Goal: Task Accomplishment & Management: Manage account settings

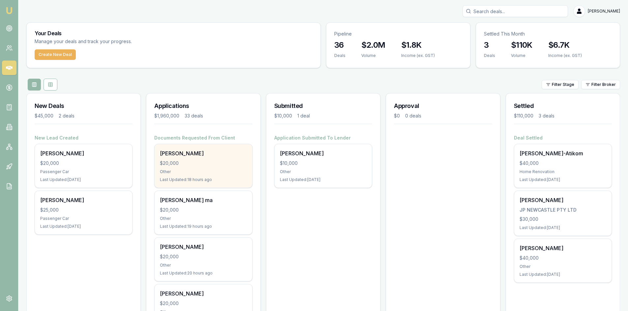
click at [216, 154] on div "Mirna Beli" at bounding box center [203, 154] width 87 height 8
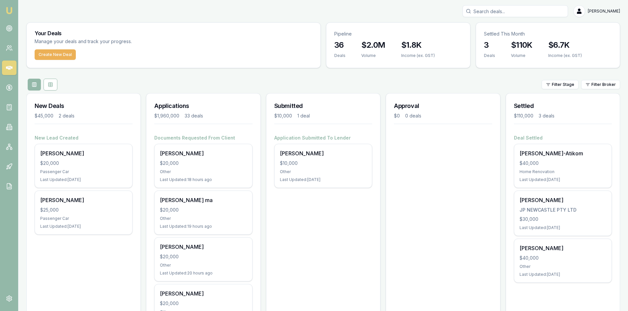
click at [585, 288] on div "Deal Settled Paul Phatara-Atikom $40,000 Home Renovation Last Updated: 1 day ag…" at bounding box center [563, 213] width 114 height 156
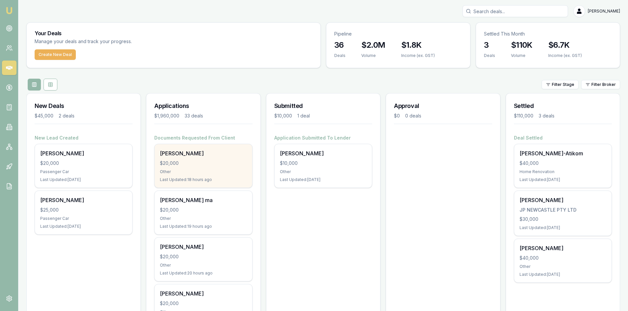
click at [206, 166] on div "$20,000" at bounding box center [203, 163] width 87 height 7
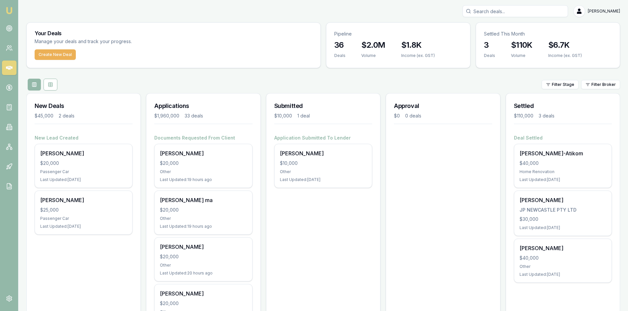
click at [508, 10] on input "Search deals" at bounding box center [514, 11] width 105 height 12
type input "M"
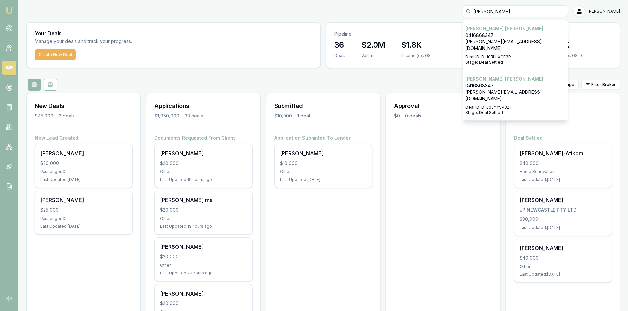
type input "BERNA"
click at [524, 52] on div "Select deal for Bernard Rorke" at bounding box center [514, 53] width 99 height 3
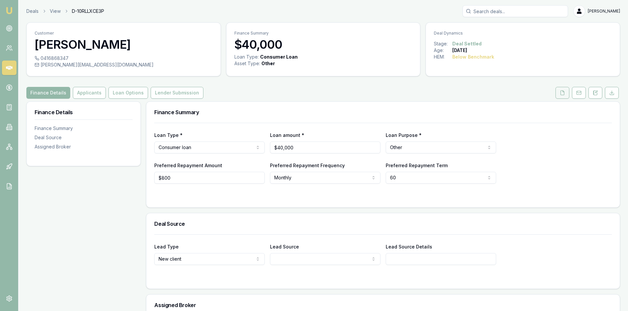
click at [567, 94] on button at bounding box center [562, 93] width 14 height 12
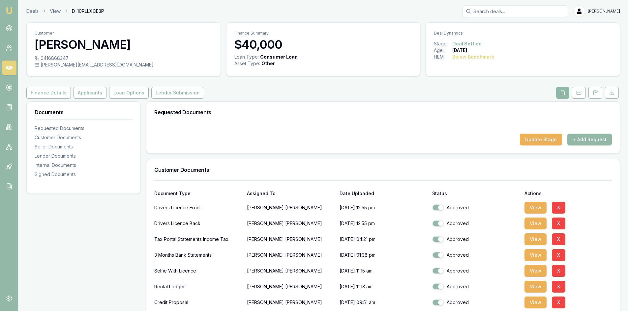
click at [562, 91] on icon at bounding box center [563, 93] width 4 height 4
click at [88, 93] on button "Applicants" at bounding box center [89, 93] width 33 height 12
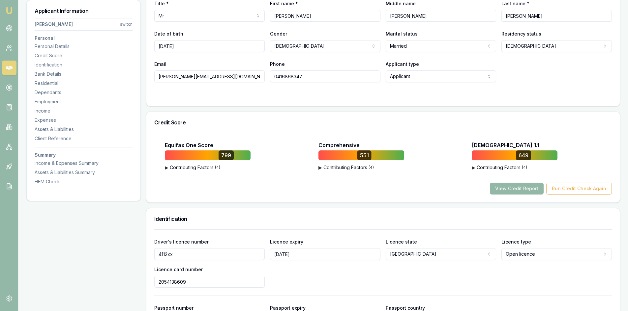
scroll to position [165, 0]
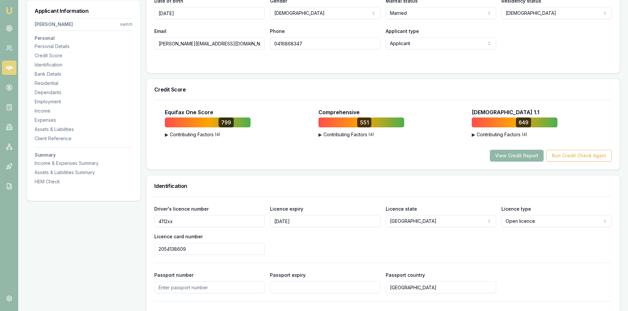
click at [502, 158] on button "View Credit Report" at bounding box center [517, 156] width 54 height 12
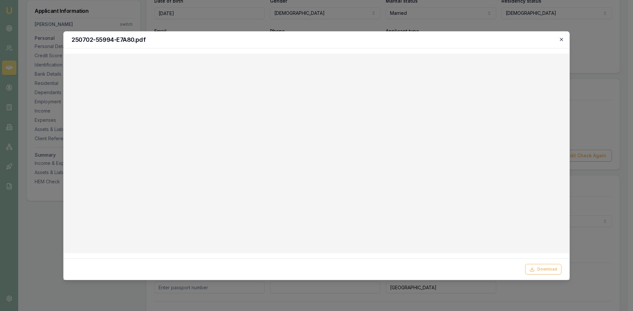
click at [562, 39] on icon "button" at bounding box center [560, 39] width 3 height 3
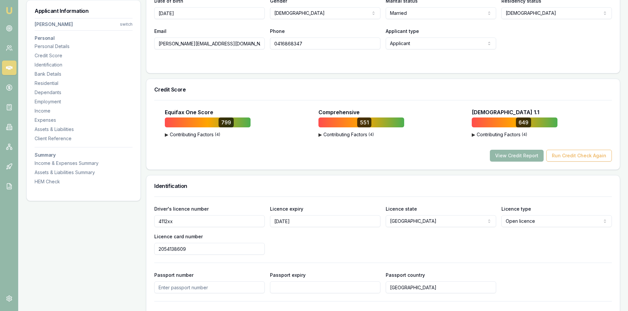
scroll to position [66, 0]
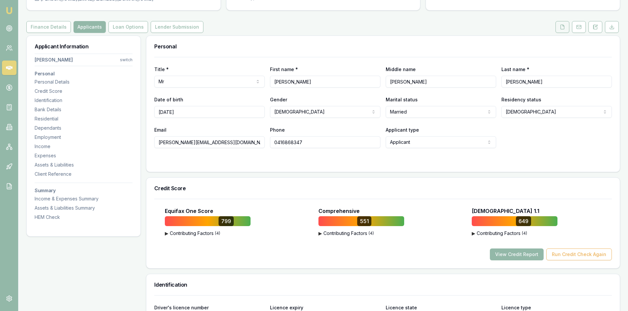
click at [565, 30] on button at bounding box center [562, 27] width 14 height 12
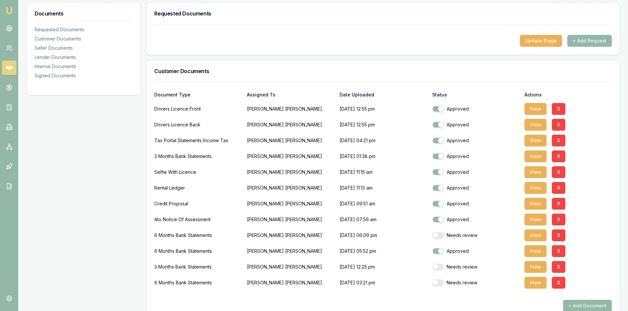
scroll to position [132, 0]
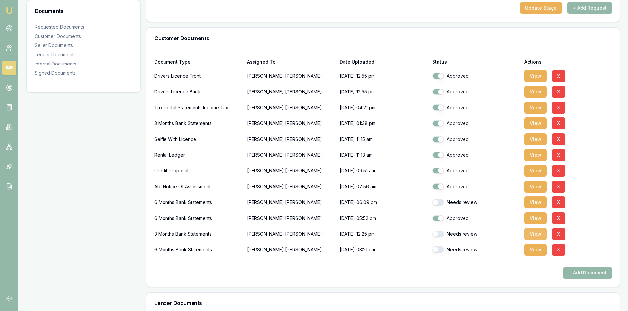
click at [539, 237] on button "View" at bounding box center [535, 234] width 22 height 12
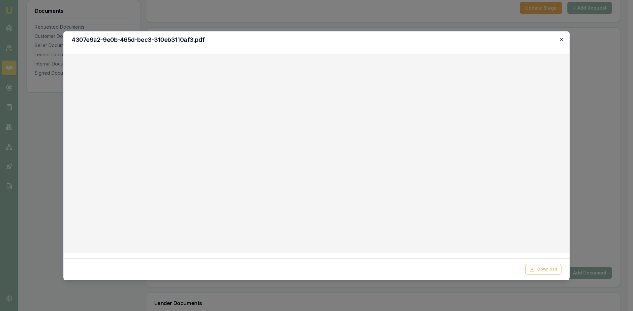
click at [562, 37] on icon "button" at bounding box center [560, 39] width 5 height 5
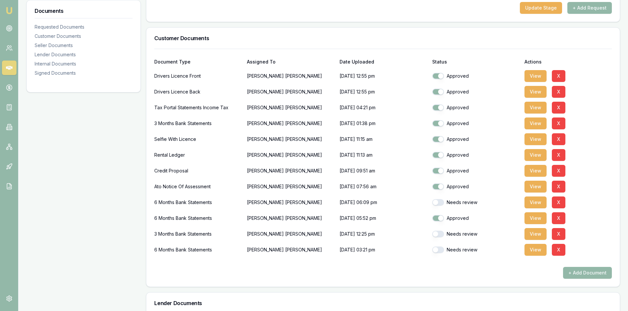
scroll to position [66, 0]
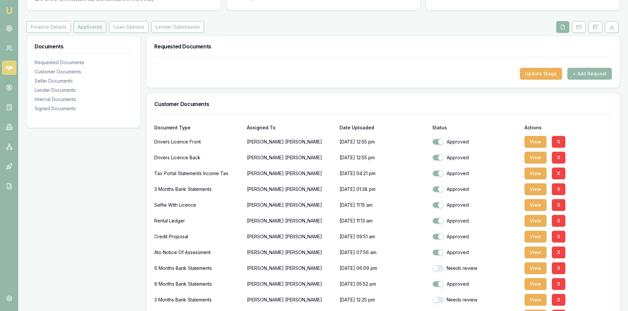
click at [83, 29] on button "Applicants" at bounding box center [89, 27] width 33 height 12
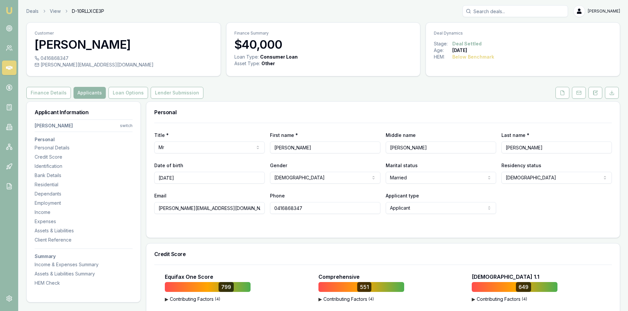
scroll to position [66, 0]
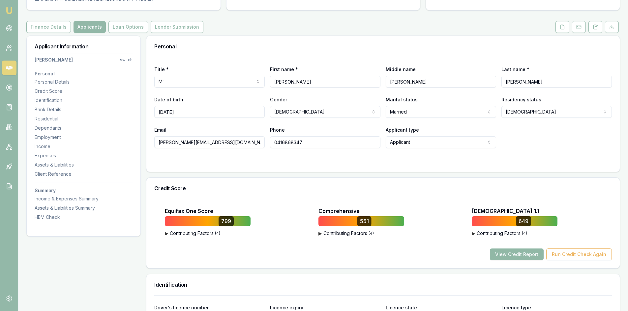
click at [521, 255] on button "View Credit Report" at bounding box center [517, 255] width 54 height 12
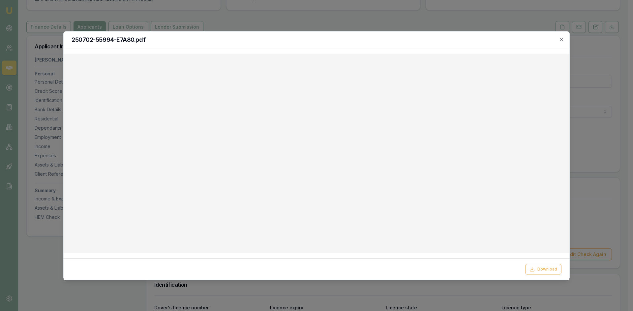
click at [565, 38] on div "250702-55994-E7A80.pdf" at bounding box center [316, 40] width 505 height 17
click at [563, 39] on icon "button" at bounding box center [560, 39] width 5 height 5
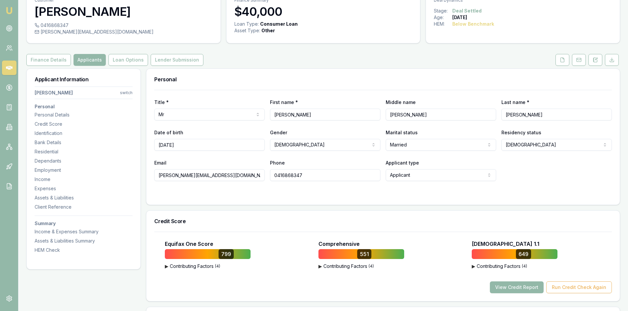
scroll to position [0, 0]
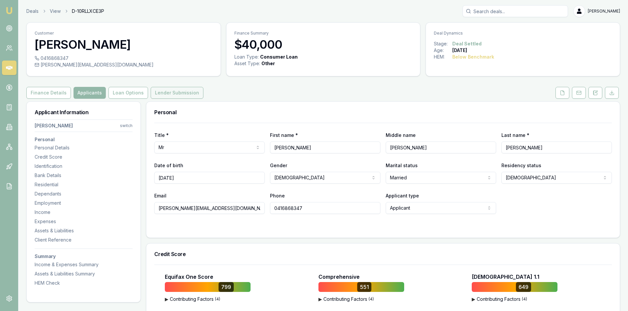
click at [175, 90] on button "Lender Submission" at bounding box center [177, 93] width 53 height 12
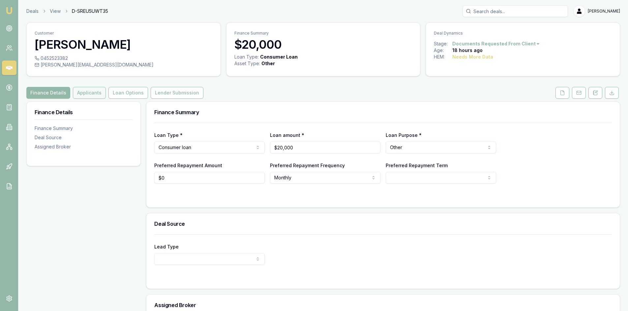
click at [85, 94] on button "Applicants" at bounding box center [89, 93] width 33 height 12
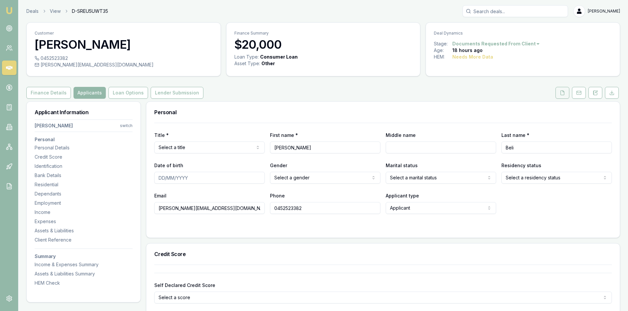
click at [560, 94] on icon at bounding box center [562, 93] width 4 height 4
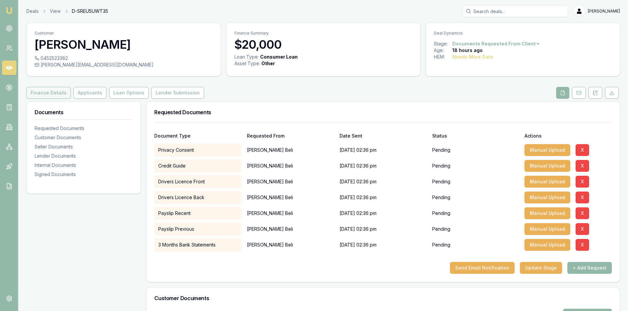
click at [52, 95] on button "Finance Details" at bounding box center [48, 93] width 44 height 12
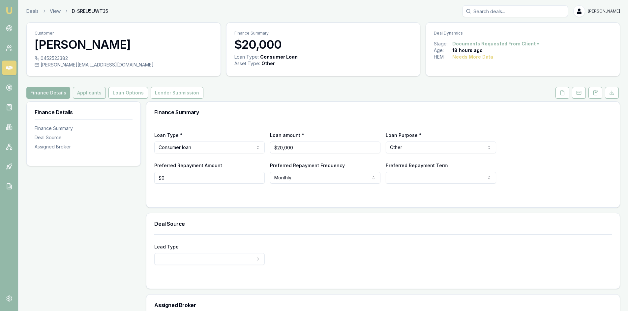
click at [91, 94] on button "Applicants" at bounding box center [89, 93] width 33 height 12
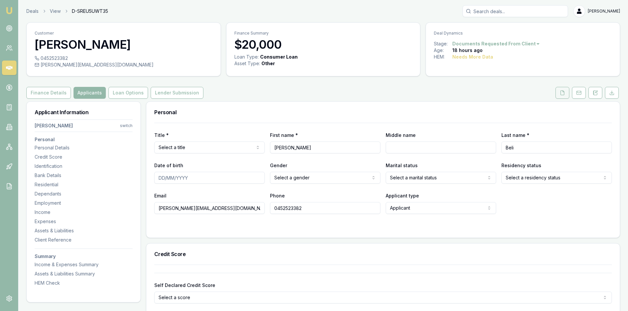
click at [565, 93] on button at bounding box center [562, 93] width 14 height 12
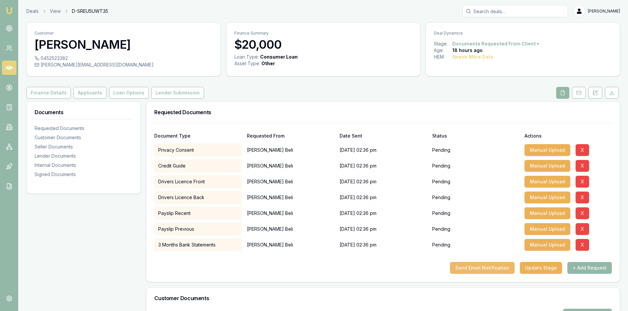
click at [487, 270] on button "Send Email Notification" at bounding box center [482, 268] width 65 height 12
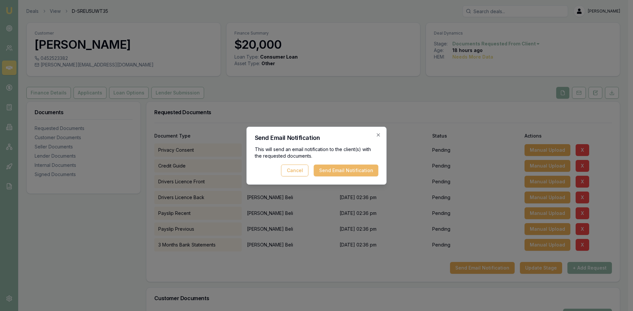
click at [346, 174] on button "Send Email Notification" at bounding box center [346, 171] width 65 height 12
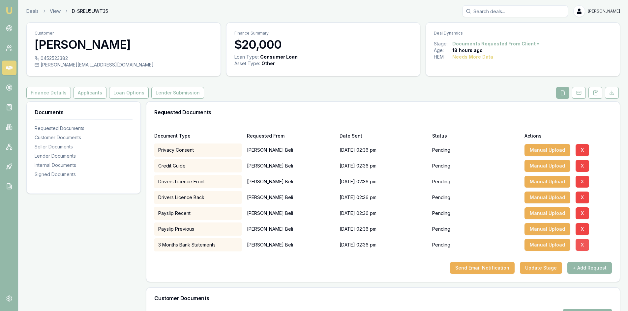
click at [580, 243] on button "X" at bounding box center [582, 245] width 14 height 12
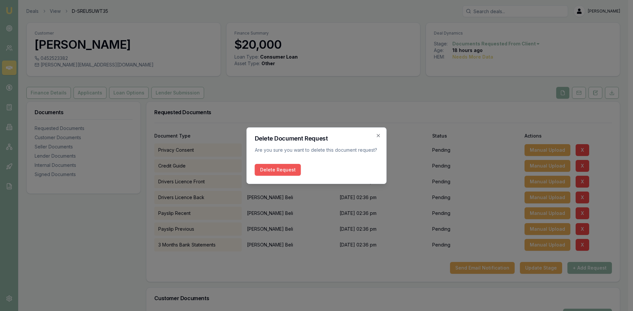
click at [274, 173] on button "Delete Request" at bounding box center [278, 170] width 46 height 12
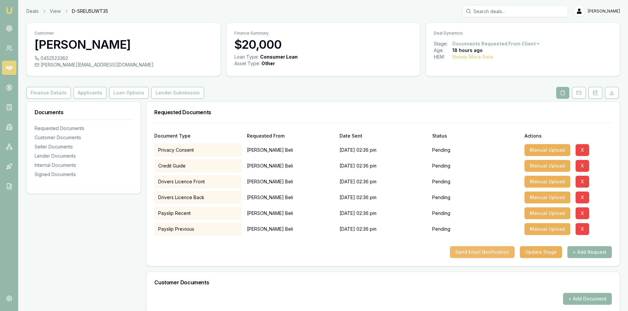
click at [493, 254] on button "Send Email Notification" at bounding box center [482, 252] width 65 height 12
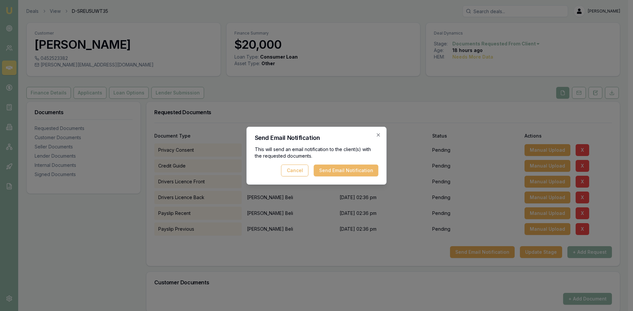
click at [348, 170] on button "Send Email Notification" at bounding box center [346, 171] width 65 height 12
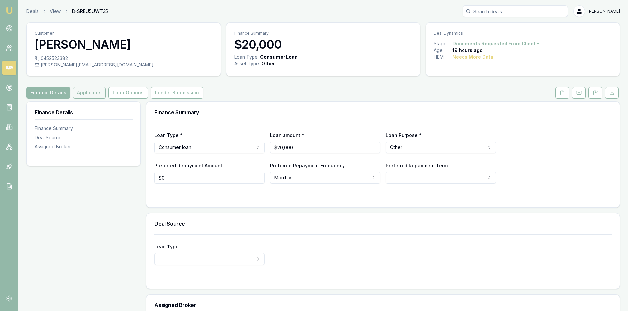
click at [88, 92] on button "Applicants" at bounding box center [89, 93] width 33 height 12
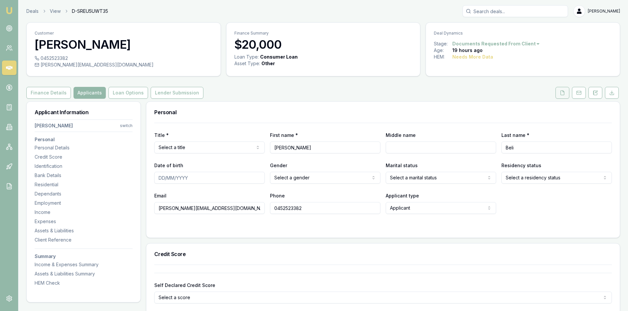
click at [562, 95] on icon at bounding box center [561, 92] width 5 height 5
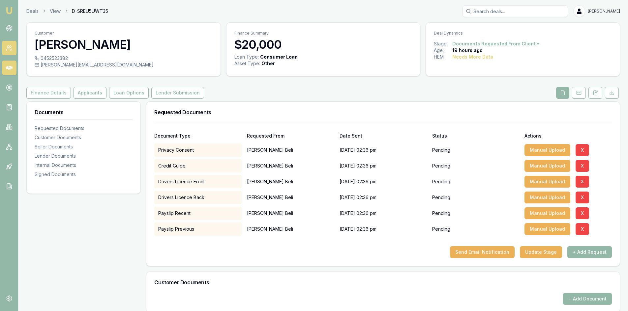
click at [7, 50] on icon at bounding box center [9, 48] width 7 height 7
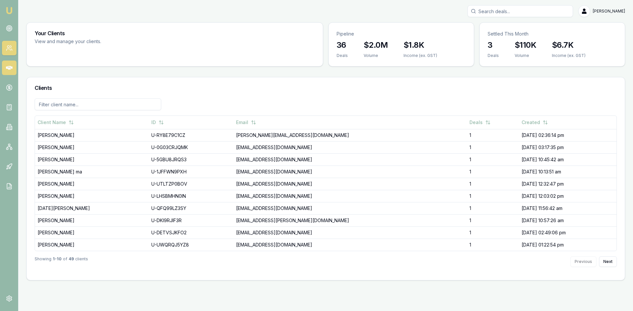
click at [12, 64] on link at bounding box center [9, 68] width 14 height 14
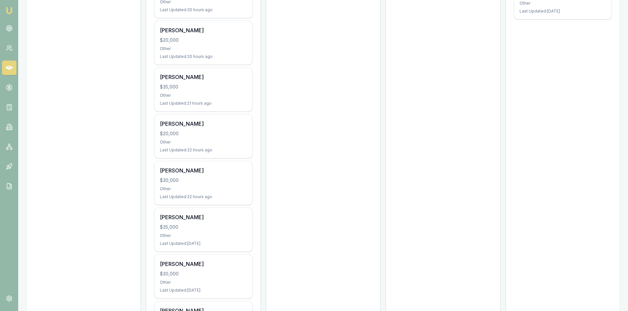
scroll to position [329, 0]
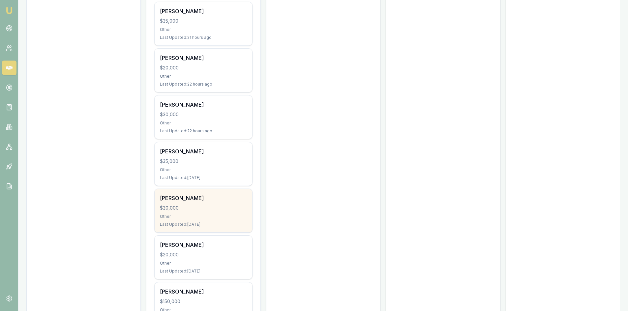
click at [185, 218] on div "Other" at bounding box center [203, 216] width 87 height 5
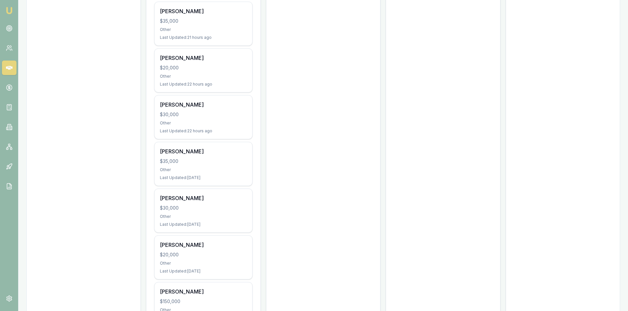
scroll to position [264, 0]
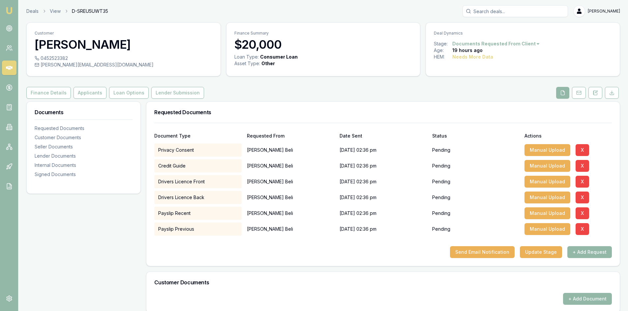
click at [500, 13] on input "Search deals" at bounding box center [514, 11] width 105 height 12
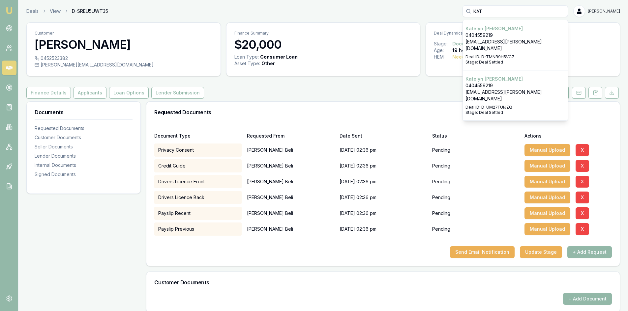
type input "KAT"
click at [493, 41] on p "katelyn.scanlan@yahoo.com" at bounding box center [514, 45] width 99 height 13
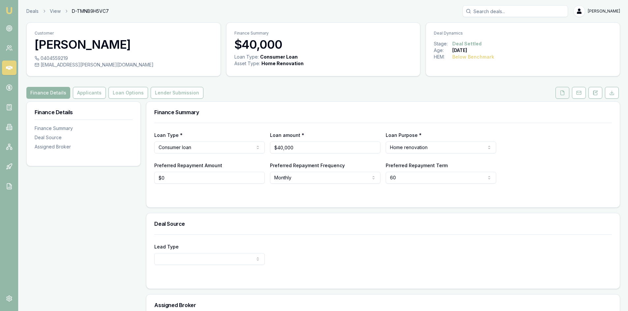
click at [559, 97] on button at bounding box center [562, 93] width 14 height 12
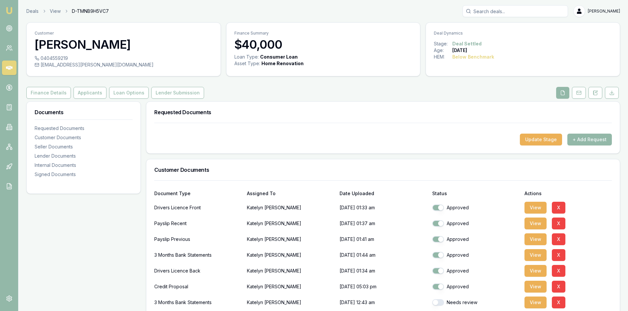
scroll to position [99, 0]
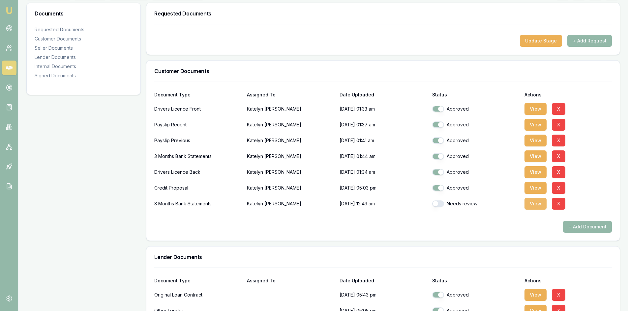
click at [537, 201] on button "View" at bounding box center [535, 204] width 22 height 12
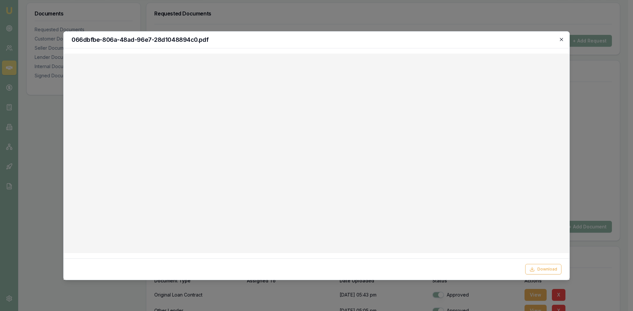
click at [560, 39] on icon "button" at bounding box center [560, 39] width 5 height 5
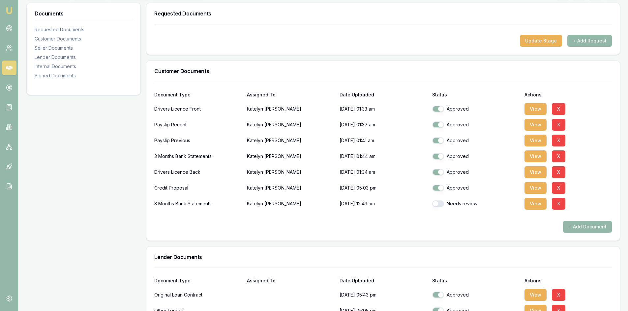
scroll to position [0, 0]
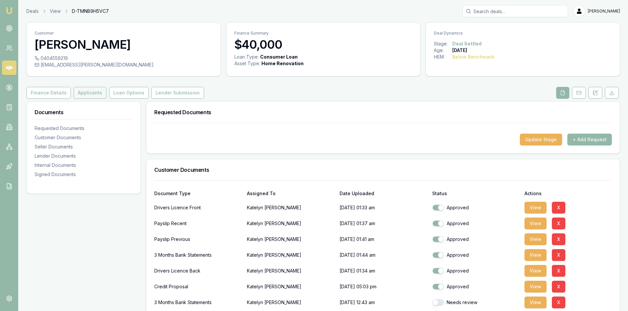
drag, startPoint x: 87, startPoint y: 97, endPoint x: 91, endPoint y: 98, distance: 4.7
click at [87, 97] on button "Applicants" at bounding box center [89, 93] width 33 height 12
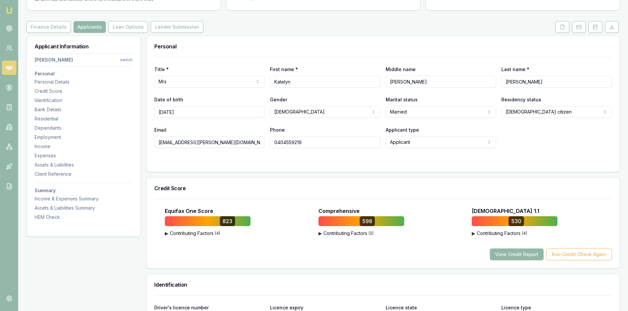
scroll to position [132, 0]
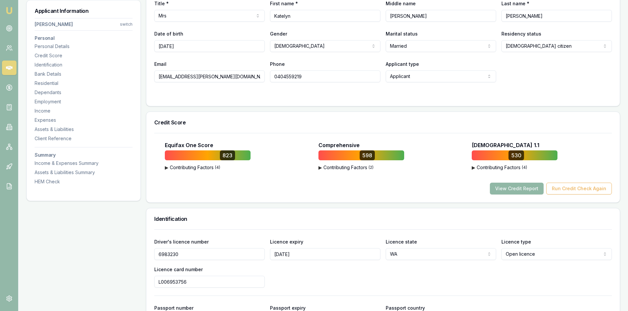
click at [506, 190] on button "View Credit Report" at bounding box center [517, 189] width 54 height 12
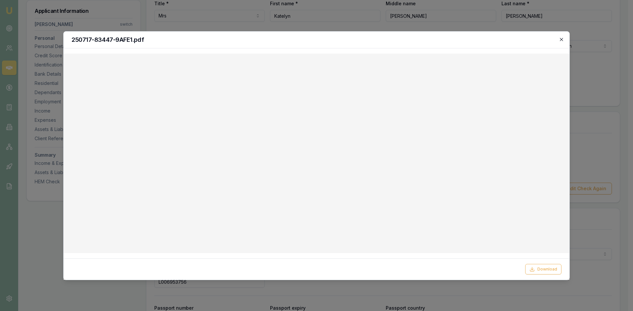
click at [561, 39] on icon "button" at bounding box center [560, 39] width 5 height 5
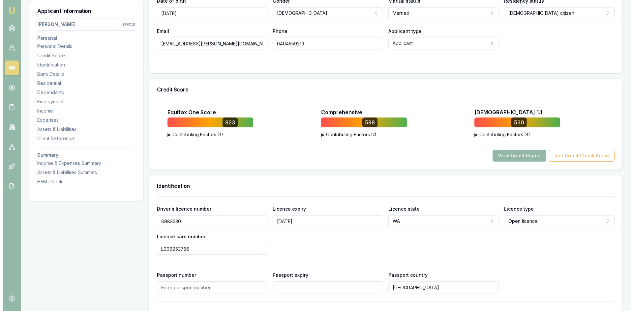
scroll to position [99, 0]
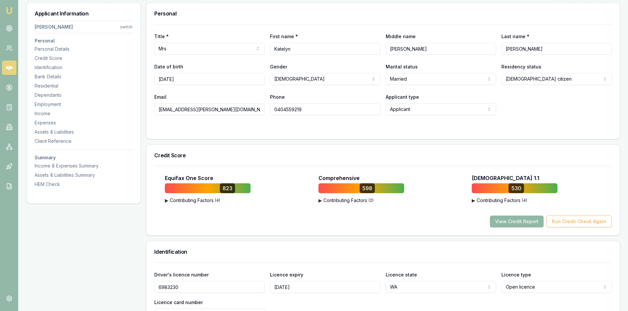
click at [524, 219] on button "View Credit Report" at bounding box center [517, 222] width 54 height 12
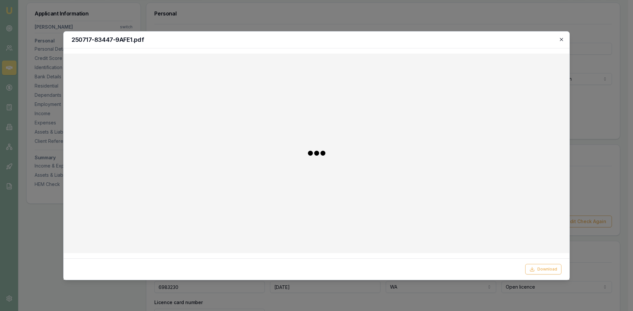
click at [561, 40] on icon "button" at bounding box center [560, 39] width 5 height 5
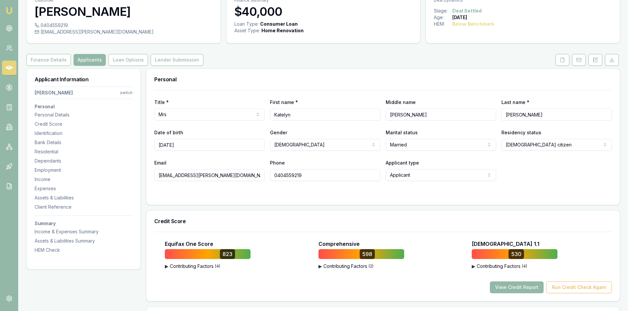
scroll to position [0, 0]
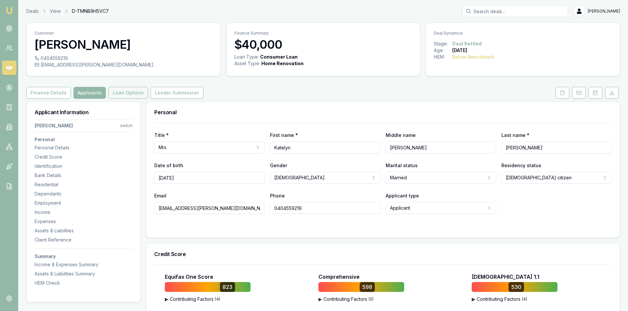
click at [125, 89] on button "Loan Options" at bounding box center [128, 93] width 40 height 12
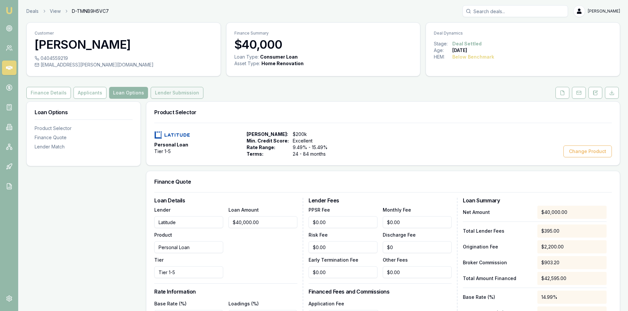
click at [185, 95] on button "Lender Submission" at bounding box center [177, 93] width 53 height 12
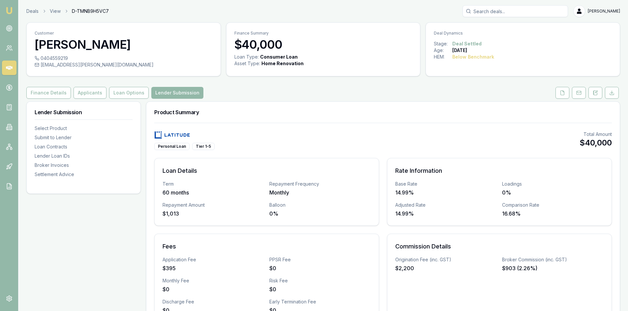
drag, startPoint x: 4, startPoint y: 69, endPoint x: 8, endPoint y: 68, distance: 4.4
click at [4, 69] on link at bounding box center [9, 68] width 14 height 14
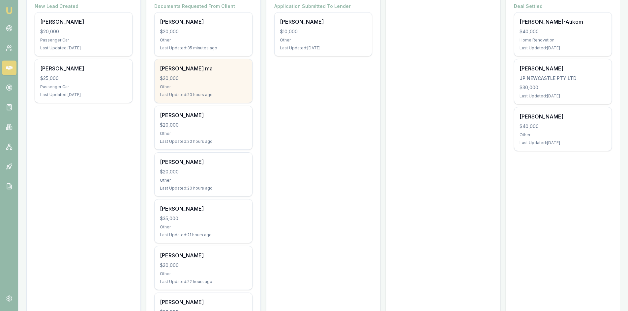
scroll to position [198, 0]
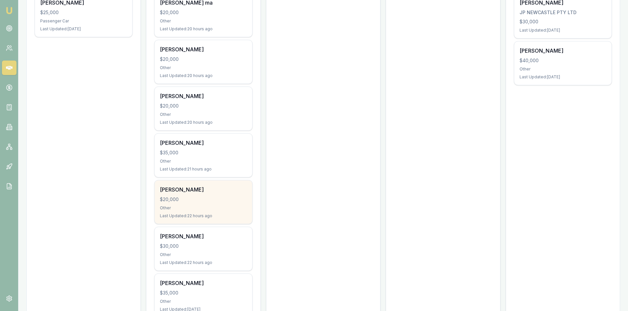
click at [209, 203] on div "NGOC NGUYEN $20,000 Other Last Updated: 22 hours ago" at bounding box center [203, 202] width 97 height 43
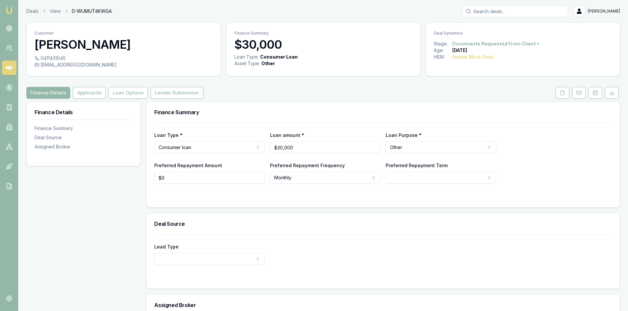
click at [68, 59] on div "0411431045" at bounding box center [124, 58] width 178 height 7
drag, startPoint x: 41, startPoint y: 58, endPoint x: 65, endPoint y: 58, distance: 24.7
click at [65, 58] on div "0411431045" at bounding box center [124, 58] width 178 height 7
copy div "0411431045"
click at [102, 68] on div "hasang145366@gmail.com" at bounding box center [124, 65] width 178 height 7
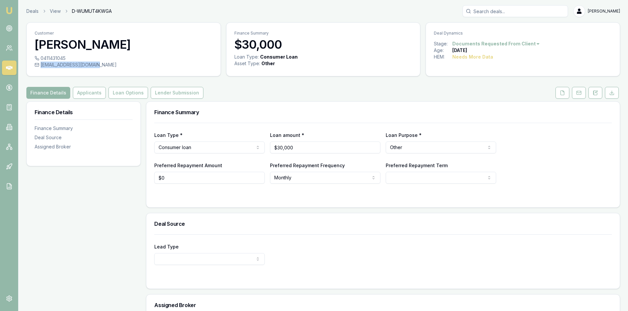
copy div "hasang145366@gmail.com"
click at [92, 89] on button "Applicants" at bounding box center [89, 93] width 33 height 12
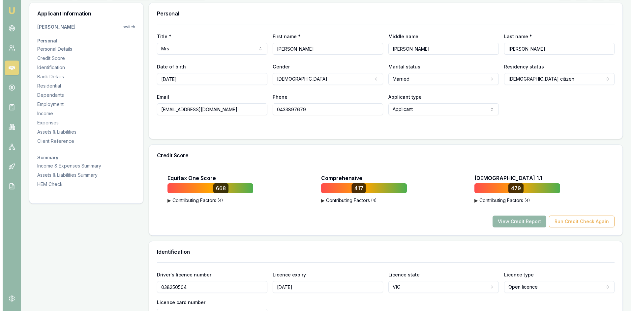
scroll to position [132, 0]
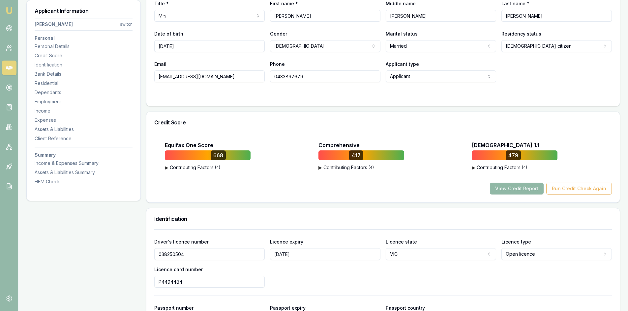
click at [509, 185] on button "View Credit Report" at bounding box center [517, 189] width 54 height 12
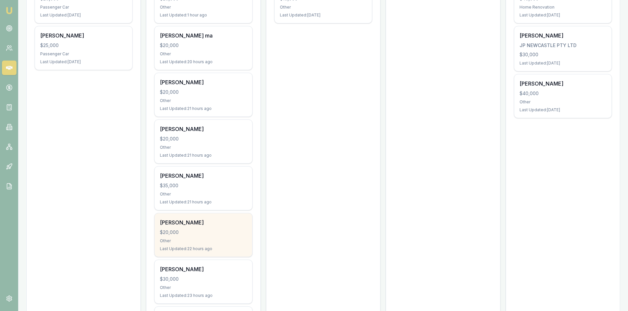
scroll to position [198, 0]
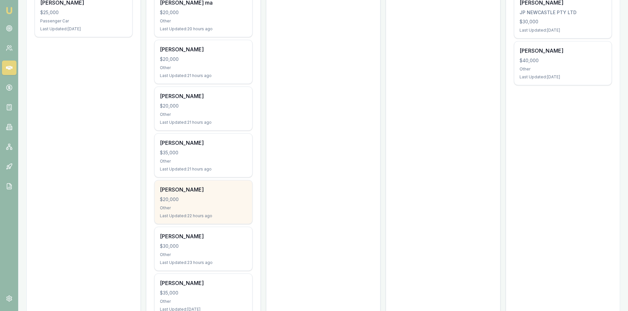
click at [198, 207] on div "Other" at bounding box center [203, 208] width 87 height 5
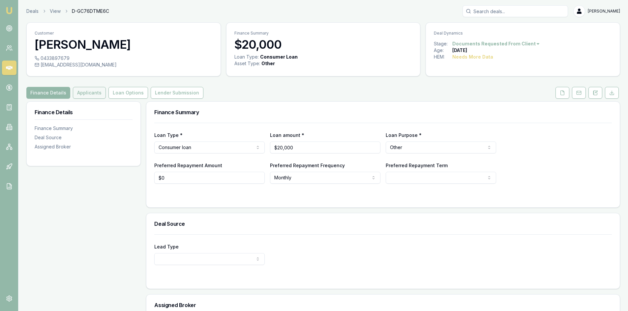
click at [93, 96] on button "Applicants" at bounding box center [89, 93] width 33 height 12
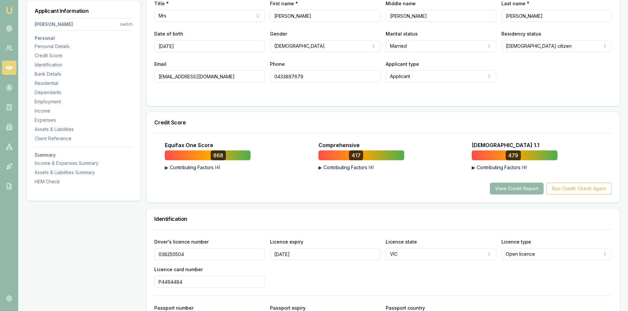
scroll to position [33, 0]
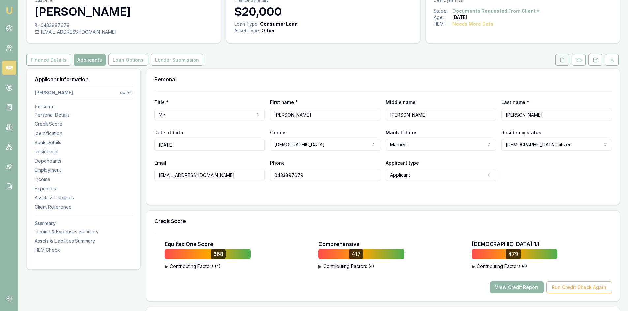
click at [565, 62] on button at bounding box center [562, 60] width 14 height 12
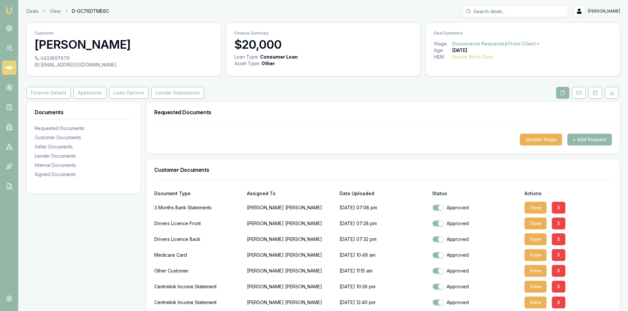
scroll to position [99, 0]
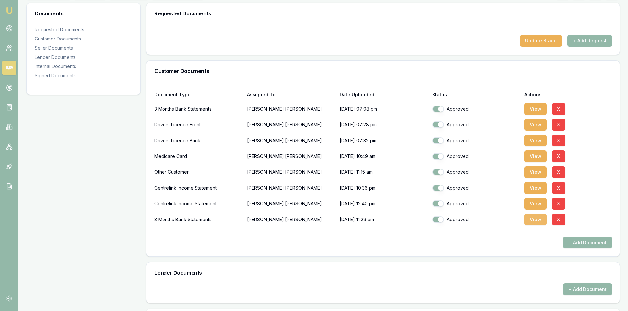
click at [537, 221] on button "View" at bounding box center [535, 220] width 22 height 12
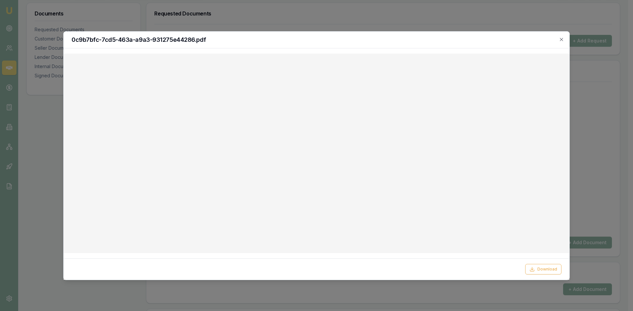
click at [594, 87] on div at bounding box center [316, 155] width 633 height 311
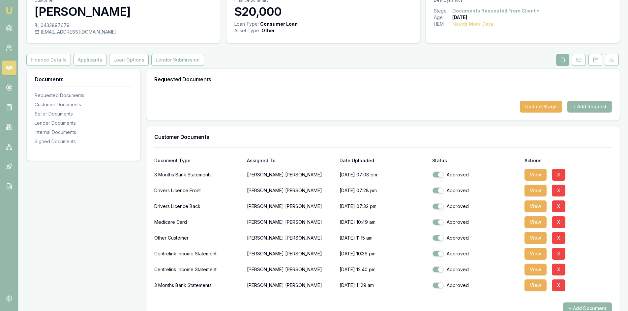
scroll to position [0, 0]
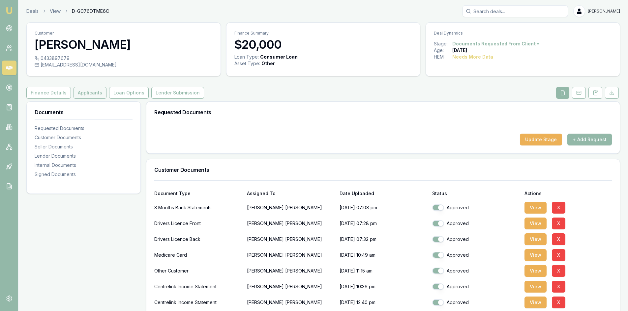
click at [79, 94] on button "Applicants" at bounding box center [89, 93] width 33 height 12
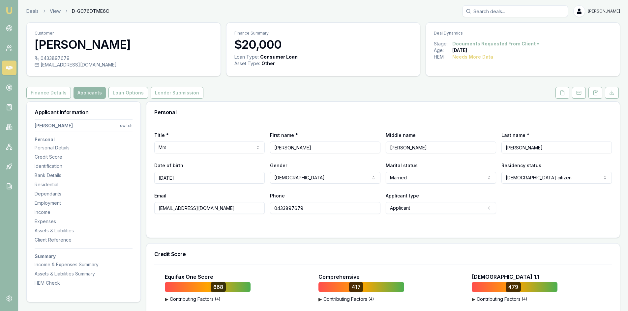
scroll to position [99, 0]
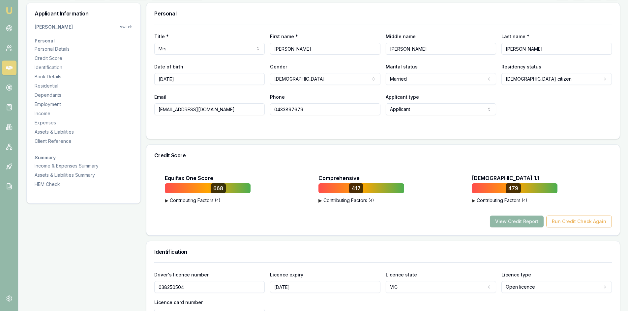
click at [512, 224] on button "View Credit Report" at bounding box center [517, 222] width 54 height 12
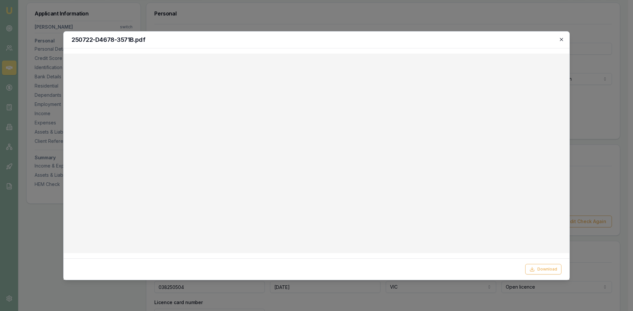
click at [562, 40] on icon "button" at bounding box center [560, 39] width 5 height 5
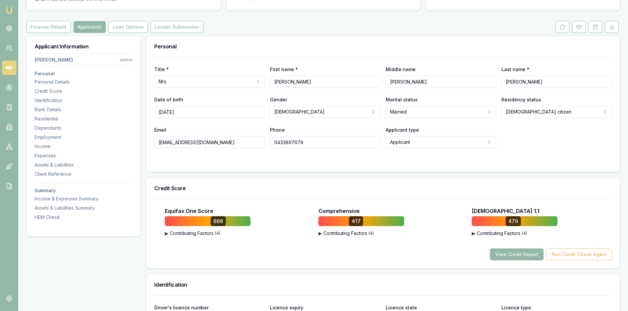
scroll to position [0, 0]
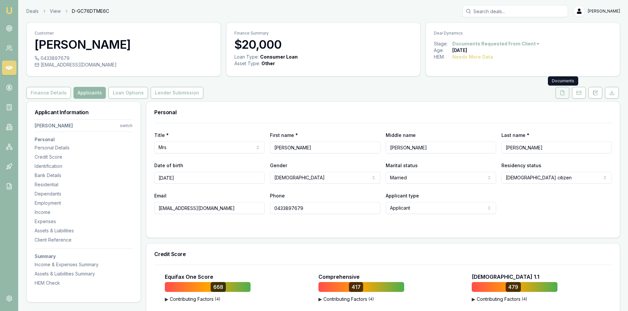
click at [563, 90] on button at bounding box center [562, 93] width 14 height 12
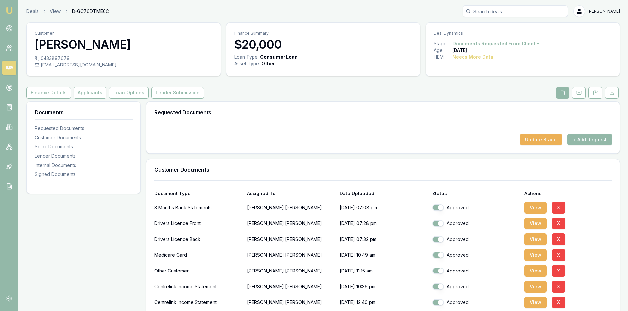
scroll to position [132, 0]
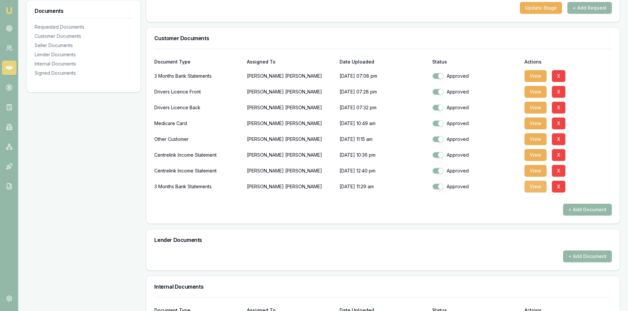
click at [531, 186] on button "View" at bounding box center [535, 187] width 22 height 12
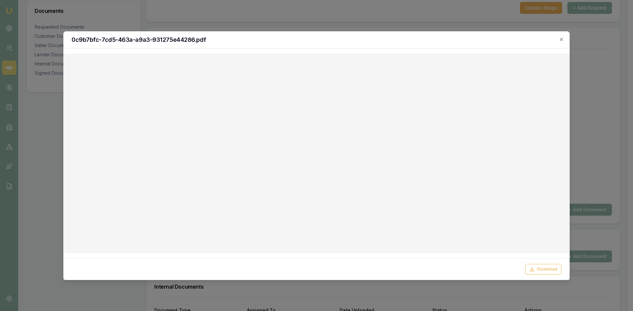
click at [607, 79] on div at bounding box center [316, 155] width 633 height 311
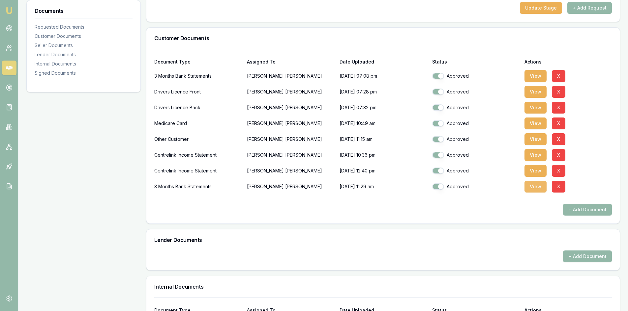
click at [531, 191] on button "View" at bounding box center [535, 187] width 22 height 12
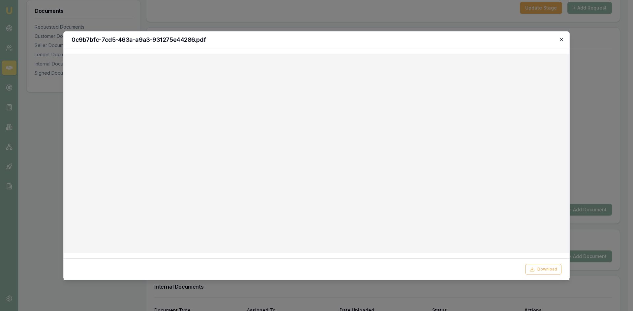
click at [563, 39] on icon "button" at bounding box center [560, 39] width 5 height 5
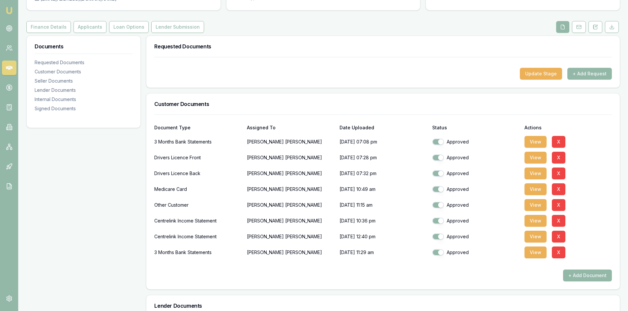
scroll to position [0, 0]
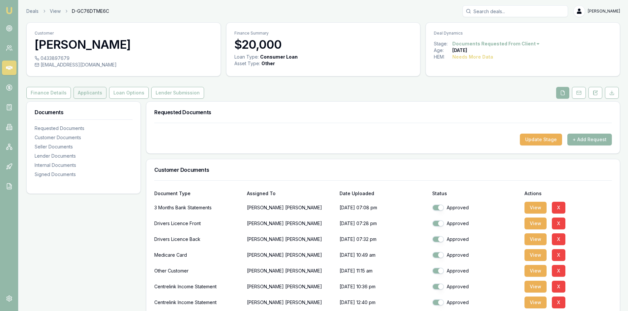
click at [89, 95] on button "Applicants" at bounding box center [89, 93] width 33 height 12
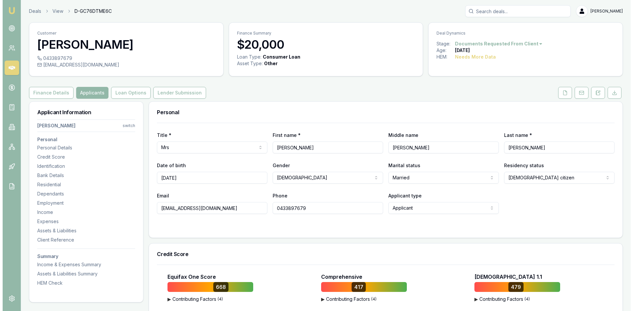
scroll to position [66, 0]
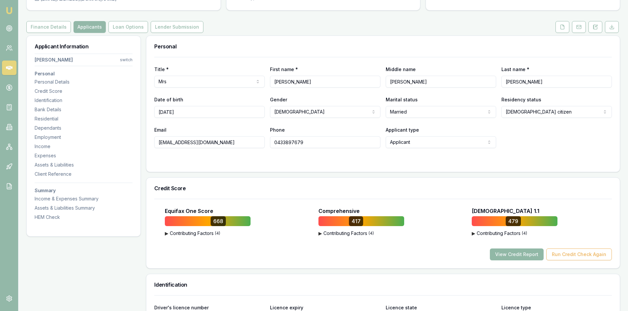
click at [528, 258] on button "View Credit Report" at bounding box center [517, 255] width 54 height 12
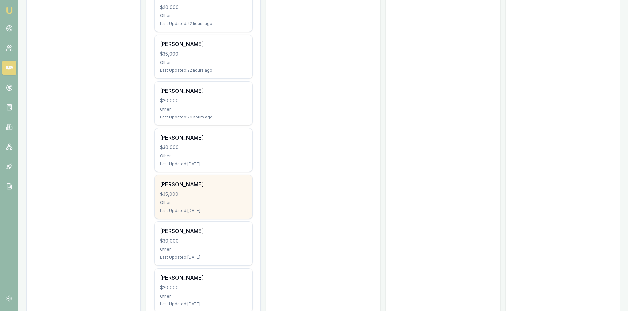
scroll to position [329, 0]
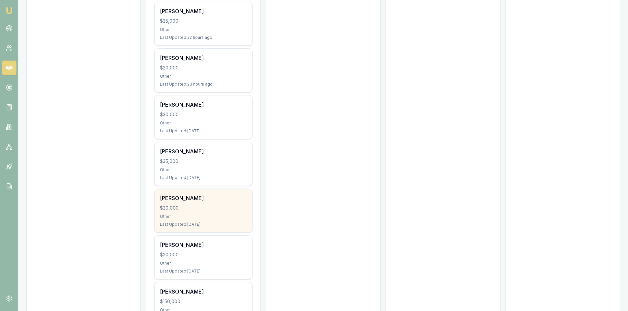
click at [199, 202] on div "HASSAN guler $30,000 Other Last Updated: 1 day ago" at bounding box center [203, 210] width 97 height 43
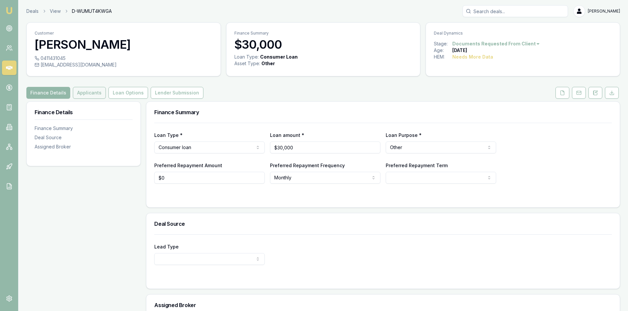
drag, startPoint x: 86, startPoint y: 93, endPoint x: 95, endPoint y: 93, distance: 8.6
click at [86, 93] on button "Applicants" at bounding box center [89, 93] width 33 height 12
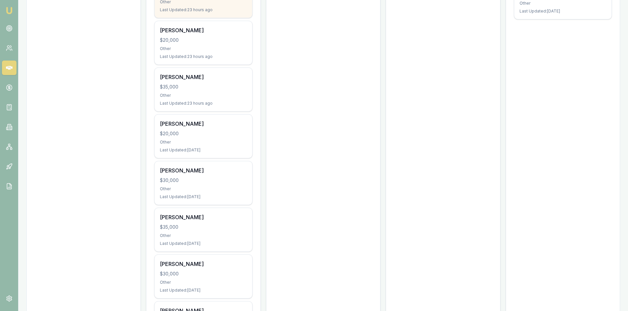
scroll to position [362, 0]
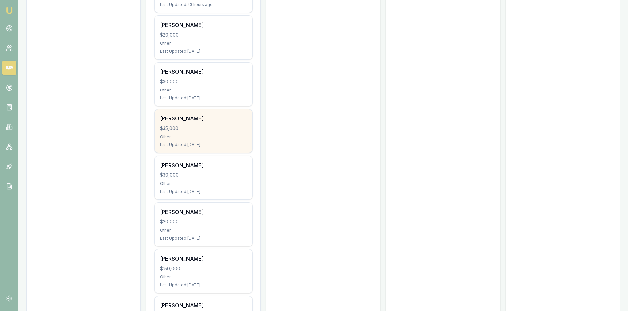
click at [187, 126] on div "$35,000" at bounding box center [203, 128] width 87 height 7
click at [184, 137] on div "Other" at bounding box center [203, 136] width 87 height 5
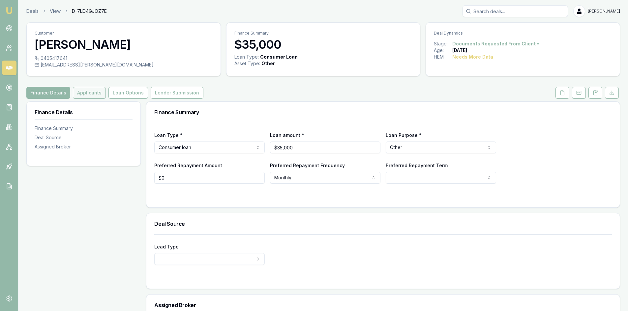
click at [76, 90] on button "Applicants" at bounding box center [89, 93] width 33 height 12
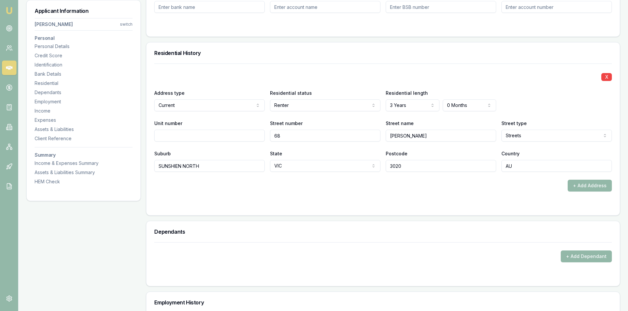
scroll to position [659, 0]
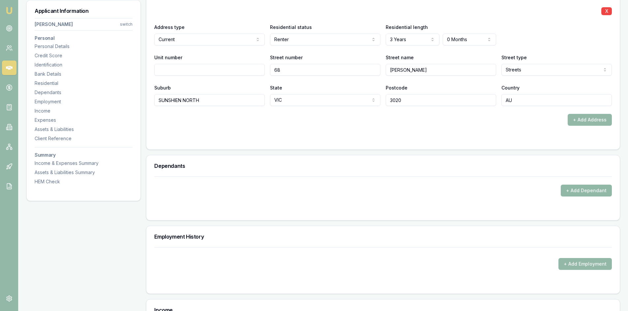
click at [582, 189] on button "+ Add Dependant" at bounding box center [585, 191] width 51 height 12
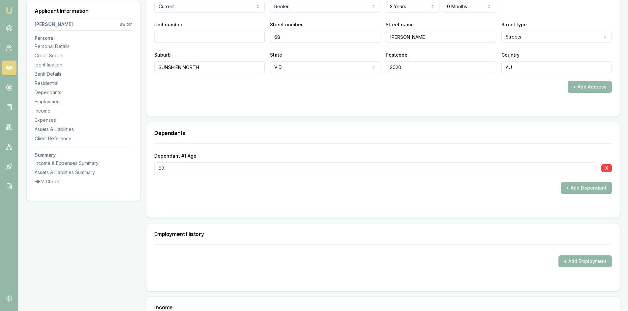
scroll to position [725, 0]
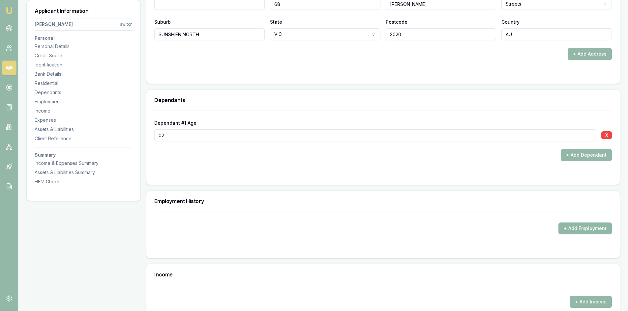
type input "02"
click at [577, 230] on button "+ Add Employment" at bounding box center [584, 229] width 53 height 12
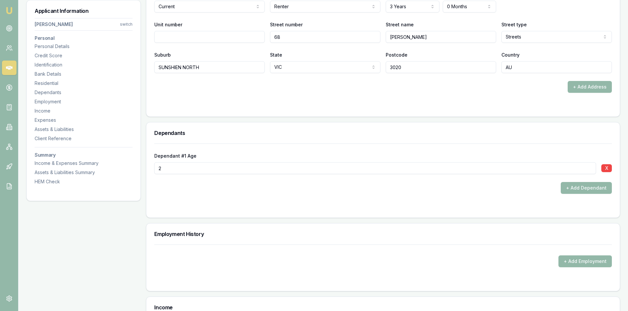
scroll to position [758, 0]
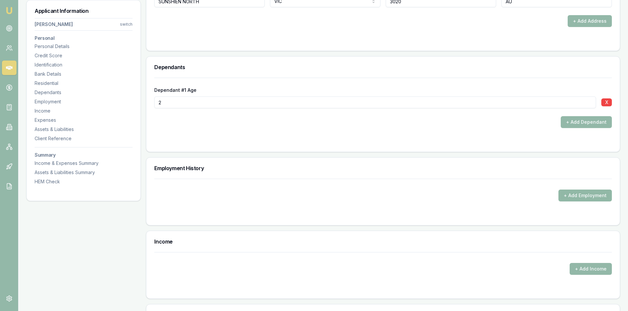
click at [570, 198] on button "+ Add Employment" at bounding box center [584, 196] width 53 height 12
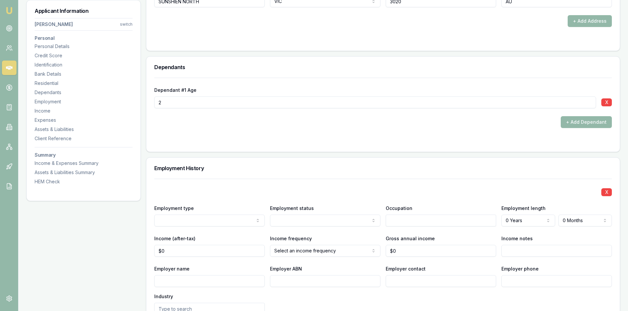
scroll to position [824, 0]
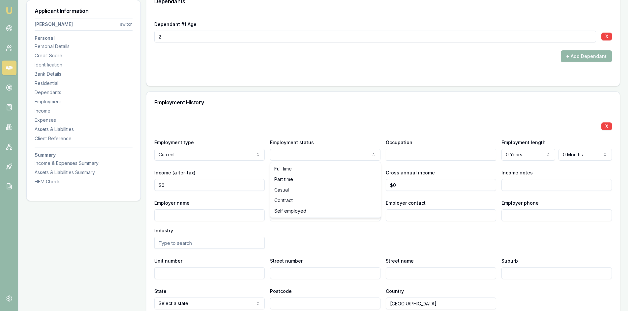
select select "CASUAL"
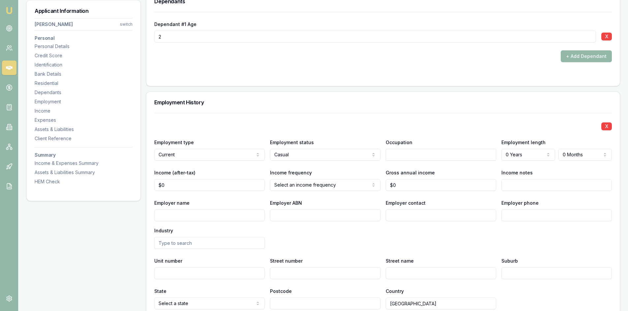
click at [408, 155] on input "text" at bounding box center [440, 155] width 110 height 12
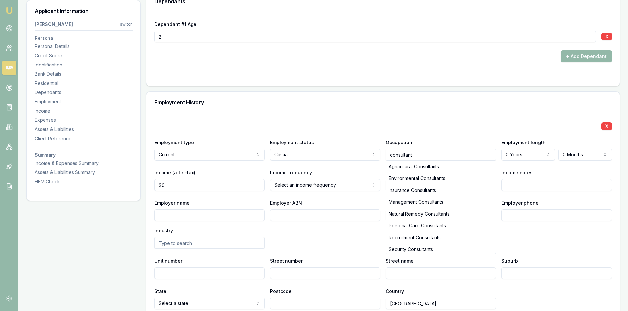
type input "consultant"
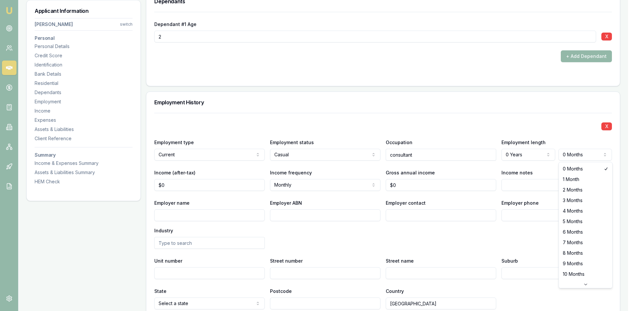
select select "6"
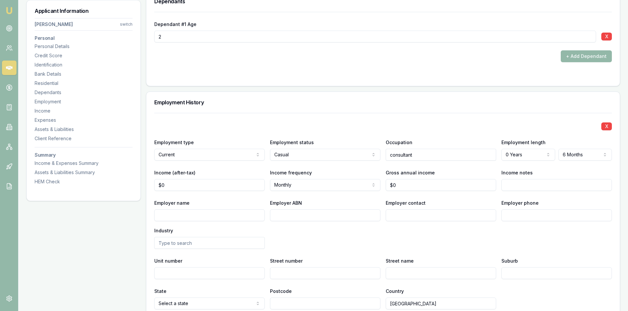
type input "0"
click at [188, 186] on input "0" at bounding box center [209, 185] width 110 height 12
type input "$2,889"
drag, startPoint x: 239, startPoint y: 210, endPoint x: 242, endPoint y: 206, distance: 5.1
click at [239, 209] on div "Employer name" at bounding box center [209, 210] width 110 height 22
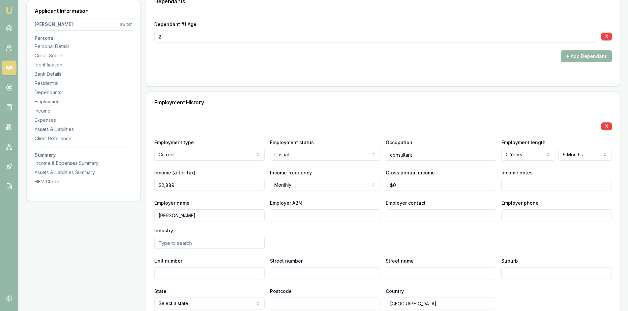
type input "AMES"
click at [304, 215] on input "Employer ABN" at bounding box center [325, 216] width 110 height 12
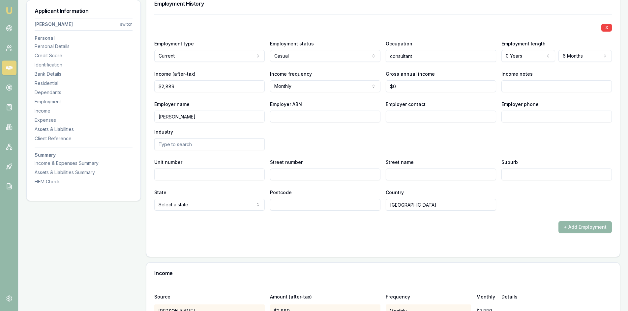
scroll to position [955, 0]
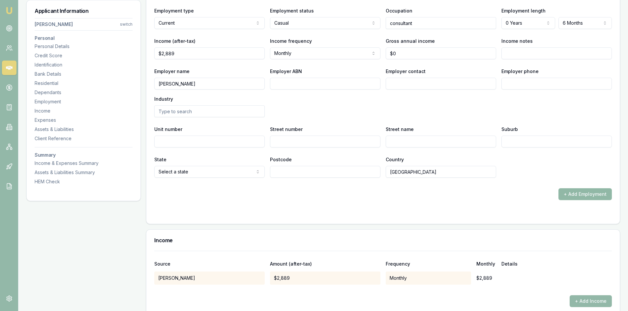
click at [580, 192] on button "+ Add Employment" at bounding box center [584, 194] width 53 height 12
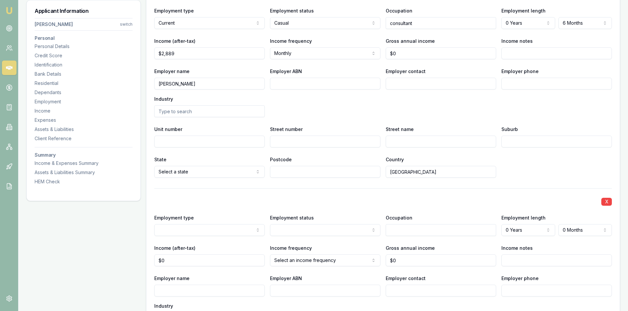
scroll to position [988, 0]
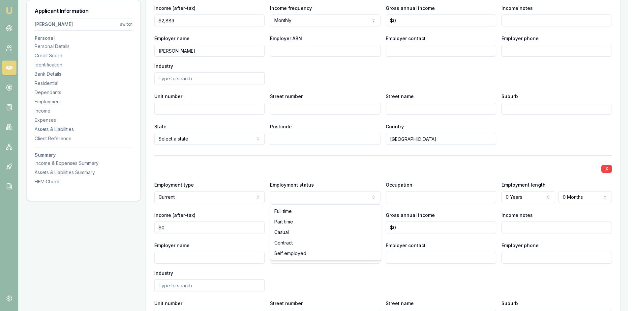
select select "PART_TIME"
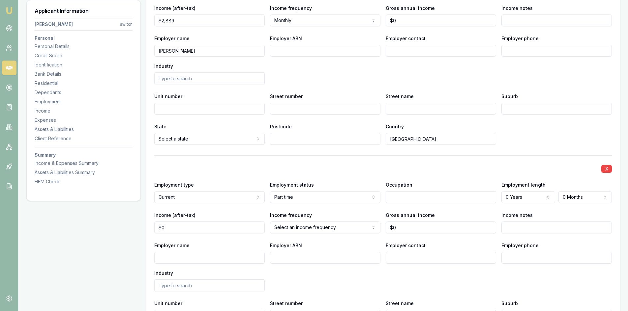
click at [405, 197] on input "text" at bounding box center [440, 197] width 110 height 12
type input "BABER"
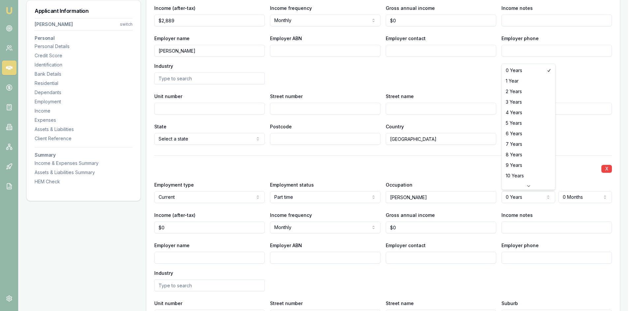
select select "3"
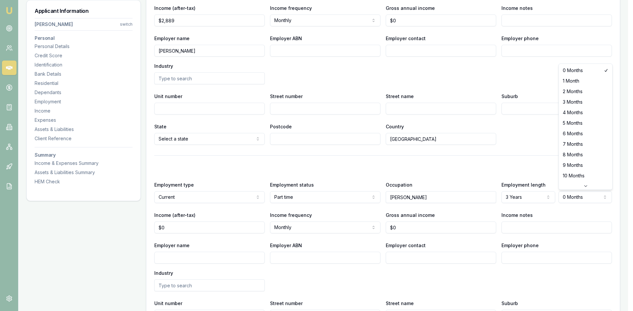
select select "5"
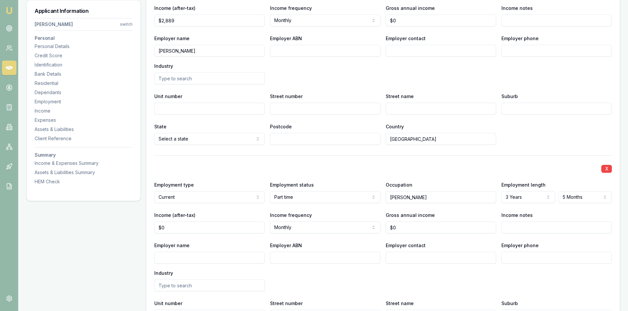
type input "0"
click at [185, 226] on input "0" at bounding box center [209, 228] width 110 height 12
click at [325, 242] on div "Employer ABN" at bounding box center [325, 252] width 110 height 22
type input "$1,300"
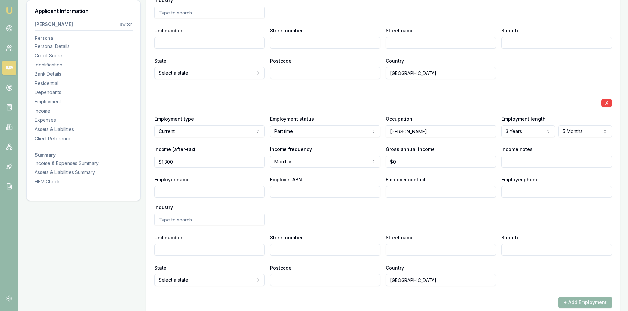
scroll to position [1087, 0]
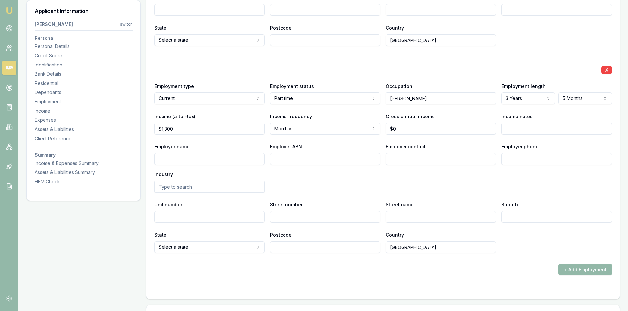
type input "0"
click at [408, 127] on input "0" at bounding box center [440, 129] width 110 height 12
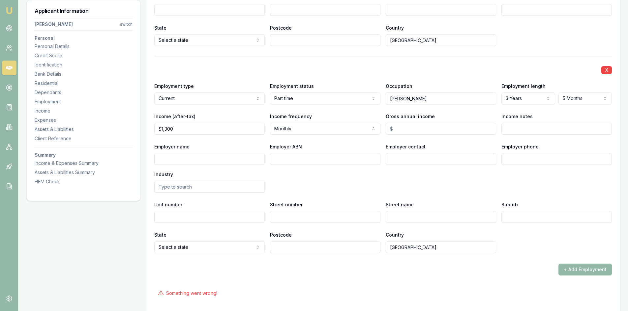
click at [449, 195] on div "X Employment type Current Current Previous Employment status Part time Full tim…" at bounding box center [382, 155] width 457 height 197
click at [417, 129] on input "Gross annual income" at bounding box center [440, 129] width 110 height 12
type input "$25,000"
click at [425, 194] on div "X Employment type Current Current Previous Employment status Part time Full tim…" at bounding box center [382, 155] width 457 height 197
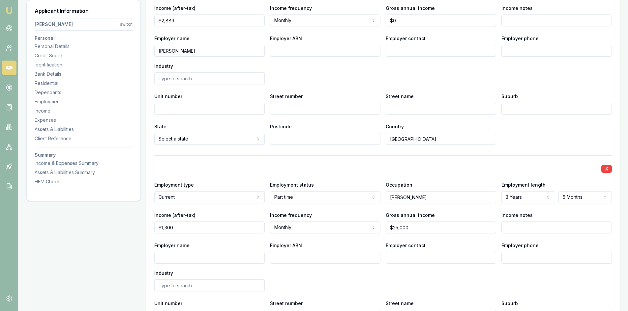
scroll to position [955, 0]
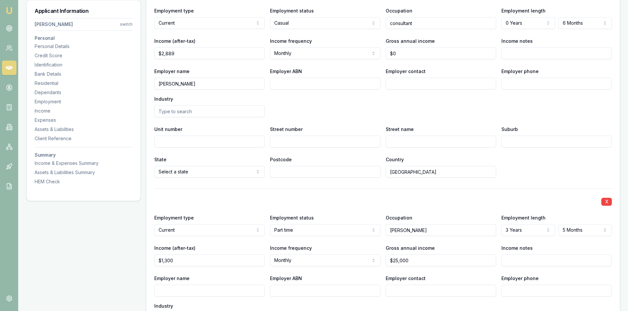
type input "0"
click at [429, 50] on input "0" at bounding box center [440, 53] width 110 height 12
drag, startPoint x: 357, startPoint y: 117, endPoint x: 361, endPoint y: 109, distance: 9.4
click at [357, 117] on div "X Employment type Current Current Previous Employment status Casual Full time P…" at bounding box center [382, 79] width 457 height 197
click at [405, 50] on input "Gross annual income" at bounding box center [440, 53] width 110 height 12
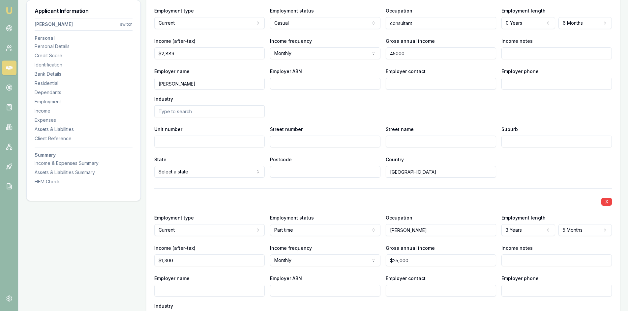
type input "$45,000"
click at [427, 123] on div "X Employment type Current Current Previous Employment status Casual Full time P…" at bounding box center [382, 79] width 457 height 197
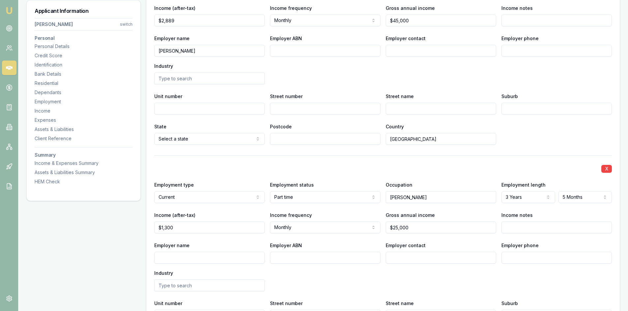
scroll to position [1087, 0]
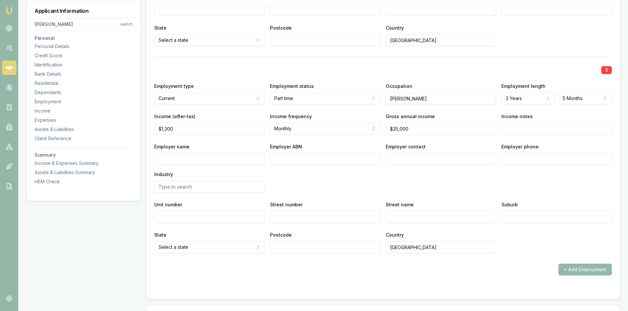
click at [185, 162] on input "Employer name" at bounding box center [209, 159] width 110 height 12
click at [217, 158] on input "Employer name" at bounding box center [209, 159] width 110 height 12
paste input "0000624254"
type input "0000624254"
drag, startPoint x: 197, startPoint y: 160, endPoint x: 117, endPoint y: 167, distance: 80.6
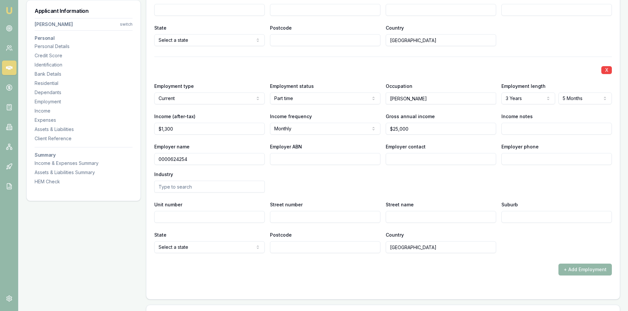
click at [117, 167] on div "Applicant Information Sadiq Fazel switch Personal Personal Details Credit Score…" at bounding box center [322, 5] width 593 height 1982
type input "S"
type input "H"
type input "the specialis barber"
click at [318, 161] on input "Employer ABN" at bounding box center [325, 159] width 110 height 12
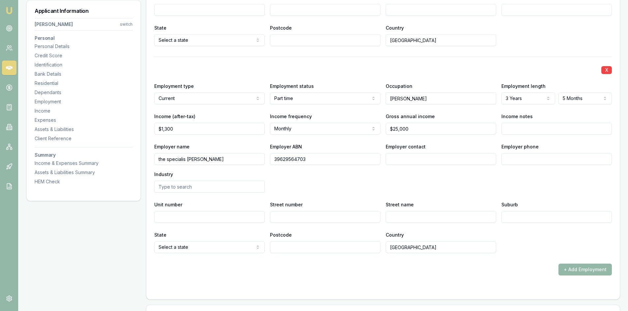
type input "39629564703"
click at [409, 175] on div "Employer name the specialis barber Employer ABN 39629564703 Employer contact Em…" at bounding box center [382, 168] width 457 height 50
click at [401, 160] on input "Employer contact" at bounding box center [440, 159] width 110 height 12
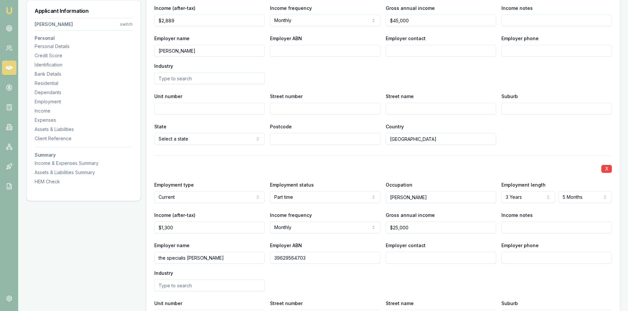
scroll to position [955, 0]
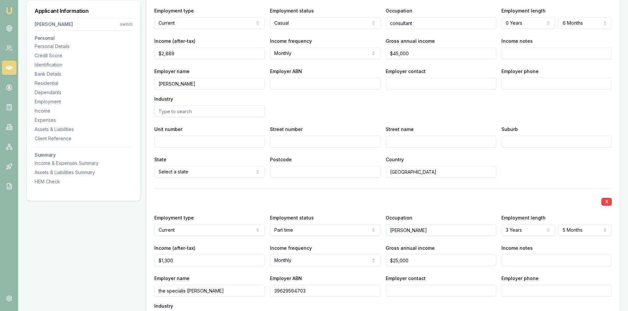
click at [290, 82] on input "Employer ABN" at bounding box center [325, 84] width 110 height 12
paste input "49056993913"
type input "49056993913"
click at [306, 107] on div "Employer name AMES Employer ABN 49056993913 Employer contact Employer phone Ind…" at bounding box center [382, 92] width 457 height 50
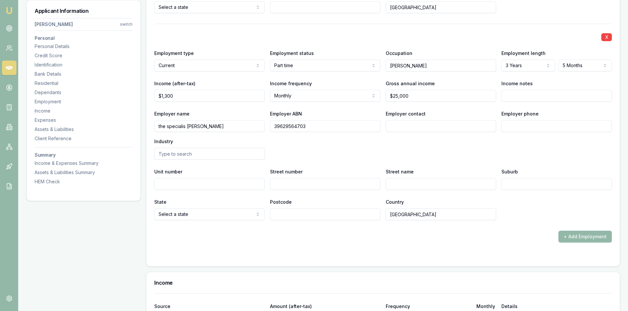
click at [216, 156] on input "text" at bounding box center [209, 154] width 110 height 12
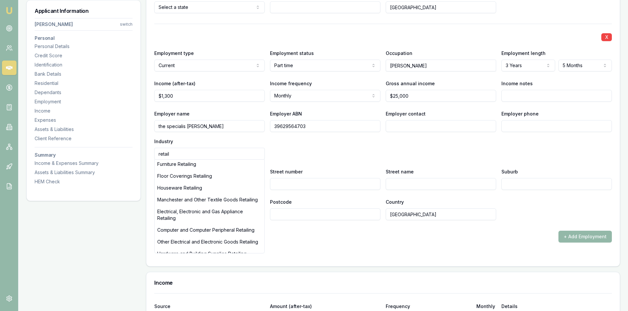
scroll to position [165, 0]
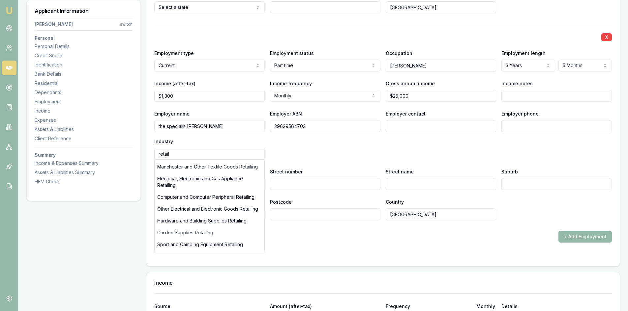
type input "retail"
click at [317, 144] on div "Employer name the specialis barber Employer ABN 39629564703 Employer contact Em…" at bounding box center [382, 135] width 457 height 50
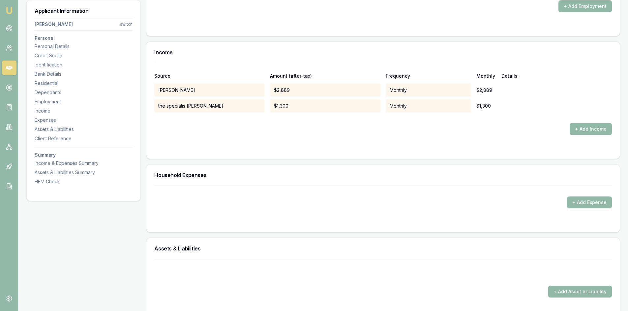
scroll to position [1384, 0]
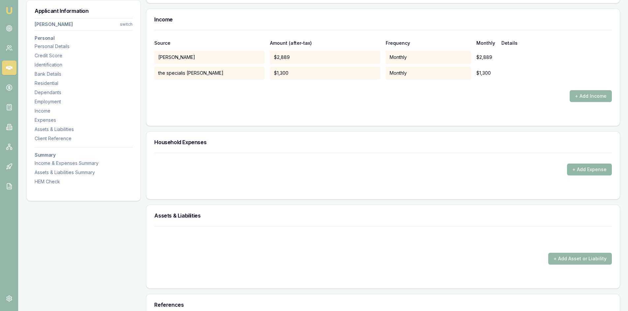
click at [589, 171] on button "+ Add Expense" at bounding box center [589, 170] width 45 height 12
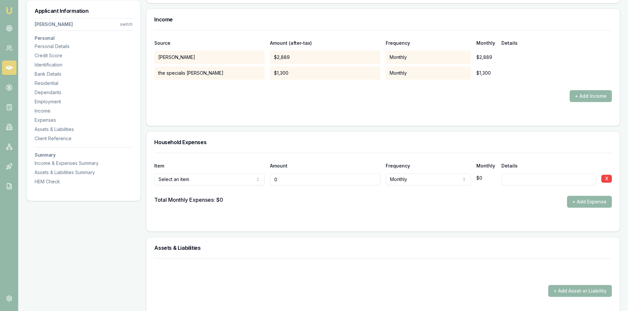
type input "$0"
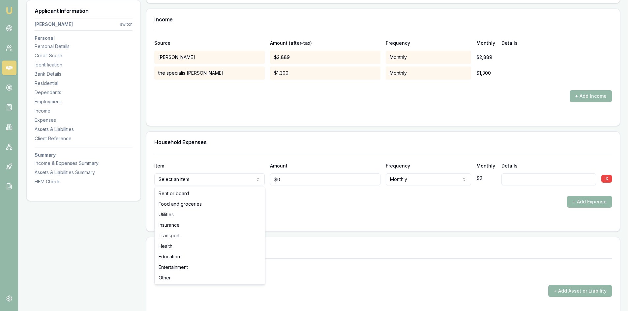
select select "FOOD_AND_GROCERIES"
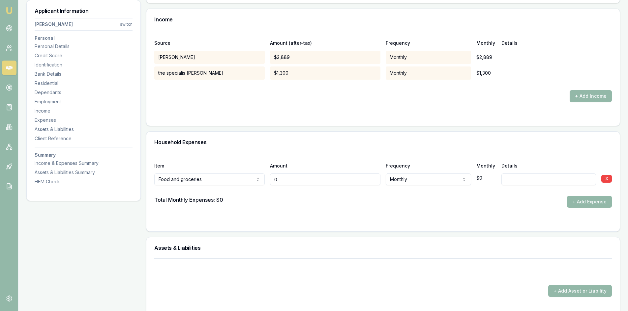
drag, startPoint x: 288, startPoint y: 183, endPoint x: 265, endPoint y: 183, distance: 23.4
click at [265, 183] on div "Food and groceries Rent or board Food and groceries Utilities Insurance Transpo…" at bounding box center [382, 178] width 457 height 14
type input "$1,500"
click at [332, 201] on div "Total Monthly Expenses: $0 + Add Expense" at bounding box center [382, 202] width 457 height 12
click at [585, 204] on button "+ Add Expense" at bounding box center [589, 202] width 45 height 12
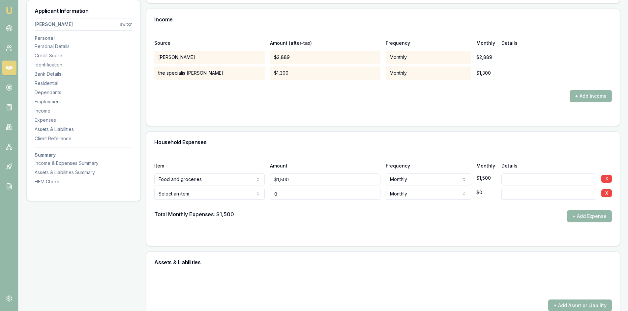
type input "0"
click at [297, 197] on input "0" at bounding box center [325, 194] width 110 height 12
type input "$1,200"
click at [596, 219] on button "+ Add Expense" at bounding box center [589, 217] width 45 height 12
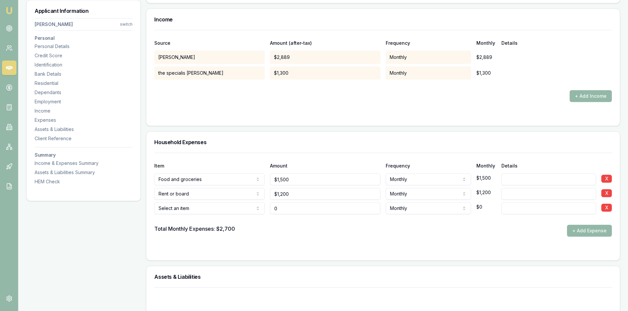
type input "$0"
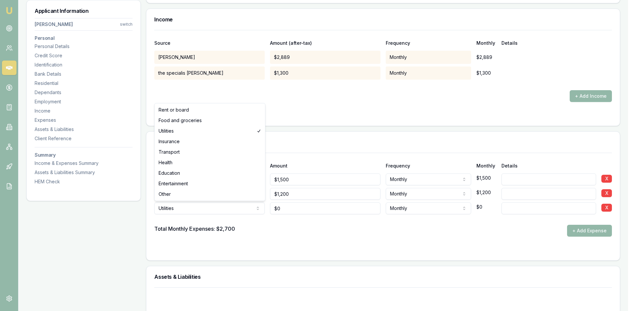
select select "TRANSPORT"
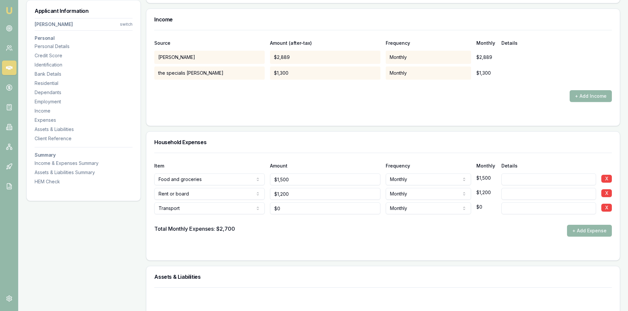
type input "0"
click at [287, 207] on input "0" at bounding box center [325, 209] width 110 height 12
type input "$800"
click at [293, 228] on div "Total Monthly Expenses: $2,700 + Add Expense" at bounding box center [382, 231] width 457 height 12
click at [587, 229] on button "+ Add Expense" at bounding box center [589, 231] width 45 height 12
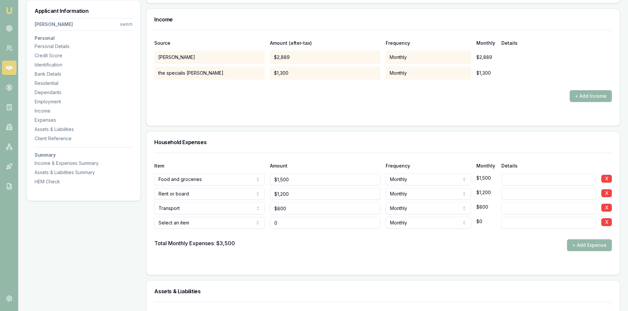
type input "$0"
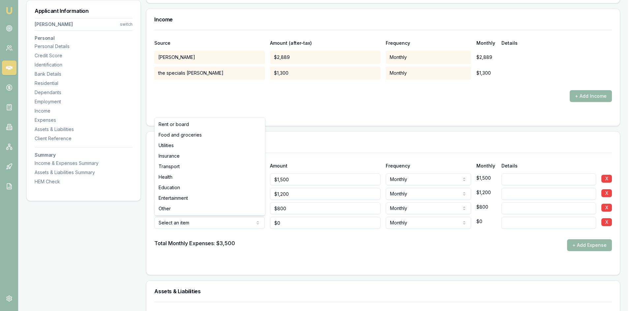
select select "ENTERTAINMENT"
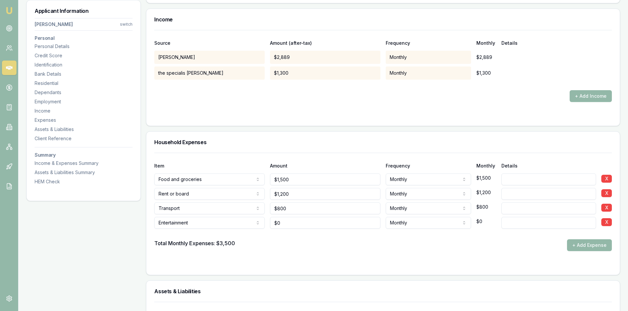
type input "0"
click at [282, 222] on input "0" at bounding box center [325, 223] width 110 height 12
type input "300"
type input "800"
type input "$300"
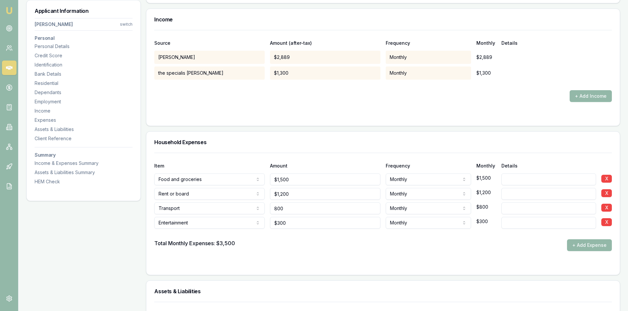
drag, startPoint x: 291, startPoint y: 210, endPoint x: 249, endPoint y: 205, distance: 42.8
click at [243, 207] on div "Transport Rent or board Food and groceries Utilities Insurance Transport Health…" at bounding box center [382, 207] width 457 height 14
type input "$500"
click at [305, 251] on form "Item Amount Frequency Monthly Details Food and groceries Rent or board Food and…" at bounding box center [382, 210] width 457 height 114
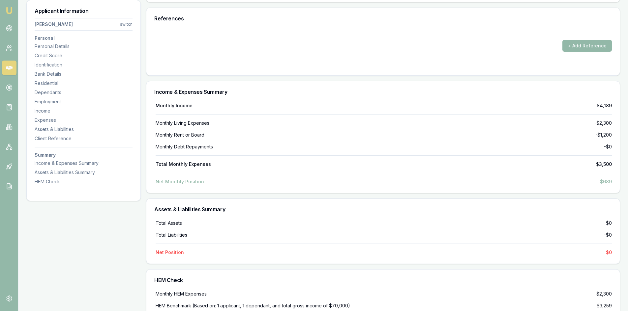
scroll to position [1647, 0]
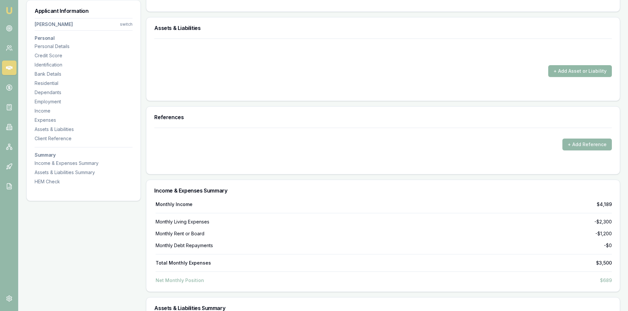
click at [580, 67] on button "+ Add Asset or Liability" at bounding box center [580, 71] width 64 height 12
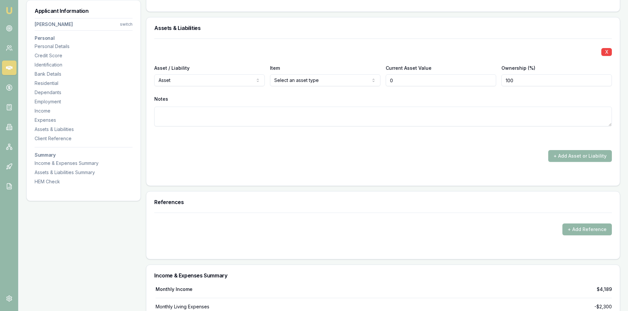
type input "$0"
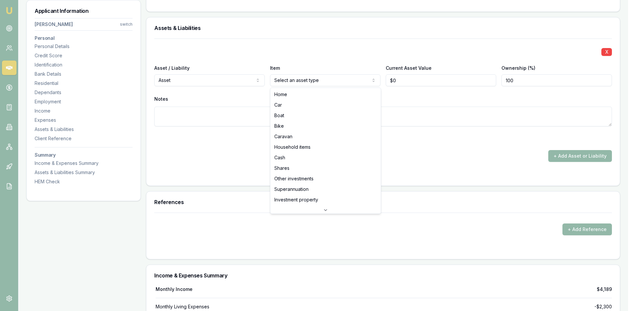
select select "HOUSEHOLD_ITEMS"
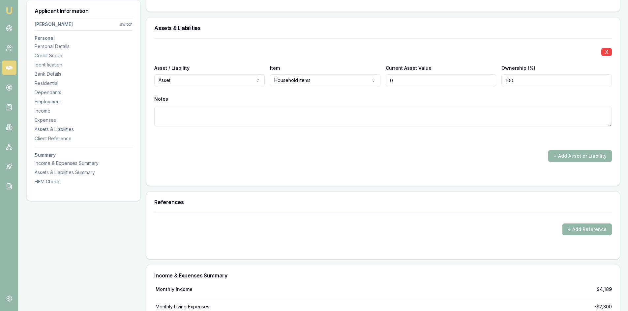
drag, startPoint x: 405, startPoint y: 80, endPoint x: 356, endPoint y: 88, distance: 49.4
click at [362, 87] on div "X Asset / Liability Asset Asset Liability Item Household items Home Car Boat Bi…" at bounding box center [382, 91] width 457 height 104
type input "$35,000"
click at [568, 161] on button "+ Add Asset or Liability" at bounding box center [580, 156] width 64 height 12
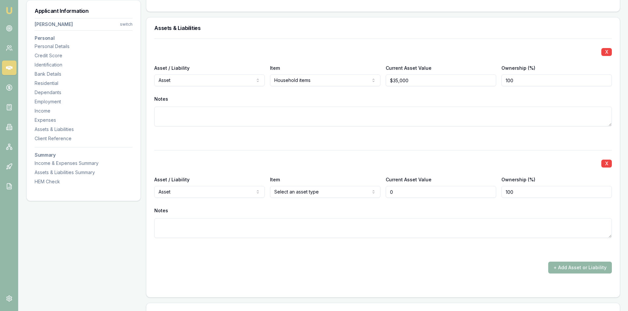
type input "$0"
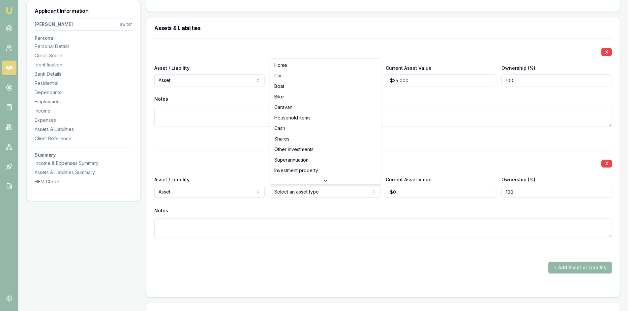
select select "SUPERANNUATION"
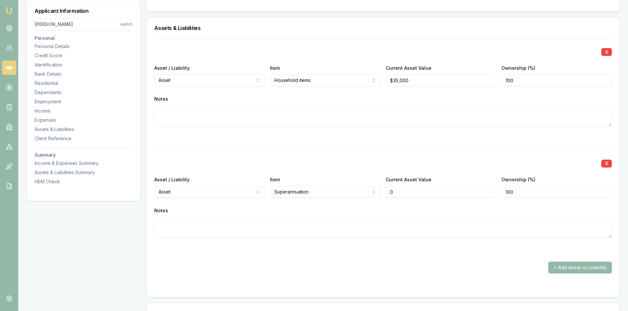
drag, startPoint x: 405, startPoint y: 195, endPoint x: 381, endPoint y: 195, distance: 23.7
click at [381, 195] on div "Asset / Liability Asset Asset Liability Item Superannuation Home Car Boat Bike …" at bounding box center [382, 187] width 457 height 22
type input "$20,000"
click at [368, 201] on div "X Asset / Liability Asset Asset Liability Item Superannuation Home Car Boat Bik…" at bounding box center [382, 202] width 457 height 104
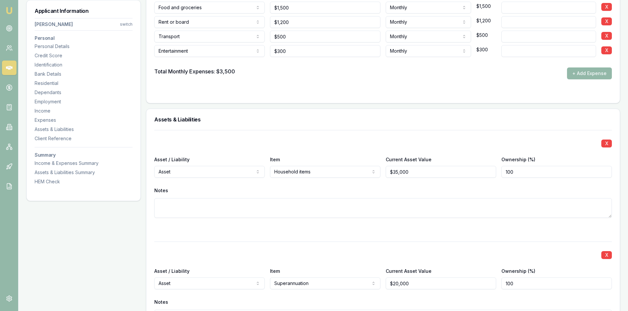
scroll to position [1490, 0]
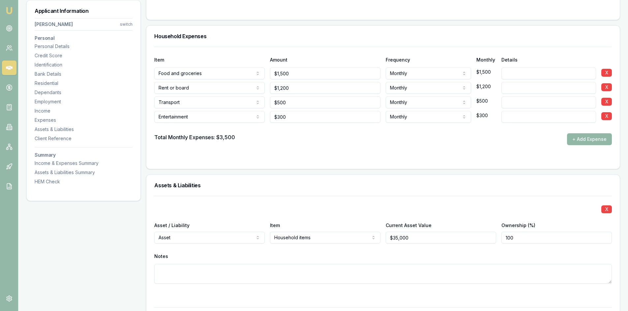
click at [589, 137] on button "+ Add Expense" at bounding box center [589, 139] width 45 height 12
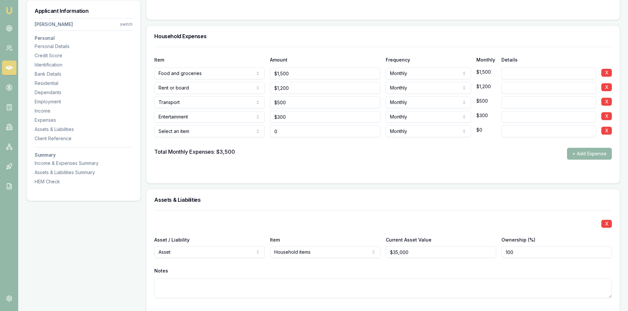
type input "$0"
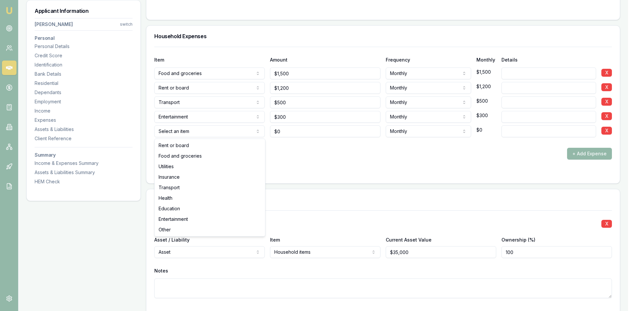
select select "OTHER"
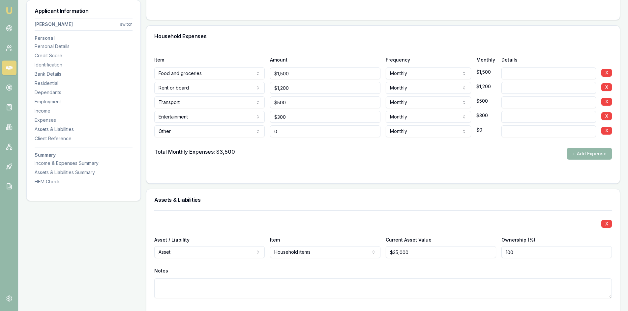
click at [303, 132] on input "0" at bounding box center [325, 132] width 110 height 12
type input "0"
type input "6"
type input "$960"
click at [286, 173] on div at bounding box center [382, 172] width 457 height 5
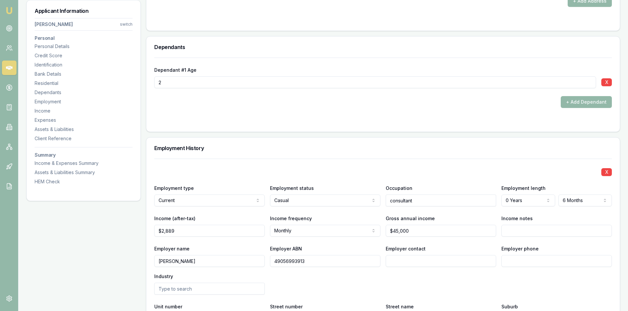
scroll to position [877, 0]
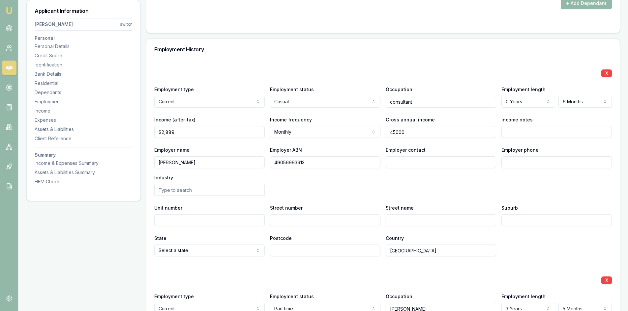
drag, startPoint x: 413, startPoint y: 131, endPoint x: 361, endPoint y: 135, distance: 52.6
click at [361, 135] on div "Income (after-tax) $2,889 Income frequency Monthly Weekly Fortnightly Monthly Q…" at bounding box center [382, 127] width 457 height 22
type input "$55,000"
click at [379, 187] on div "Employer name AMES Employer ABN 49056993913 Employer contact Employer phone Ind…" at bounding box center [382, 171] width 457 height 50
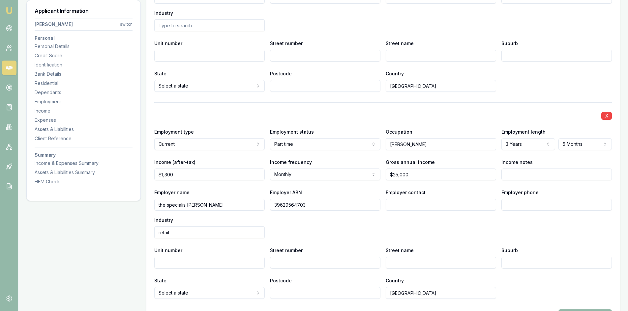
scroll to position [976, 0]
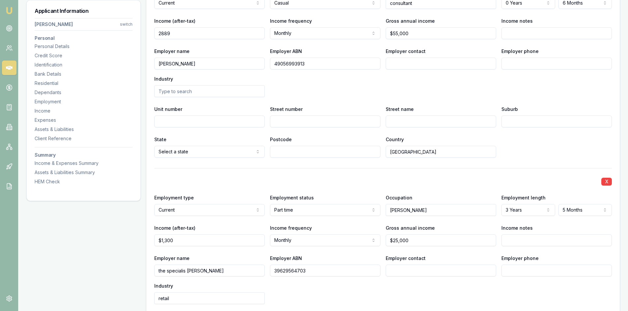
drag, startPoint x: 180, startPoint y: 33, endPoint x: 124, endPoint y: 35, distance: 56.0
click at [126, 33] on div "Applicant Information Sadiq Fazel switch Personal Personal Details Credit Score…" at bounding box center [322, 260] width 593 height 2269
type input "$3,500"
drag, startPoint x: 341, startPoint y: 91, endPoint x: 346, endPoint y: 95, distance: 7.1
click at [341, 92] on div "Employer name AMES Employer ABN 49056993913 Employer contact Employer phone Ind…" at bounding box center [382, 72] width 457 height 50
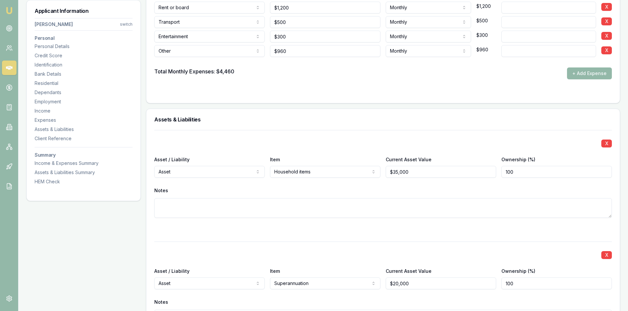
scroll to position [1504, 0]
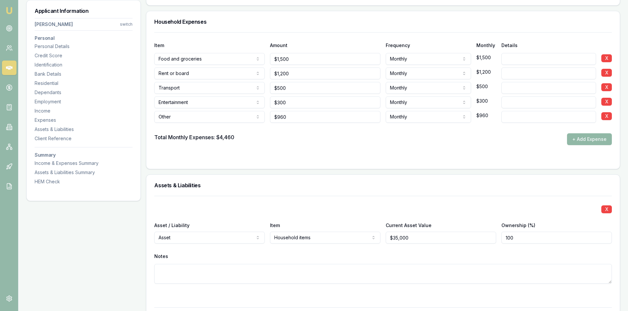
click at [572, 141] on button "+ Add Expense" at bounding box center [589, 139] width 45 height 12
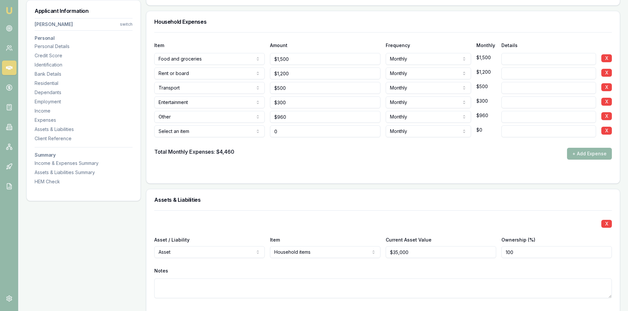
type input "$0"
click at [184, 222] on div "X" at bounding box center [382, 223] width 457 height 9
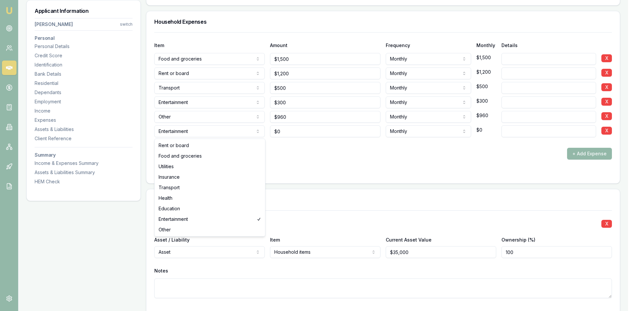
select select "INSURANCE"
drag, startPoint x: 188, startPoint y: 178, endPoint x: 258, endPoint y: 142, distance: 78.4
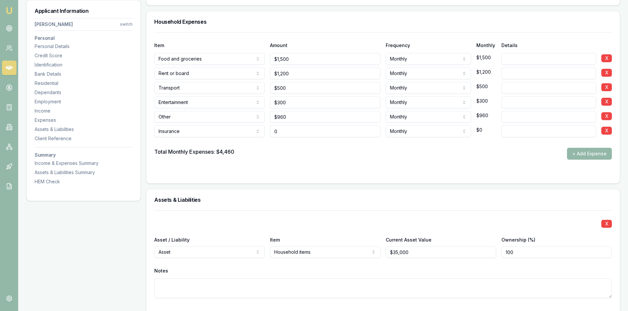
drag, startPoint x: 288, startPoint y: 134, endPoint x: 249, endPoint y: 133, distance: 39.2
click at [249, 133] on div "Insurance Rent or board Food and groceries Utilities Insurance Transport Health…" at bounding box center [382, 130] width 457 height 14
type input "$300"
click at [298, 148] on div "Total Monthly Expenses: $4,460 + Add Expense" at bounding box center [382, 154] width 457 height 12
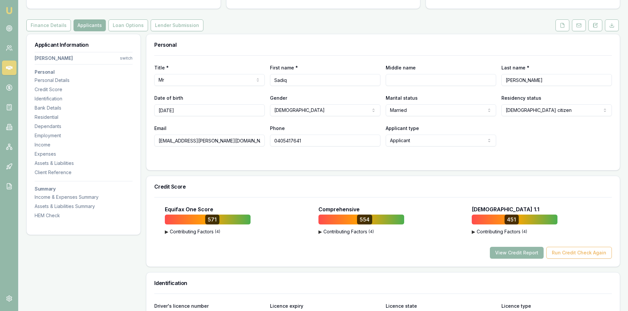
scroll to position [0, 0]
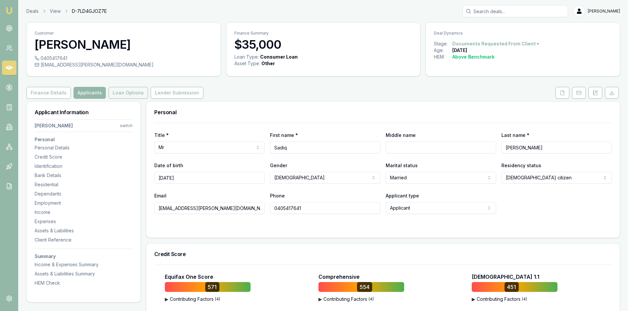
click at [129, 94] on button "Loan Options" at bounding box center [128, 93] width 40 height 12
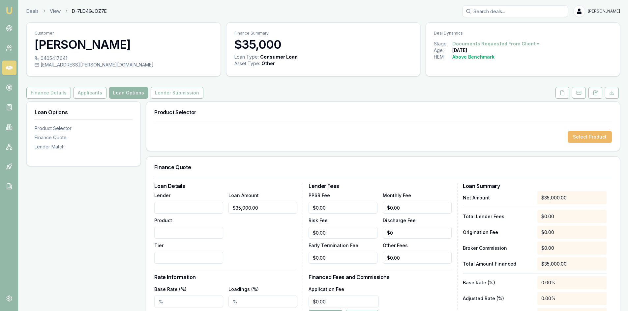
click at [581, 139] on button "Select Product" at bounding box center [589, 137] width 44 height 12
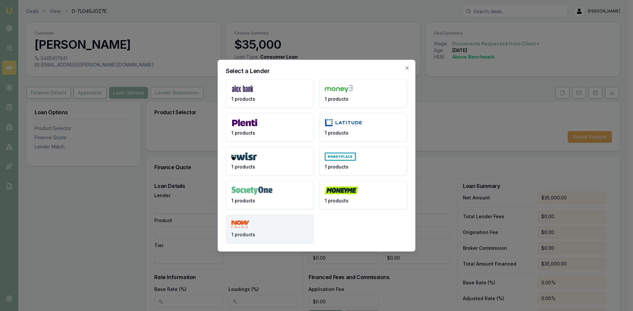
click at [253, 218] on button "1 products" at bounding box center [270, 229] width 88 height 29
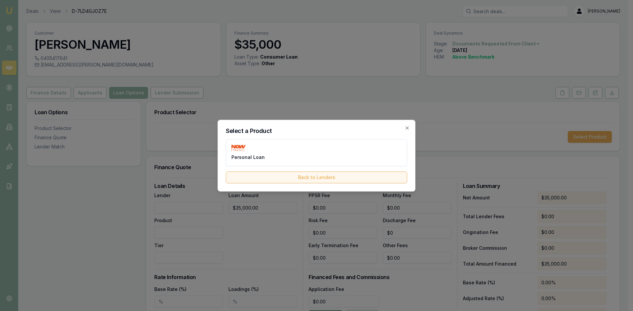
click at [313, 179] on button "Back to Lenders" at bounding box center [316, 178] width 181 height 12
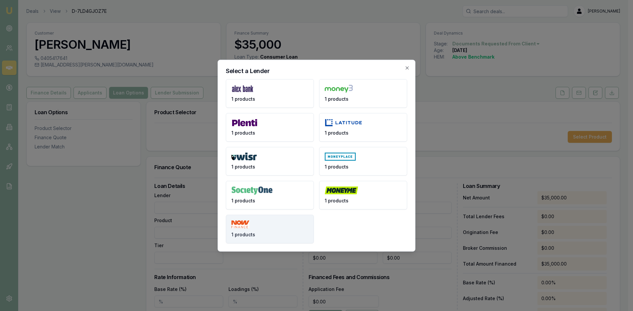
click at [247, 223] on img at bounding box center [240, 224] width 18 height 8
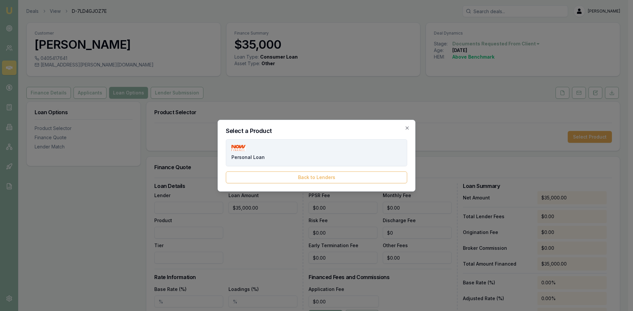
click at [256, 153] on button "Personal Loan" at bounding box center [316, 152] width 181 height 27
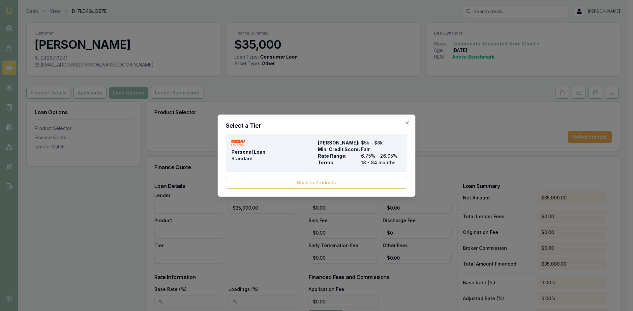
click at [337, 155] on span "Rate Range:" at bounding box center [338, 156] width 41 height 7
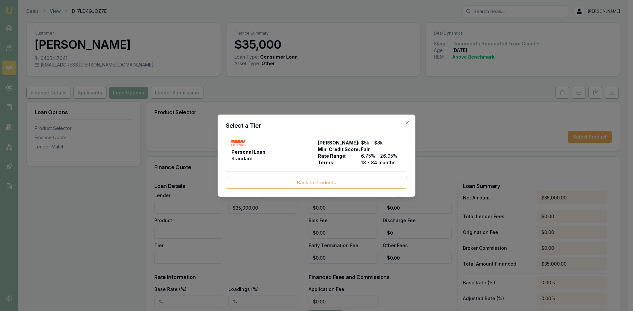
type input "NOW Finance"
type input "Personal Loan"
type input "Standard"
type input "6.75"
type input "18"
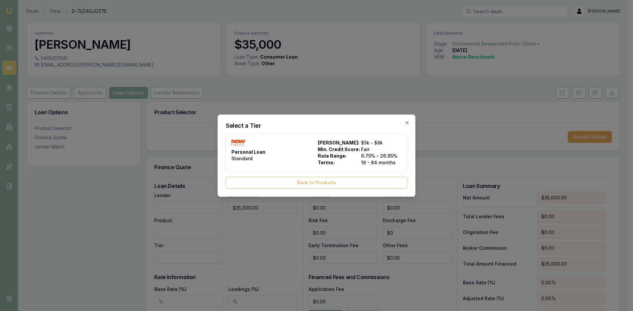
type input "1990"
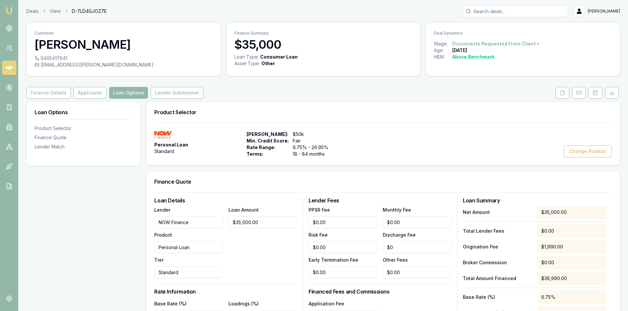
scroll to position [66, 0]
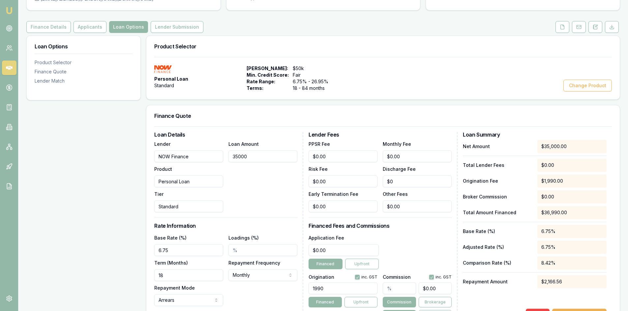
drag, startPoint x: 276, startPoint y: 160, endPoint x: 202, endPoint y: 159, distance: 74.5
click at [202, 159] on div "Lender NOW Finance Product Personal Loan Tier Standard Loan Amount 35000" at bounding box center [225, 176] width 143 height 72
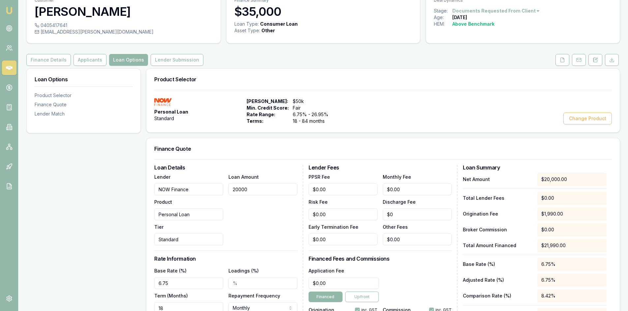
type input "$20,000.00"
click at [256, 215] on div "Loan Amount $20,000.00" at bounding box center [262, 209] width 69 height 72
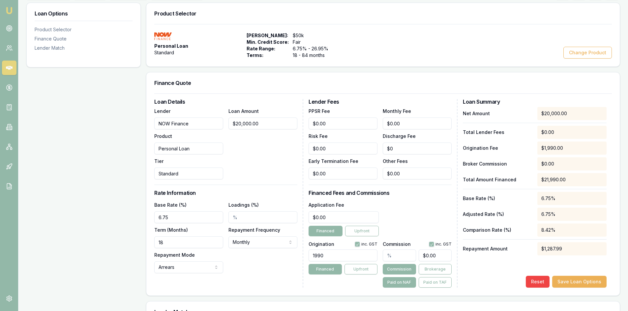
scroll to position [132, 0]
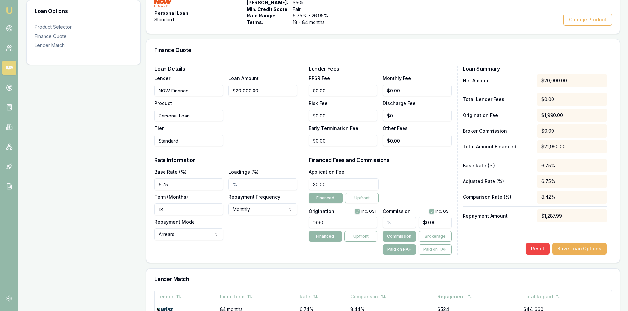
drag, startPoint x: 173, startPoint y: 185, endPoint x: 103, endPoint y: 180, distance: 70.4
click at [103, 180] on div "Loan Options Product Selector Finance Quote Lender Match Product Selector Perso…" at bounding box center [322, 212] width 593 height 485
type input "13.79%"
click at [266, 252] on div "Loan Details Lender NOW Finance Product Personal Loan Tier Standard Loan Amount…" at bounding box center [228, 160] width 149 height 189
drag, startPoint x: 173, startPoint y: 210, endPoint x: 136, endPoint y: 210, distance: 36.9
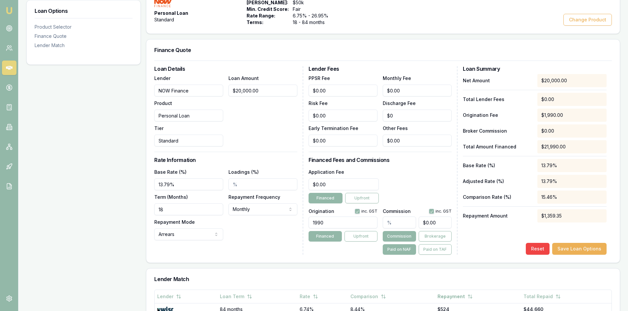
click at [136, 210] on div "Loan Options Product Selector Finance Quote Lender Match Product Selector Perso…" at bounding box center [322, 212] width 593 height 485
type input "84"
click at [255, 239] on div "Base Rate (%) 13.79% Loadings (%) Term (Months) 84 Repayment Frequency Monthly …" at bounding box center [225, 204] width 143 height 72
click at [396, 223] on input "text" at bounding box center [398, 223] width 33 height 12
type input "0"
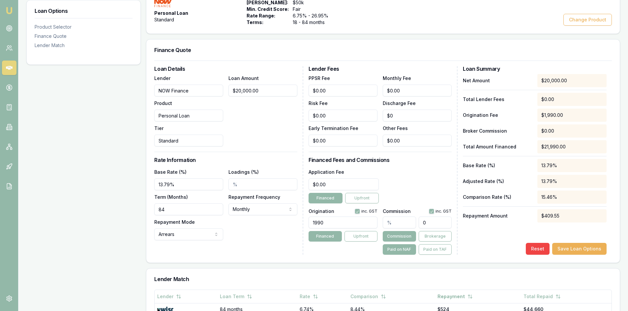
drag, startPoint x: 441, startPoint y: 223, endPoint x: 407, endPoint y: 224, distance: 33.9
click at [407, 224] on div "0" at bounding box center [416, 221] width 69 height 14
type input "0.04"
type input "8"
type input "0.445"
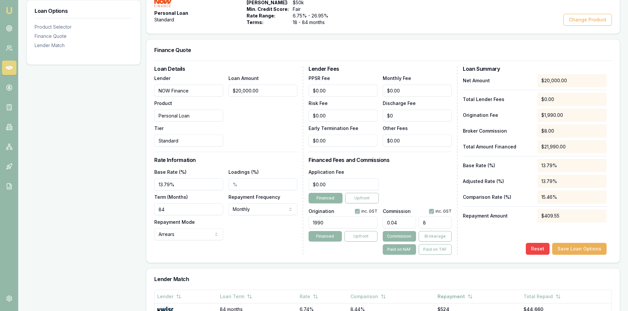
type input "89"
type input "4.45"
type input "$890.00"
click at [354, 266] on div "Product Selector Personal Loan Standard Max Loan Amount: $50k Min. Credit Score…" at bounding box center [383, 212] width 474 height 485
click at [334, 263] on div "Finance Quote Loan Details Lender NOW Finance Product Personal Loan Tier Standa…" at bounding box center [383, 151] width 474 height 224
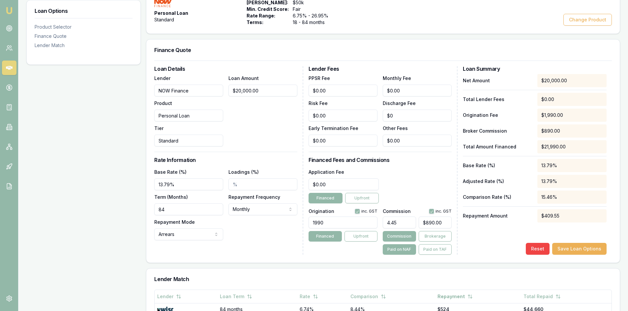
click at [402, 223] on input "4.45" at bounding box center [398, 223] width 33 height 12
type input "4.4"
type input "$880.00"
type input "4"
type input "$800.00"
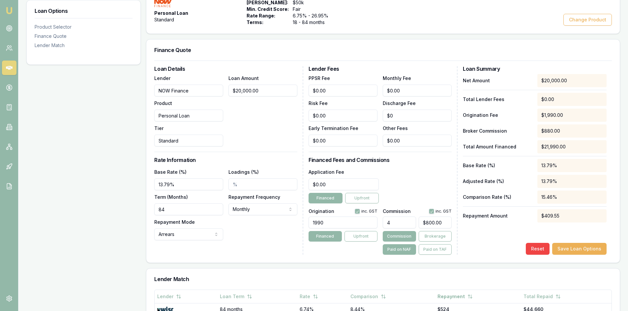
type input "$0.00"
click at [445, 223] on input "0" at bounding box center [434, 223] width 33 height 12
type input "0.08"
type input "0.000445"
type input "0.089"
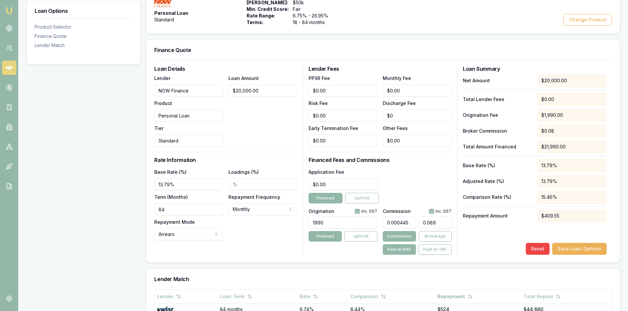
type input "0.0004494999999999999"
type input "0.0899"
type input "0.000445"
type input "0.089"
type input "0.00039999999999999996"
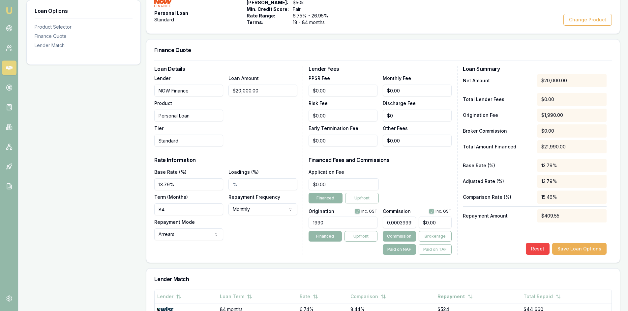
type input "0.0"
type input "0.4"
type input "80.0"
type input "4.45"
type input "890.0"
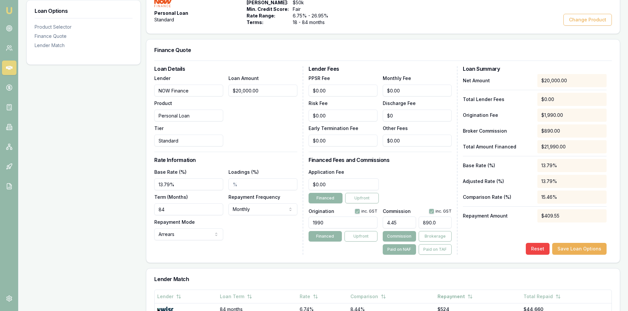
type input "44.95"
type input "8990.0"
type input "4.495"
type input "$899.00"
click at [341, 279] on h3 "Lender Match" at bounding box center [382, 279] width 457 height 5
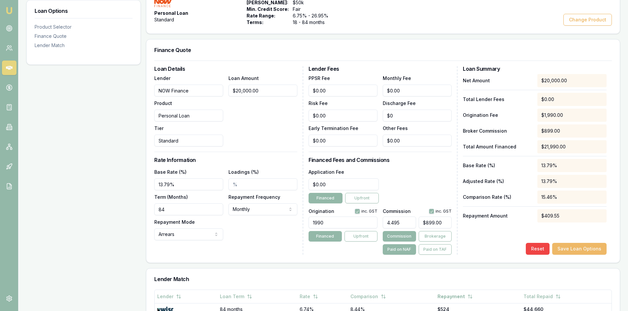
click at [566, 249] on button "Save Loan Options" at bounding box center [579, 249] width 54 height 12
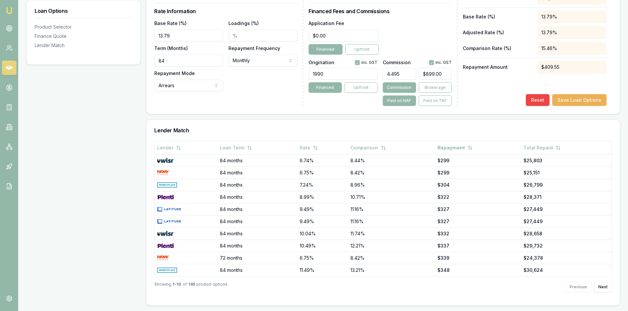
scroll to position [149, 0]
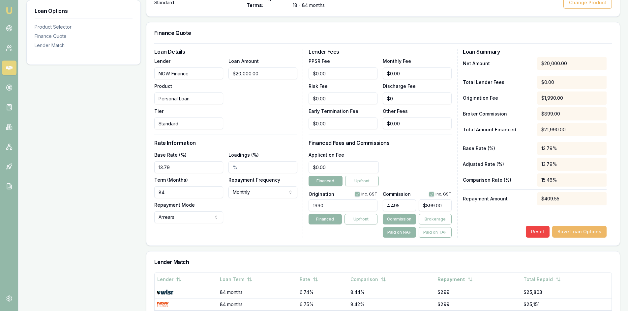
click at [582, 233] on button "Save Loan Options" at bounding box center [579, 232] width 54 height 12
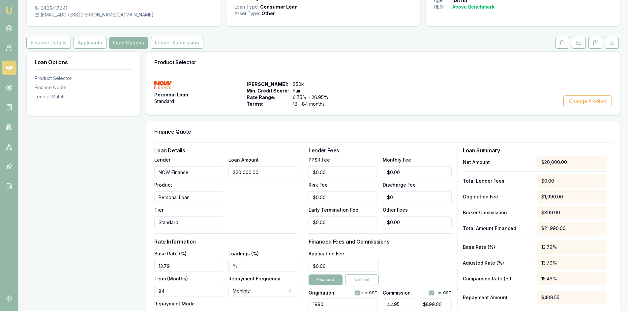
scroll to position [0, 0]
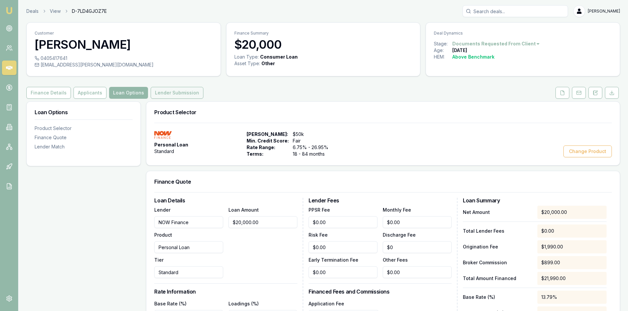
drag, startPoint x: 164, startPoint y: 95, endPoint x: 178, endPoint y: 94, distance: 13.9
click at [164, 95] on button "Lender Submission" at bounding box center [177, 93] width 53 height 12
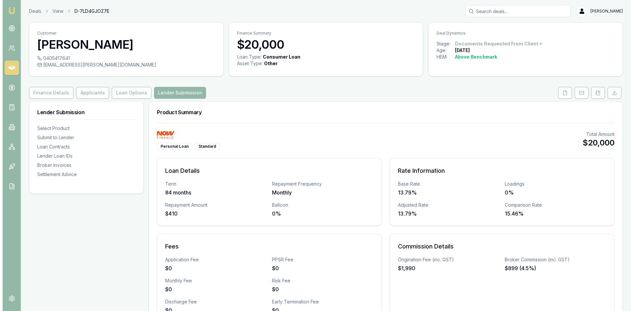
scroll to position [132, 0]
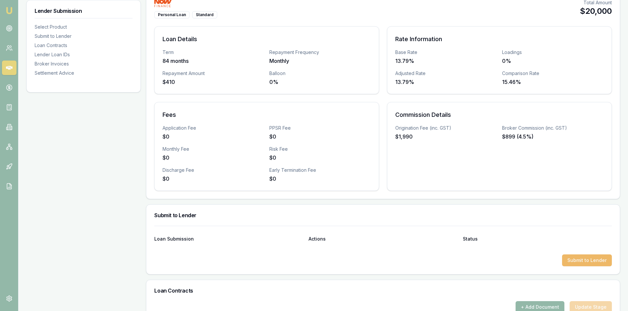
click at [585, 260] on button "Submit to Lender" at bounding box center [587, 261] width 50 height 12
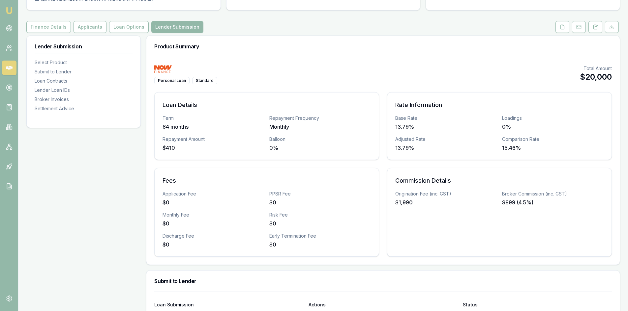
scroll to position [0, 0]
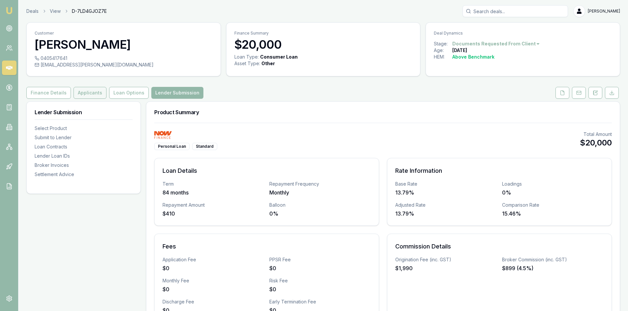
click at [97, 93] on button "Applicants" at bounding box center [89, 93] width 33 height 12
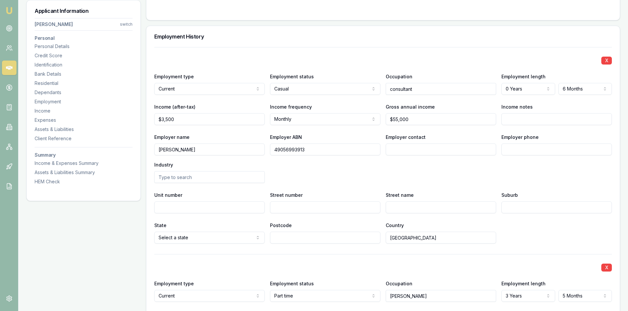
scroll to position [955, 0]
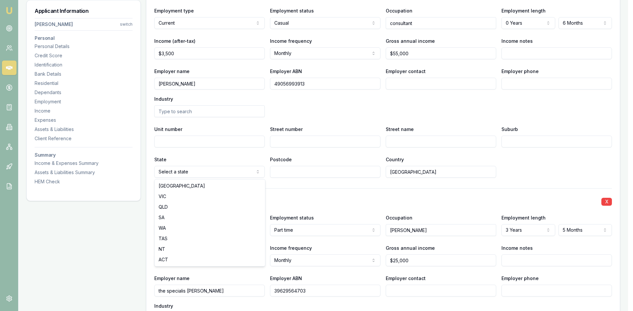
select select "VIC"
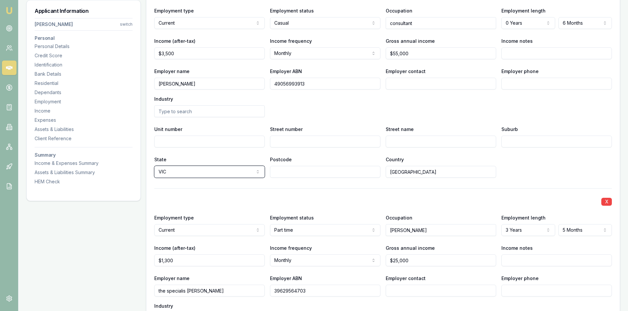
scroll to position [890, 0]
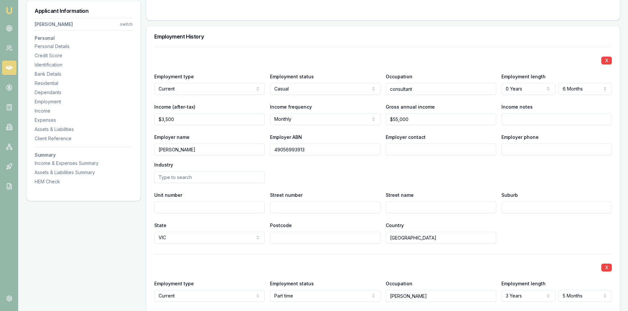
click at [177, 178] on input "text" at bounding box center [209, 177] width 110 height 12
click at [350, 163] on div "Employer name AMES Employer ABN 49056993913 Employer contact Employer phone Ind…" at bounding box center [382, 158] width 457 height 50
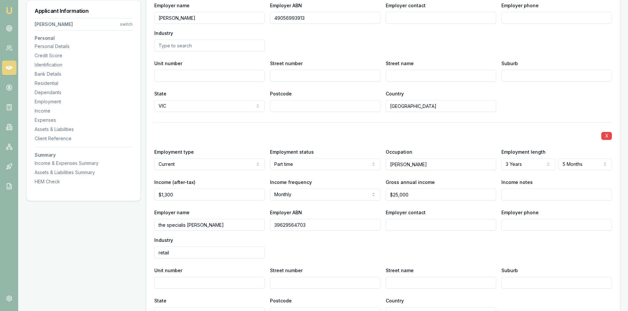
scroll to position [1087, 0]
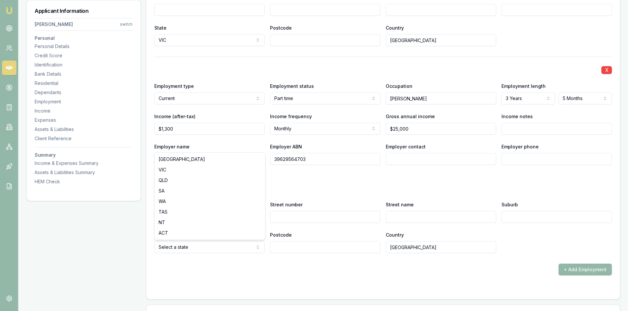
select select "VIC"
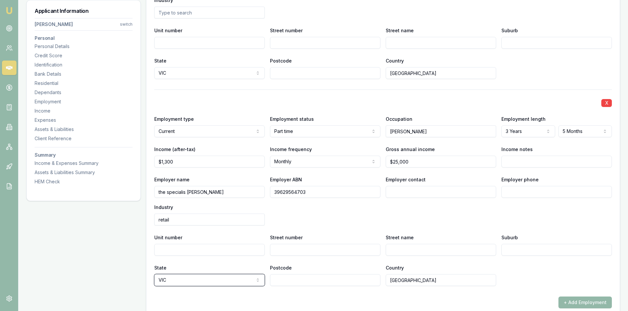
scroll to position [1021, 0]
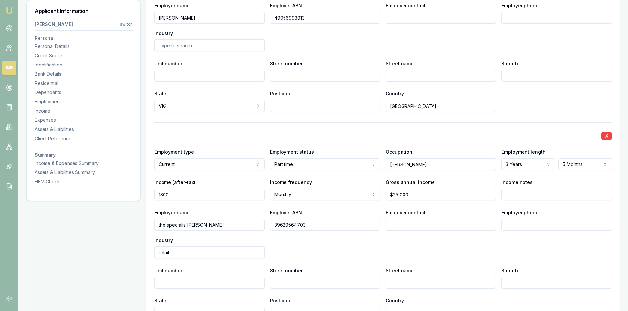
drag, startPoint x: 178, startPoint y: 194, endPoint x: 111, endPoint y: 204, distance: 67.0
click at [111, 204] on div "Applicant Information Sadiq Fazel switch Personal Personal Details Credit Score…" at bounding box center [322, 188] width 593 height 2216
type input "$1,600"
click at [349, 253] on div "Employer name the specialis barber Employer ABN 39629564703 Employer contact Em…" at bounding box center [382, 234] width 457 height 50
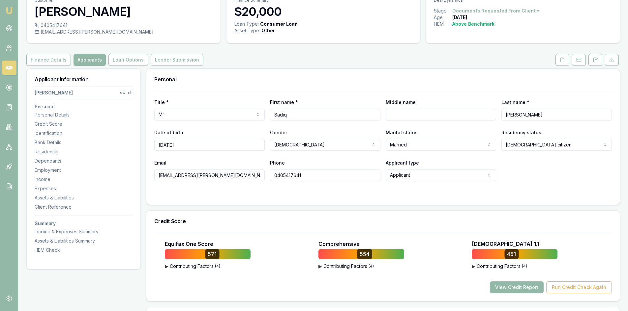
scroll to position [0, 0]
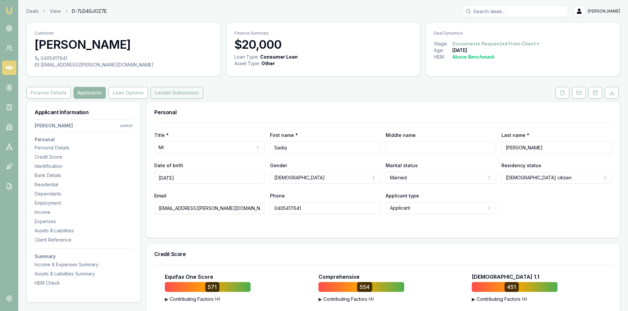
click at [166, 97] on button "Lender Submission" at bounding box center [177, 93] width 53 height 12
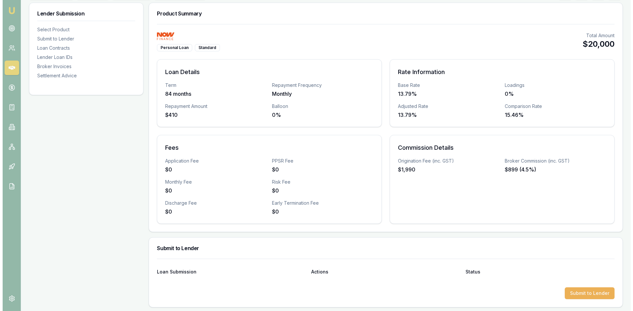
scroll to position [132, 0]
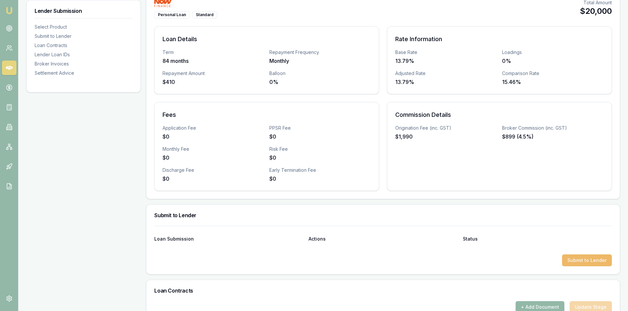
click at [580, 262] on button "Submit to Lender" at bounding box center [587, 261] width 50 height 12
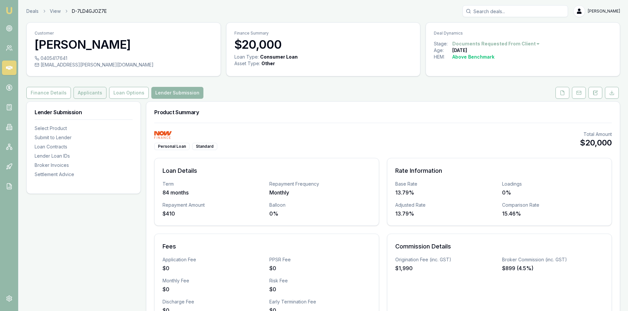
click at [86, 96] on button "Applicants" at bounding box center [89, 93] width 33 height 12
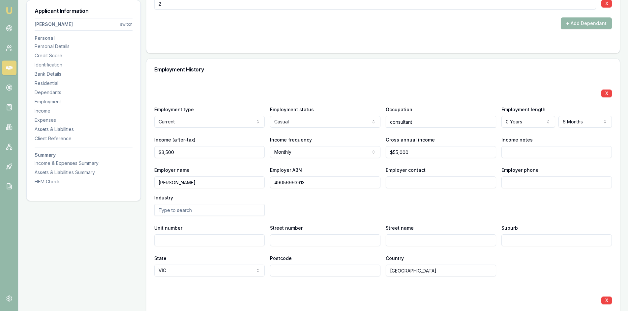
scroll to position [1021, 0]
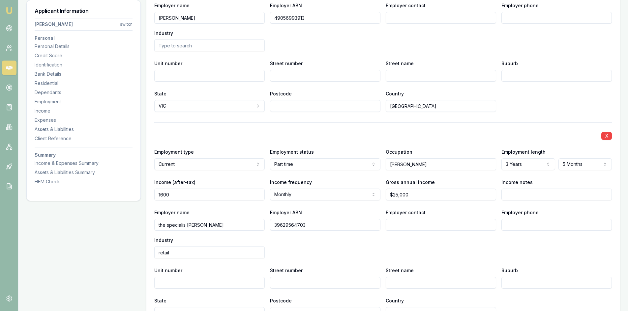
drag, startPoint x: 184, startPoint y: 197, endPoint x: 116, endPoint y: 201, distance: 68.7
click at [116, 201] on div "Applicant Information Sadiq Fazel switch Personal Personal Details Credit Score…" at bounding box center [322, 188] width 593 height 2216
type input "$1,900"
click at [347, 258] on div "Employer name the specialis barber Employer ABN 39629564703 Employer contact Em…" at bounding box center [382, 234] width 457 height 50
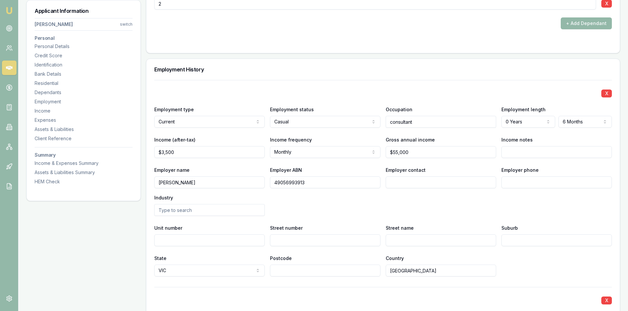
scroll to position [955, 0]
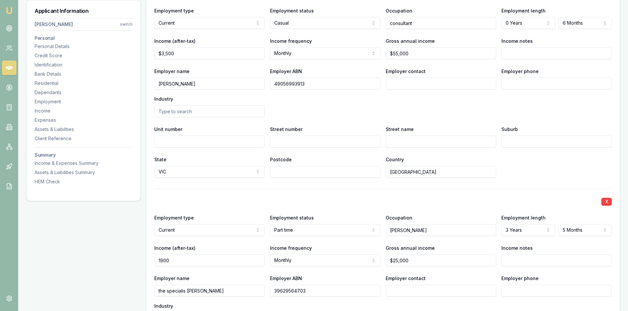
drag, startPoint x: 179, startPoint y: 263, endPoint x: 100, endPoint y: 266, distance: 78.1
click at [100, 266] on div "Applicant Information Sadiq Fazel switch Personal Personal Details Credit Score…" at bounding box center [322, 254] width 593 height 2216
type input "1300"
type input "3500"
type input "$1,300"
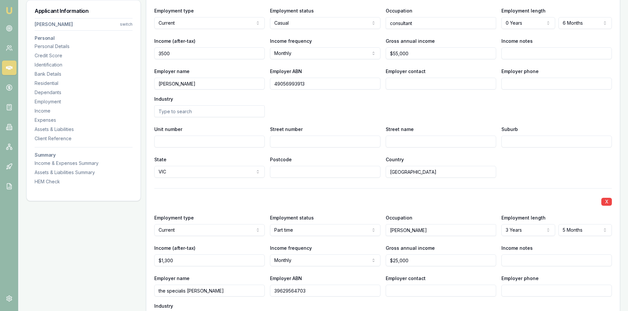
drag, startPoint x: 177, startPoint y: 54, endPoint x: 157, endPoint y: 54, distance: 19.8
click at [157, 54] on input "3500" at bounding box center [209, 53] width 110 height 12
type input "$3,900"
click at [218, 201] on div "X" at bounding box center [382, 201] width 457 height 9
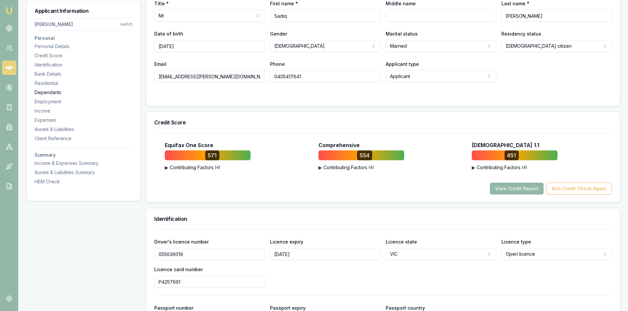
scroll to position [0, 0]
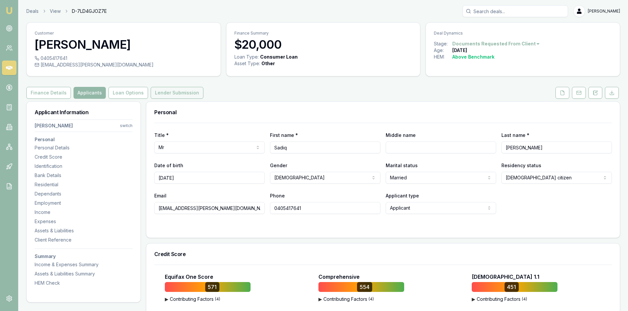
drag, startPoint x: 160, startPoint y: 95, endPoint x: 188, endPoint y: 95, distance: 28.3
click at [160, 95] on button "Lender Submission" at bounding box center [177, 93] width 53 height 12
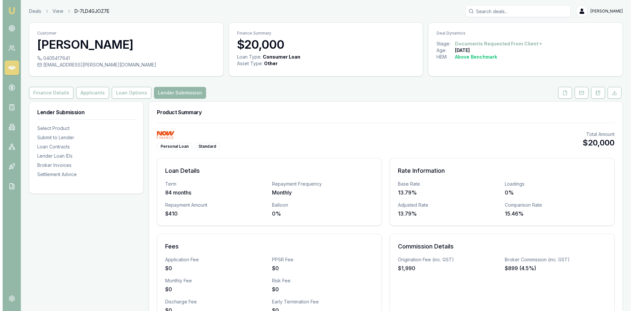
scroll to position [198, 0]
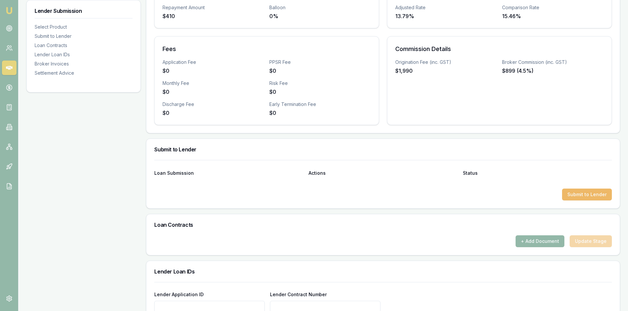
click at [595, 198] on button "Submit to Lender" at bounding box center [587, 195] width 50 height 12
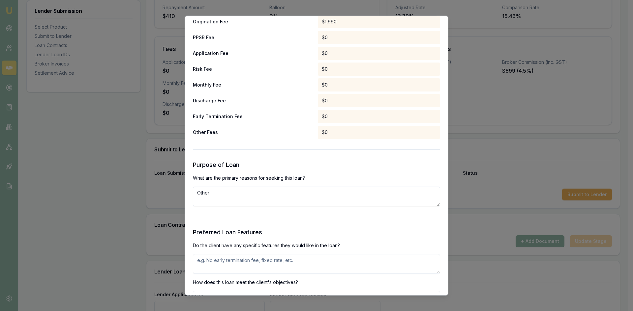
scroll to position [626, 0]
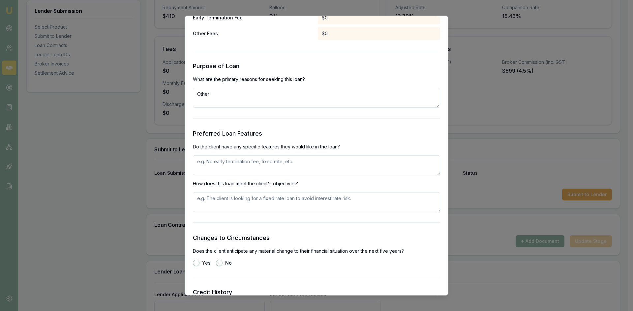
click at [272, 164] on textarea at bounding box center [316, 165] width 247 height 20
type textarea "no termination fee or early fee"
click at [245, 202] on textarea at bounding box center [316, 202] width 247 height 20
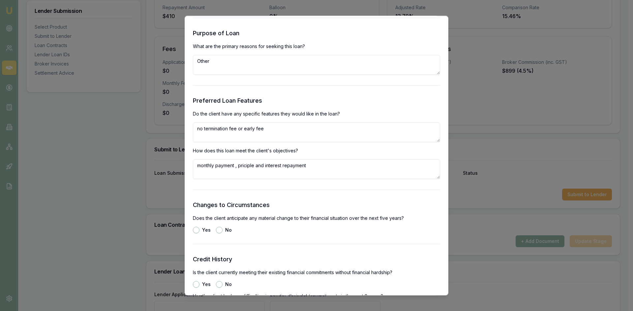
scroll to position [758, 0]
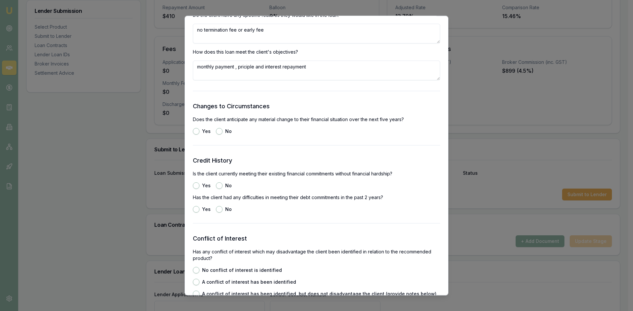
type textarea "monthly payment , priciple and interest repayment"
click at [222, 130] on div "No" at bounding box center [224, 131] width 16 height 7
drag, startPoint x: 217, startPoint y: 185, endPoint x: 218, endPoint y: 191, distance: 5.9
click at [217, 186] on button "No" at bounding box center [219, 185] width 7 height 7
radio input "true"
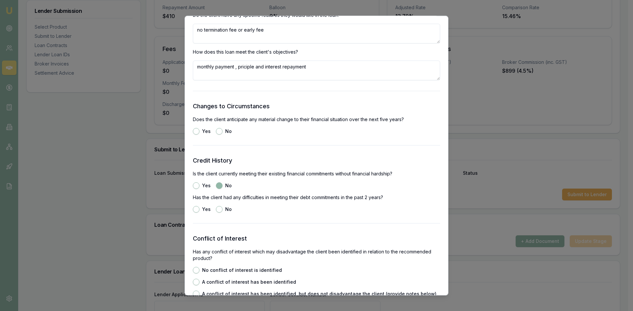
click at [193, 187] on button "Yes" at bounding box center [196, 185] width 7 height 7
radio input "true"
radio input "false"
click at [216, 211] on button "No" at bounding box center [219, 209] width 7 height 7
radio input "true"
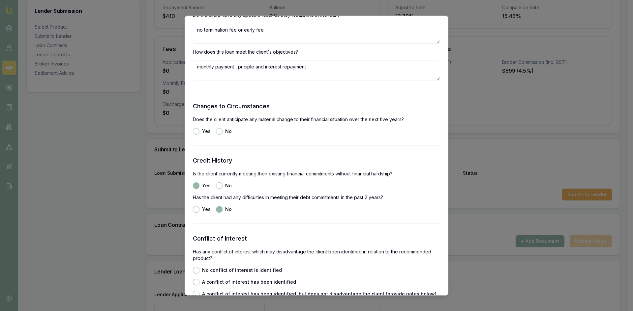
click at [223, 132] on div "No" at bounding box center [224, 131] width 16 height 7
click at [221, 132] on button "No" at bounding box center [219, 131] width 7 height 7
radio input "true"
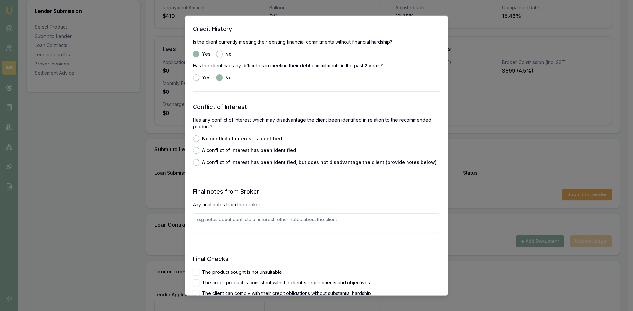
click at [197, 140] on button "No conflict of interest is identified" at bounding box center [196, 138] width 7 height 7
radio input "true"
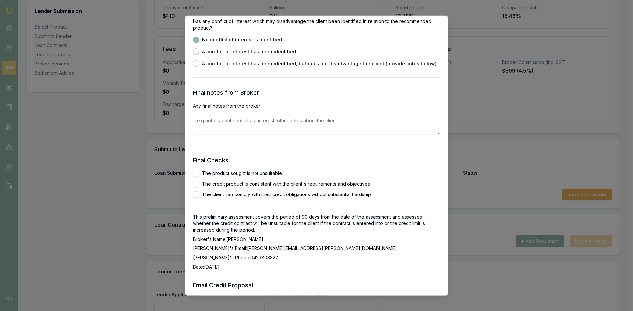
click at [194, 173] on button "The product sought is not unsuitable" at bounding box center [196, 173] width 7 height 7
checkbox input "true"
click at [197, 185] on button "The credit product is consistent with the client's requirements and objectives" at bounding box center [196, 184] width 7 height 7
checkbox input "true"
click at [196, 196] on button "The client can comply with their credit obligations without substantial hardship" at bounding box center [196, 194] width 7 height 7
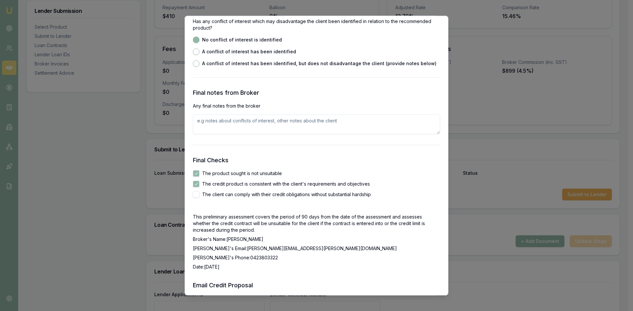
checkbox input "true"
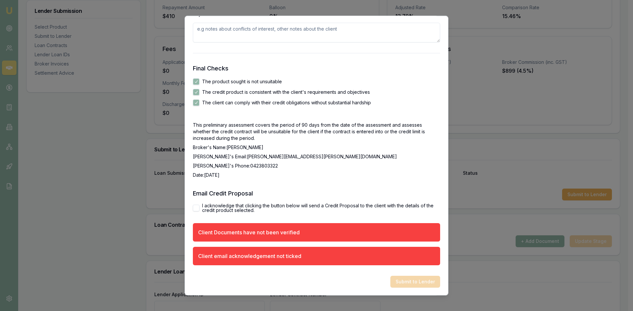
click at [197, 207] on button "I acknowledge that clicking the button below will send a Credit Proposal to the…" at bounding box center [196, 208] width 7 height 7
checkbox input "true"
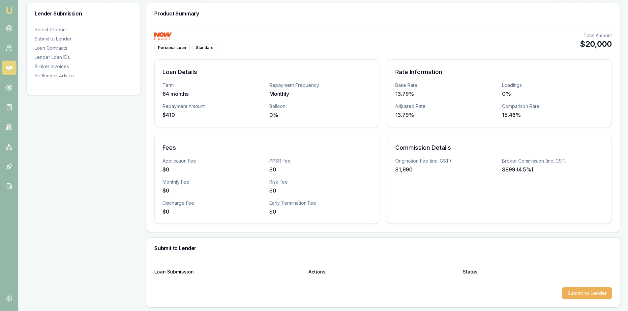
scroll to position [0, 0]
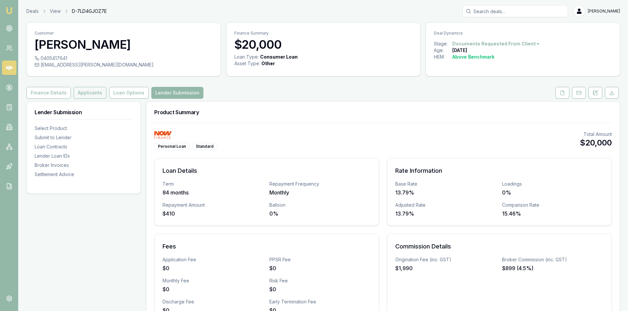
click at [88, 92] on button "Applicants" at bounding box center [89, 93] width 33 height 12
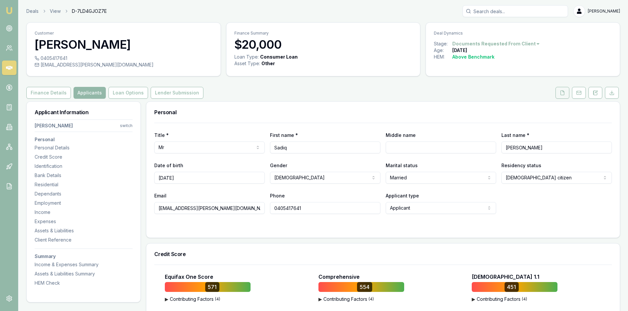
click at [564, 92] on icon at bounding box center [562, 93] width 4 height 4
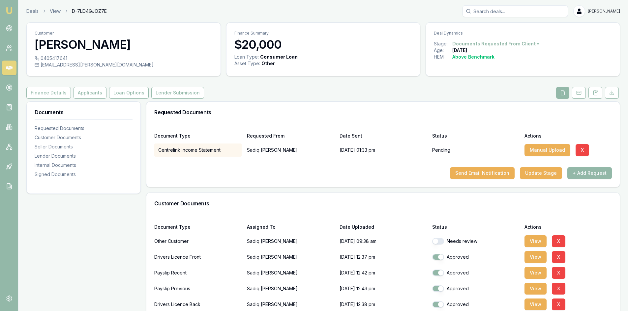
scroll to position [132, 0]
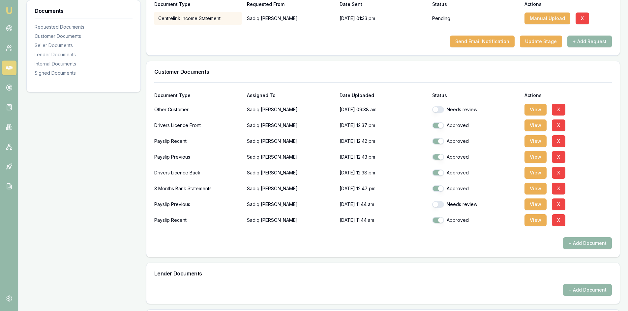
click at [436, 111] on button "button" at bounding box center [438, 109] width 12 height 7
checkbox input "true"
click at [438, 206] on button "button" at bounding box center [438, 204] width 12 height 7
checkbox input "true"
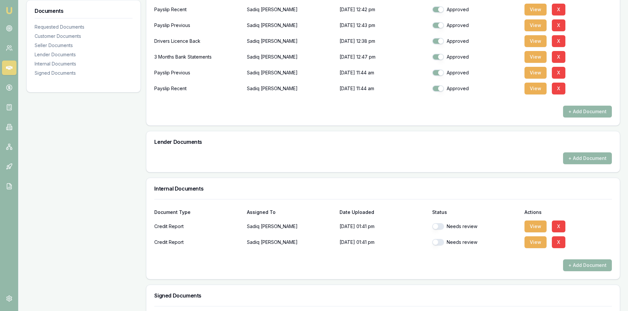
click at [441, 230] on button "button" at bounding box center [438, 226] width 12 height 7
checkbox input "true"
click at [441, 242] on button "button" at bounding box center [438, 242] width 12 height 7
checkbox input "true"
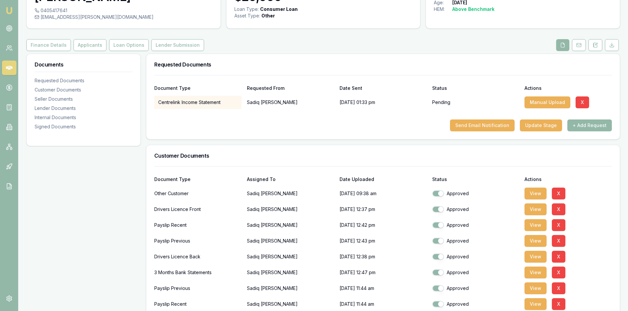
scroll to position [0, 0]
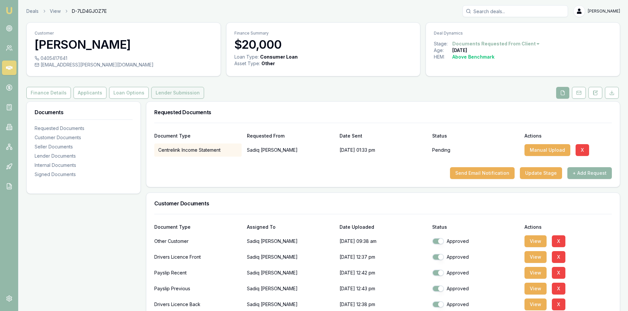
click at [179, 94] on button "Lender Submission" at bounding box center [177, 93] width 53 height 12
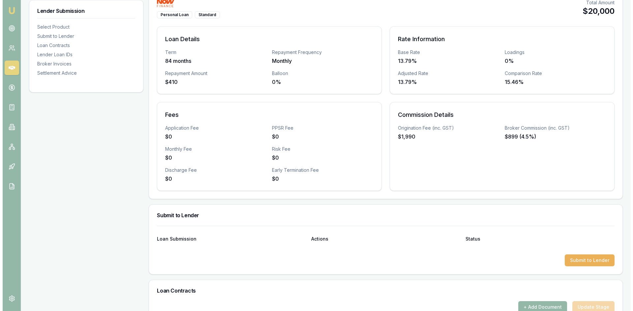
scroll to position [231, 0]
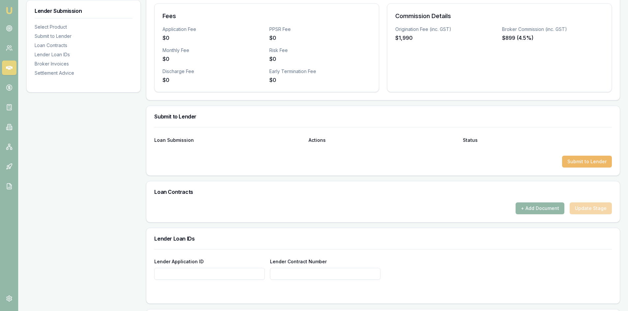
click at [574, 160] on button "Submit to Lender" at bounding box center [587, 162] width 50 height 12
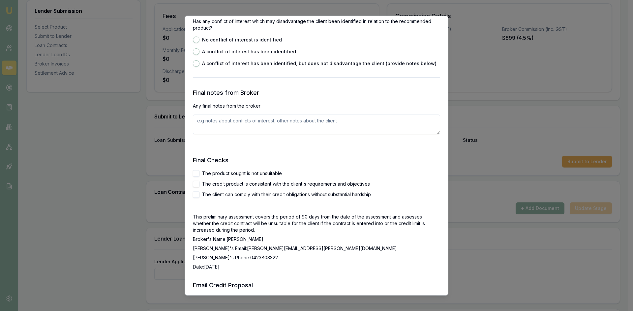
scroll to position [890, 0]
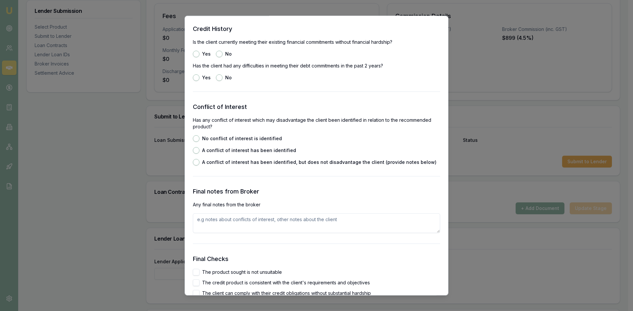
click at [196, 138] on button "No conflict of interest is identified" at bounding box center [196, 138] width 7 height 7
radio input "true"
click at [198, 53] on button "Yes" at bounding box center [196, 53] width 7 height 7
radio input "true"
click at [216, 76] on button "No" at bounding box center [219, 77] width 7 height 7
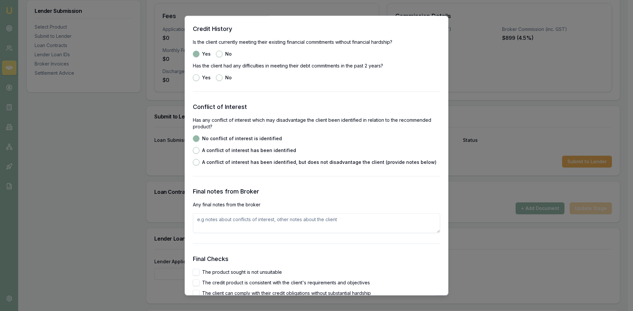
radio input "true"
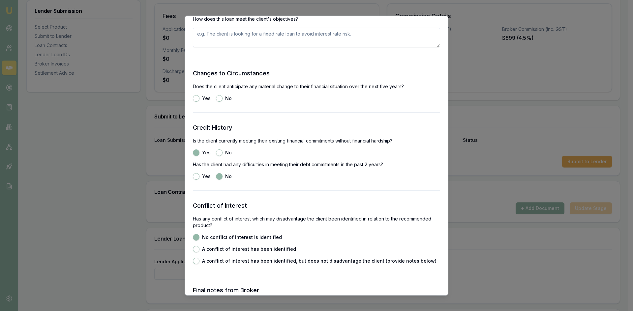
click at [217, 99] on button "No" at bounding box center [219, 98] width 7 height 7
radio input "true"
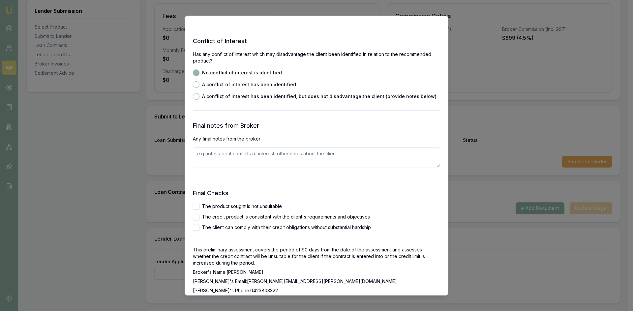
drag, startPoint x: 198, startPoint y: 208, endPoint x: 195, endPoint y: 219, distance: 11.5
click at [198, 208] on button "The product sought is not unsuitable" at bounding box center [196, 206] width 7 height 7
checkbox input "true"
click at [195, 221] on div "The product sought is not unsuitable The credit product is consistent with the …" at bounding box center [316, 217] width 247 height 28
click at [198, 225] on button "The client can comply with their credit obligations without substantial hardship" at bounding box center [196, 227] width 7 height 7
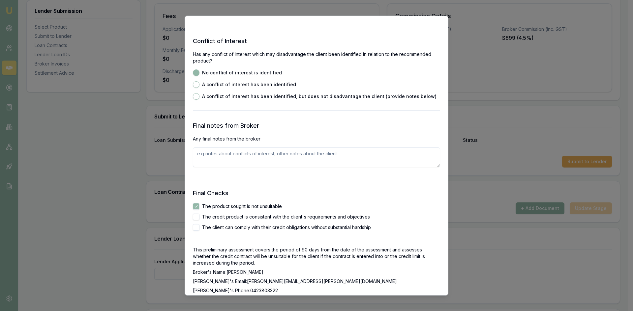
checkbox input "true"
click at [197, 218] on button "The credit product is consistent with the client's requirements and objectives" at bounding box center [196, 216] width 7 height 7
checkbox input "true"
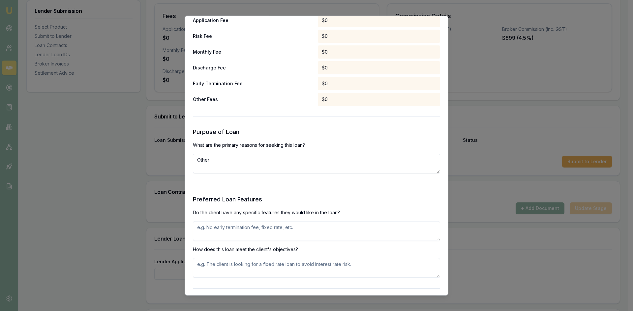
scroll to position [626, 0]
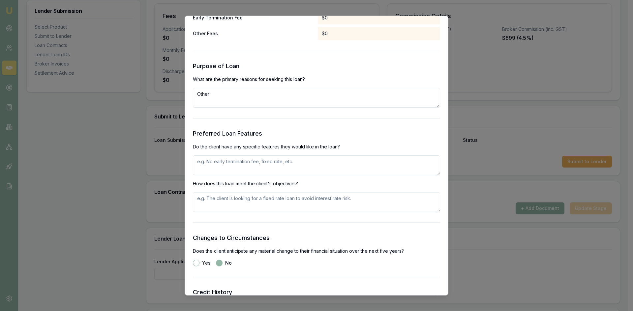
click at [245, 171] on textarea at bounding box center [316, 165] width 247 height 20
type textarea "no early payment fee"
click at [232, 199] on textarea at bounding box center [316, 202] width 247 height 20
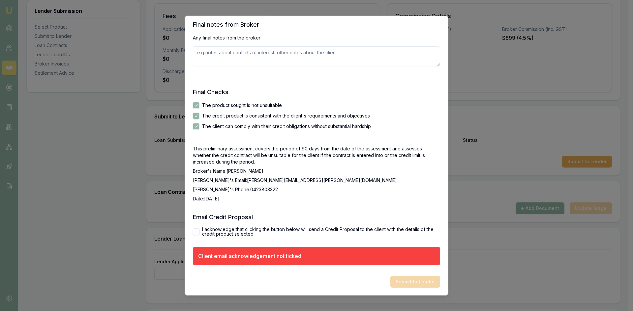
scroll to position [958, 0]
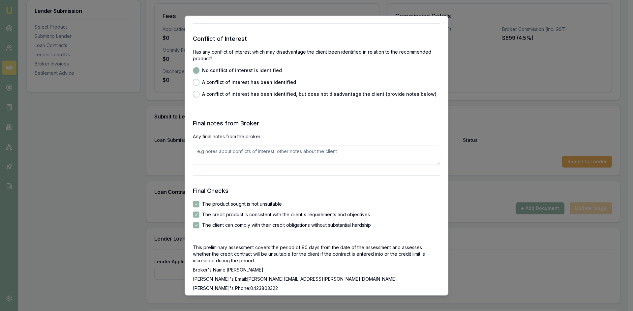
type textarea "fix term"
click at [220, 154] on textarea at bounding box center [316, 155] width 247 height 20
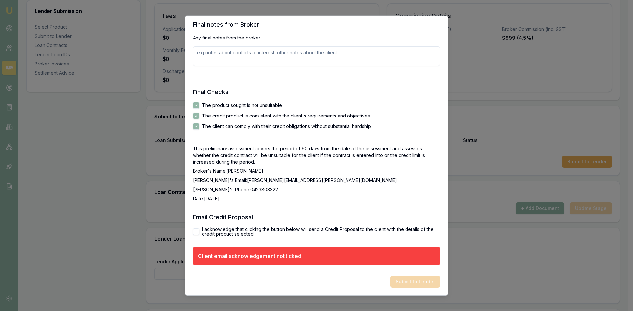
click at [193, 233] on button "I acknowledge that clicking the button below will send a Credit Proposal to the…" at bounding box center [196, 231] width 7 height 7
checkbox input "true"
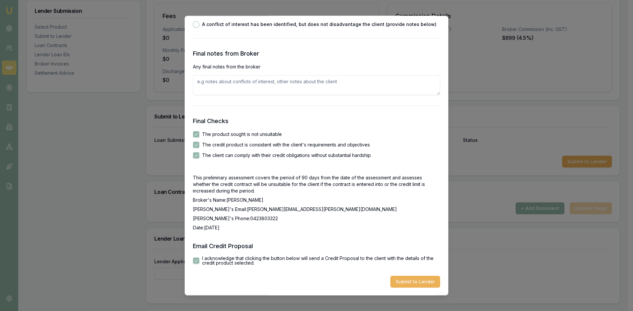
scroll to position [1028, 0]
click at [410, 280] on button "Submit to Lender" at bounding box center [415, 282] width 50 height 12
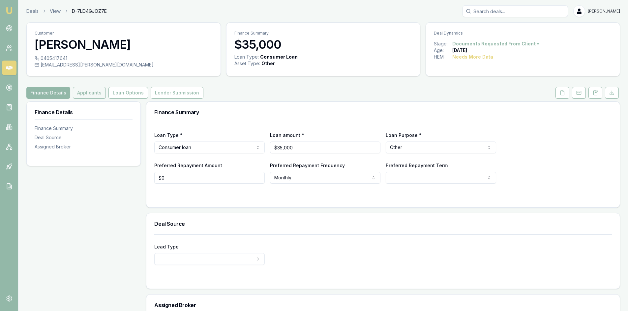
click at [90, 94] on button "Applicants" at bounding box center [89, 93] width 33 height 12
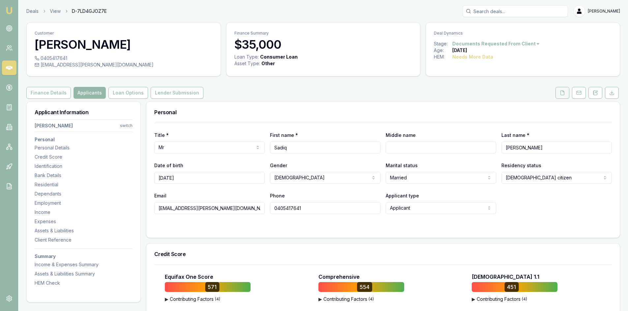
click at [565, 98] on button at bounding box center [562, 93] width 14 height 12
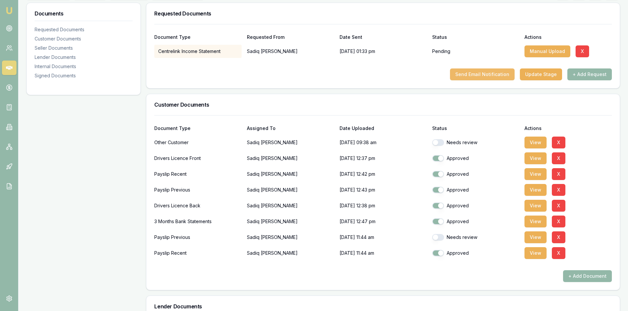
scroll to position [132, 0]
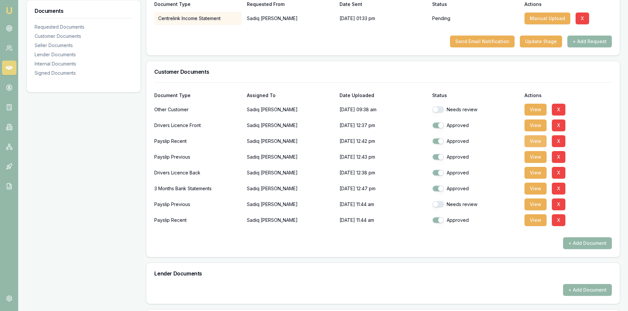
click at [543, 142] on button "View" at bounding box center [535, 141] width 22 height 12
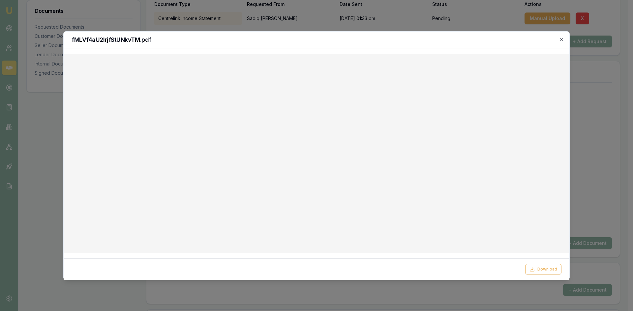
click at [566, 40] on div "fMLVf4aU2IrjfStUNkvTM.pdf" at bounding box center [316, 40] width 505 height 17
click at [563, 40] on icon "button" at bounding box center [560, 39] width 5 height 5
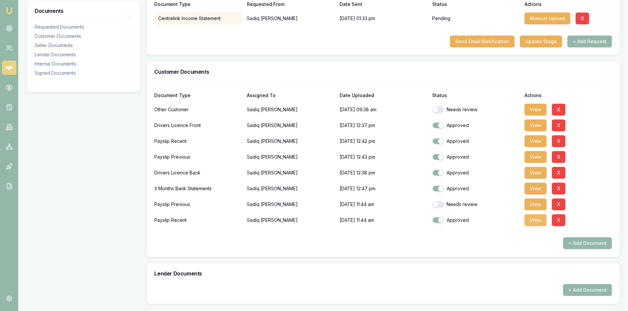
click at [540, 218] on button "View" at bounding box center [535, 220] width 22 height 12
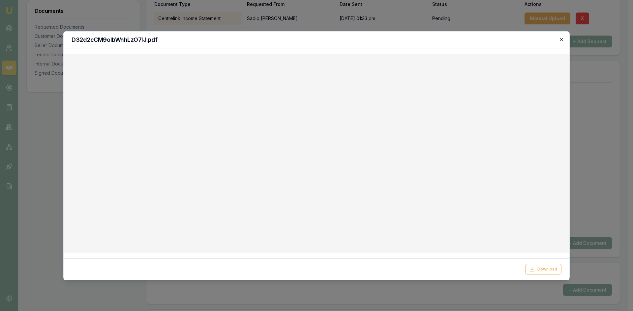
click at [559, 39] on icon "button" at bounding box center [560, 39] width 5 height 5
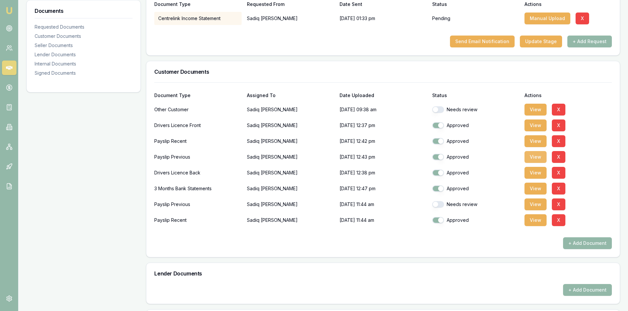
click at [539, 160] on button "View" at bounding box center [535, 157] width 22 height 12
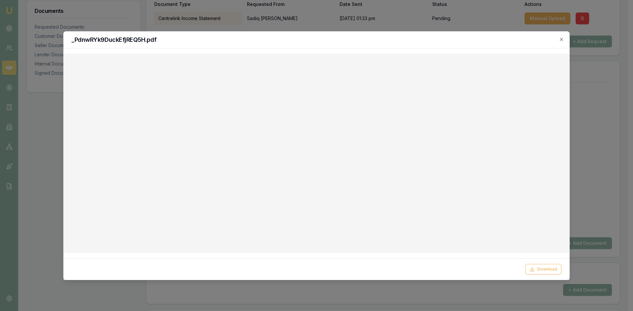
checkbox input "true"
checkbox input "false"
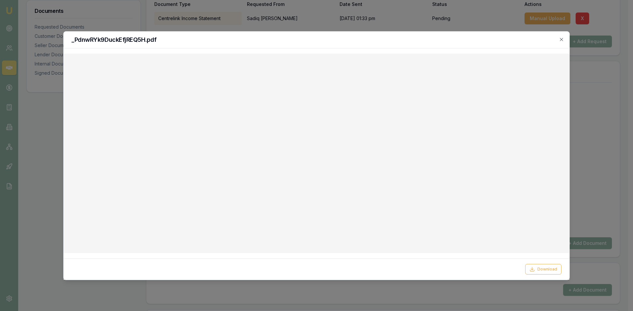
checkbox input "false"
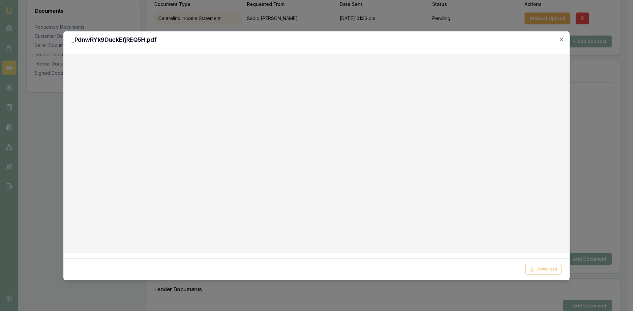
checkbox input "false"
checkbox input "true"
click at [563, 40] on icon "button" at bounding box center [560, 39] width 5 height 5
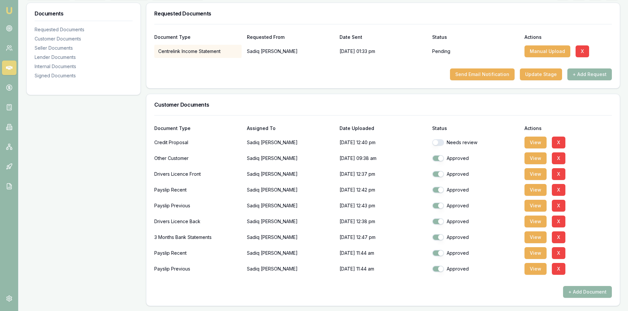
scroll to position [0, 0]
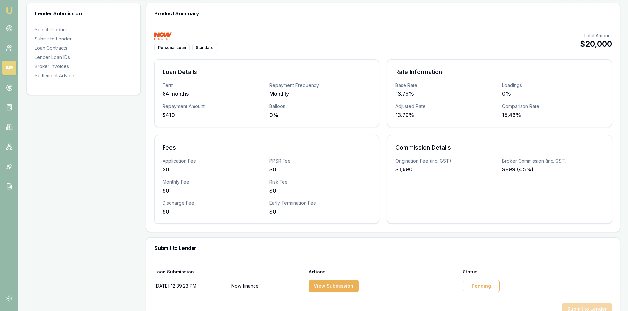
scroll to position [231, 0]
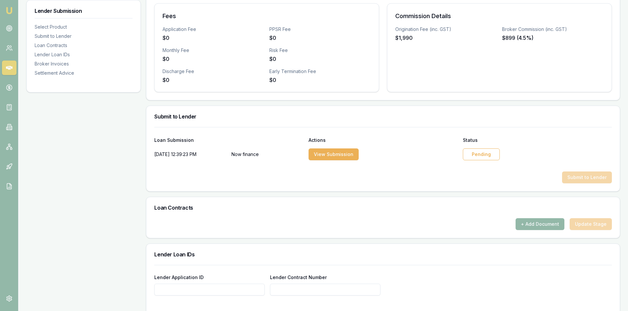
click at [492, 155] on div "Pending" at bounding box center [481, 155] width 37 height 12
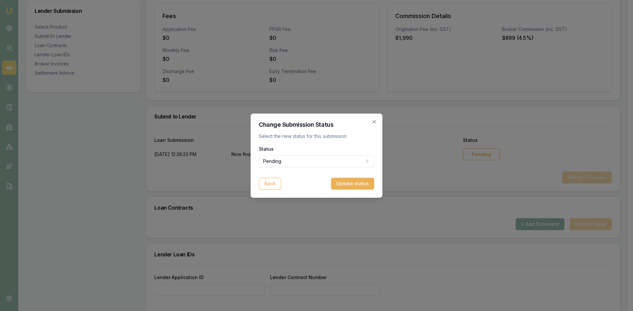
select select "APPROVED"
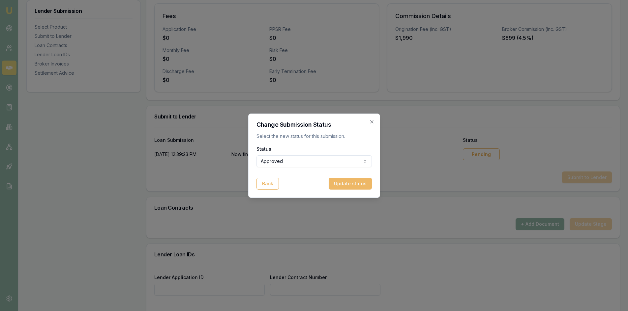
click at [365, 185] on button "Update status" at bounding box center [349, 184] width 43 height 12
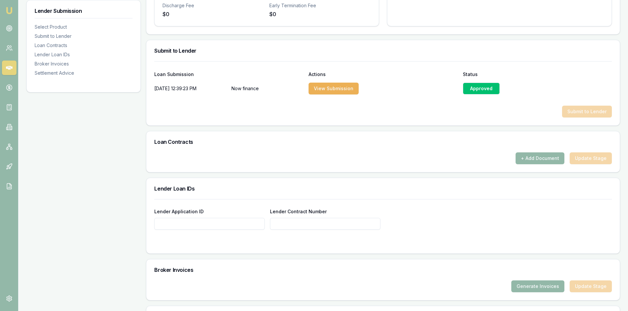
scroll to position [385, 0]
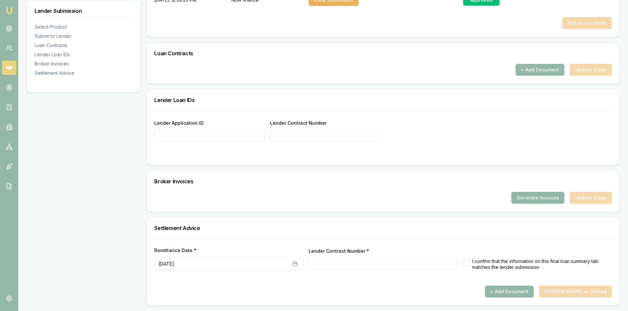
click at [543, 199] on button "Generate Invoices" at bounding box center [537, 198] width 53 height 12
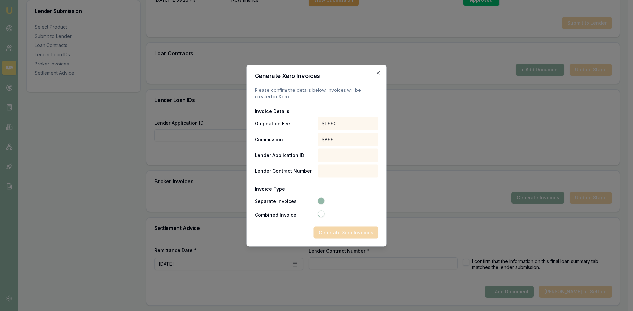
click at [321, 216] on button "Combined Invoice" at bounding box center [321, 214] width 7 height 7
radio input "false"
radio input "true"
click at [323, 201] on button "Separate Invoices" at bounding box center [321, 200] width 7 height 7
radio input "true"
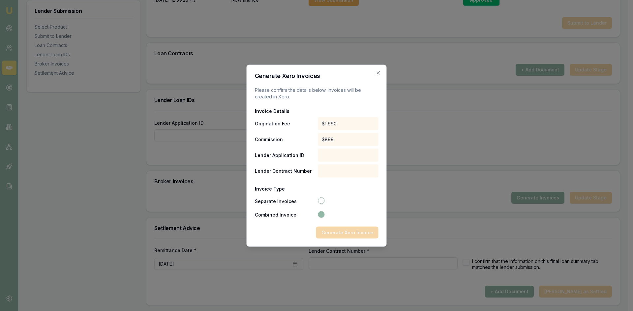
radio input "false"
click at [319, 213] on button "Combined Invoice" at bounding box center [321, 214] width 7 height 7
radio input "false"
radio input "true"
click at [322, 199] on button "Separate Invoices" at bounding box center [321, 200] width 7 height 7
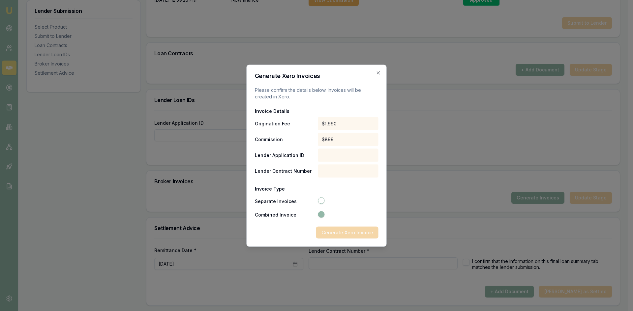
radio input "true"
radio input "false"
click at [340, 232] on div "Generate Xero Invoices" at bounding box center [317, 233] width 124 height 12
click at [377, 72] on icon "button" at bounding box center [378, 72] width 3 height 3
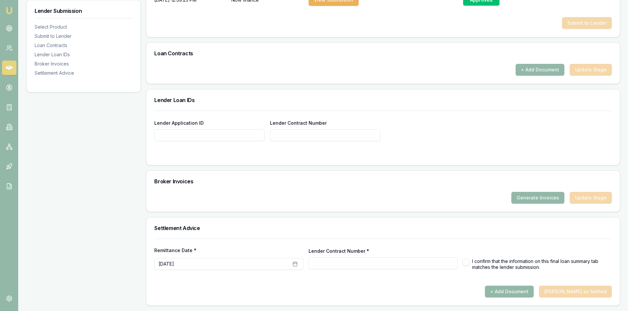
click at [212, 132] on input "Lender Application ID" at bounding box center [209, 135] width 110 height 12
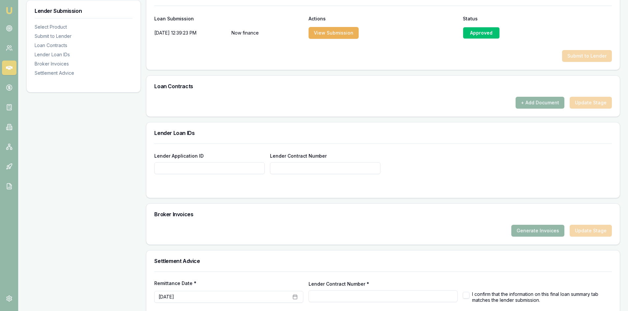
scroll to position [319, 0]
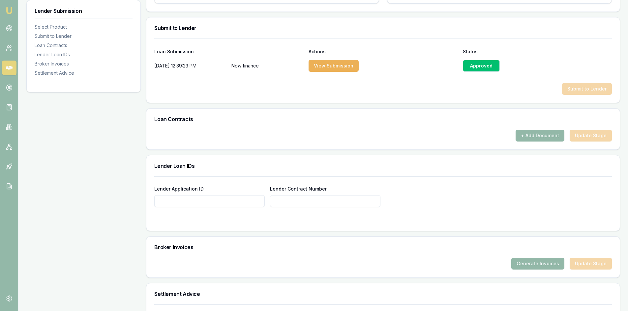
paste input "1314897B"
type input "1314897B"
click at [274, 199] on input "Lender Contract Number" at bounding box center [325, 201] width 110 height 12
paste input "1314897B"
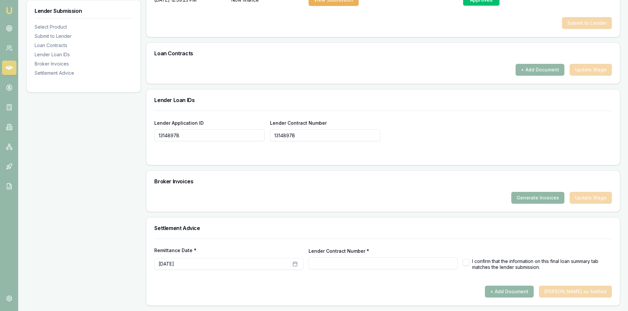
type input "1314897B"
click at [532, 202] on button "Generate Invoices" at bounding box center [537, 198] width 53 height 12
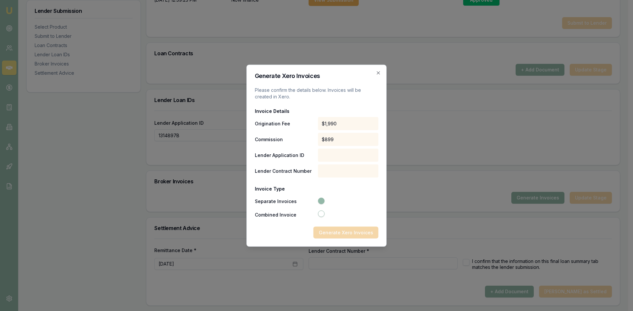
click at [320, 215] on button "Combined Invoice" at bounding box center [321, 214] width 7 height 7
radio input "false"
radio input "true"
type input "1314897B"
click at [319, 201] on button "Separate Invoices" at bounding box center [321, 200] width 7 height 7
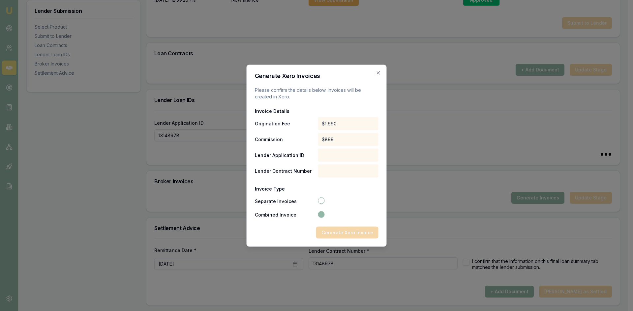
radio input "true"
radio input "false"
click at [341, 235] on div "Generate Xero Invoices" at bounding box center [317, 233] width 124 height 12
click at [379, 74] on icon "button" at bounding box center [378, 72] width 3 height 3
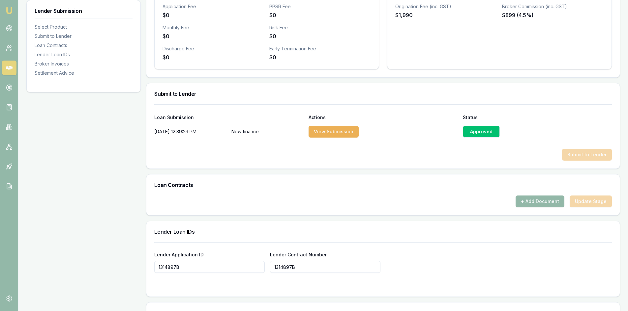
scroll to position [319, 0]
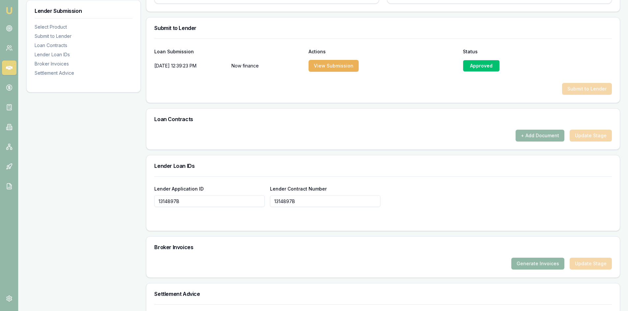
click at [536, 264] on button "Generate Invoices" at bounding box center [537, 264] width 53 height 12
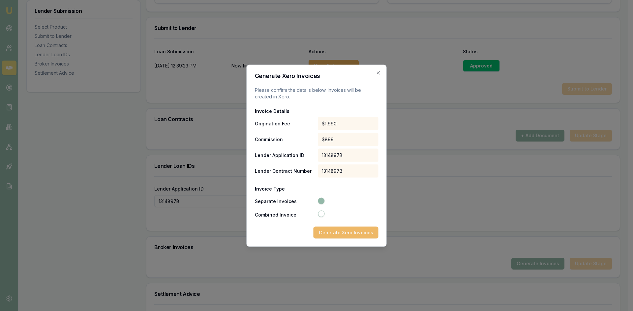
click at [368, 231] on button "Generate Xero Invoices" at bounding box center [345, 233] width 65 height 12
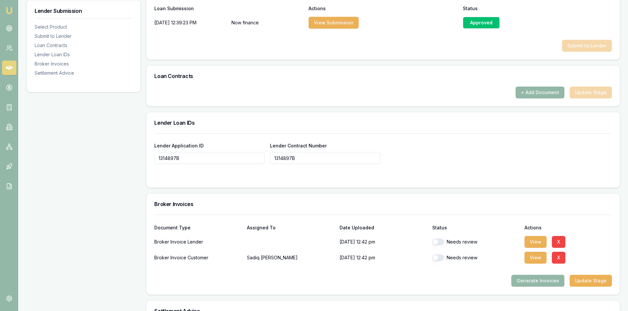
scroll to position [395, 0]
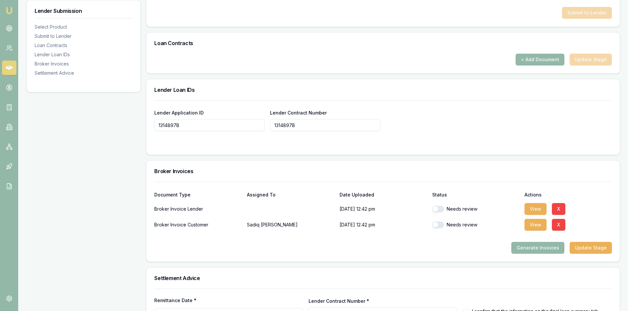
click at [442, 227] on button "button" at bounding box center [438, 225] width 12 height 7
checkbox input "true"
click at [441, 207] on button "button" at bounding box center [438, 209] width 12 height 7
checkbox input "true"
click at [528, 227] on button "View" at bounding box center [535, 225] width 22 height 12
